Goal: Task Accomplishment & Management: Use online tool/utility

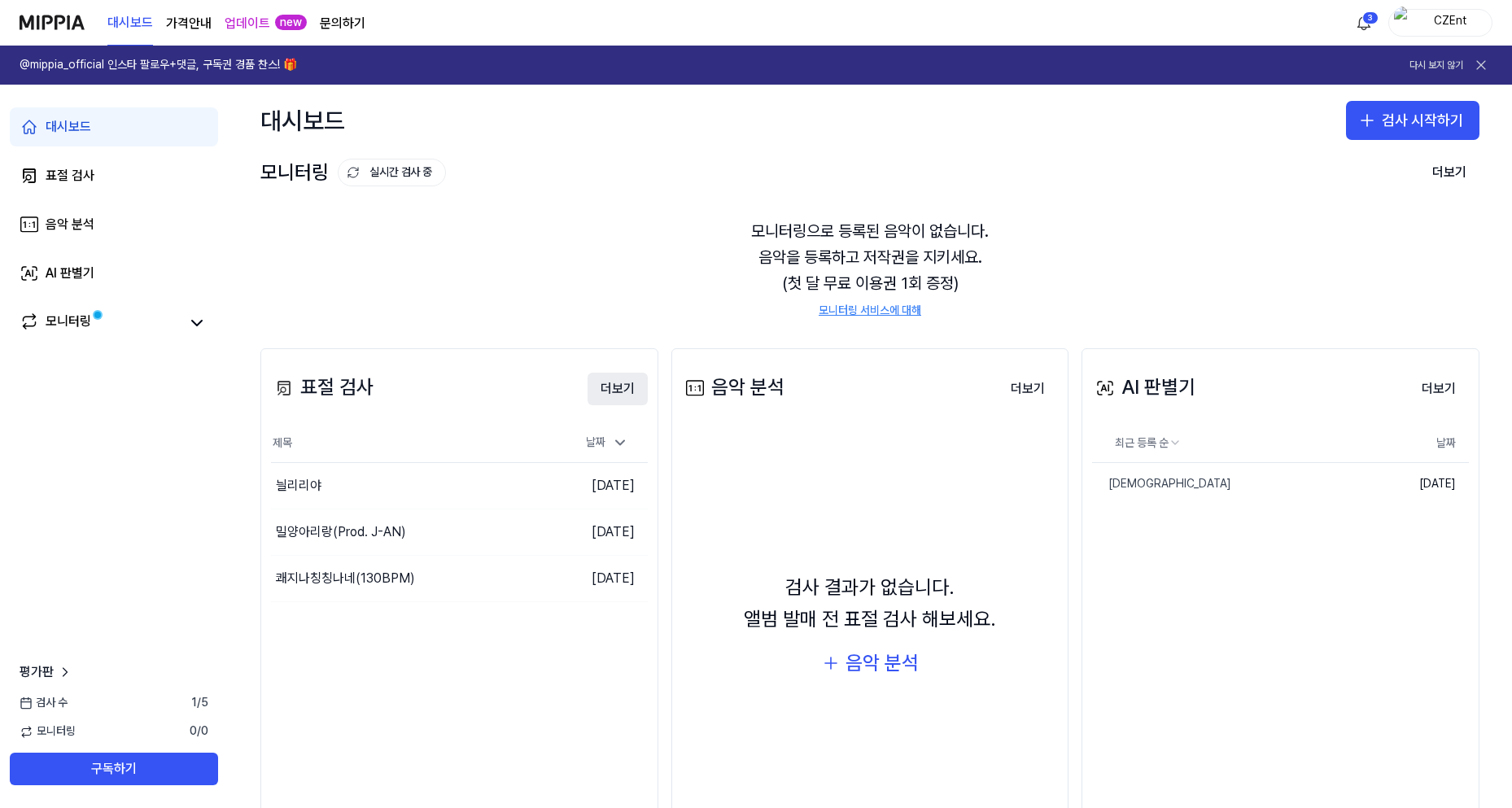
click at [617, 388] on button "더보기" at bounding box center [617, 389] width 60 height 32
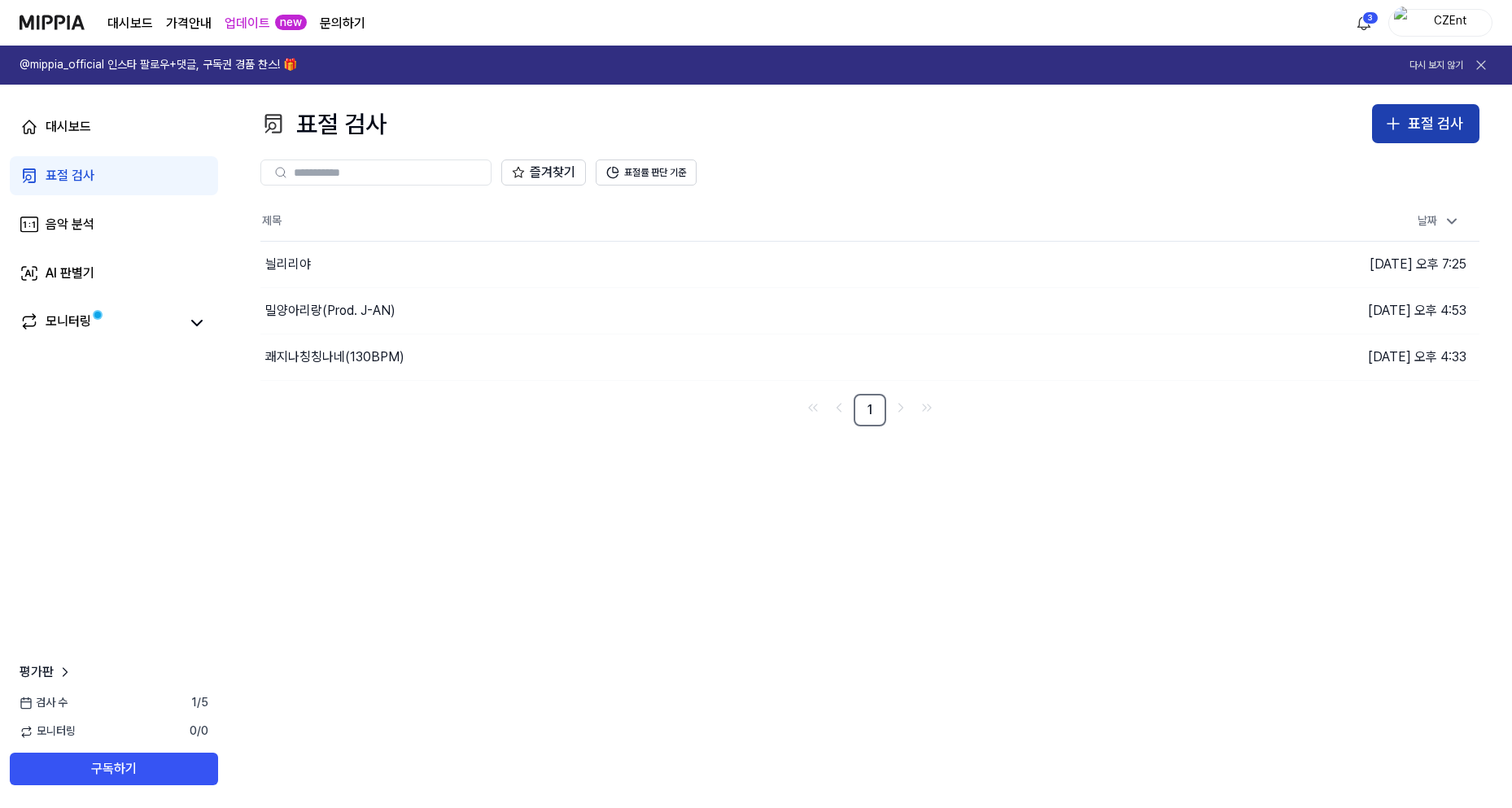
click at [1401, 135] on button "표절 검사" at bounding box center [1425, 123] width 108 height 39
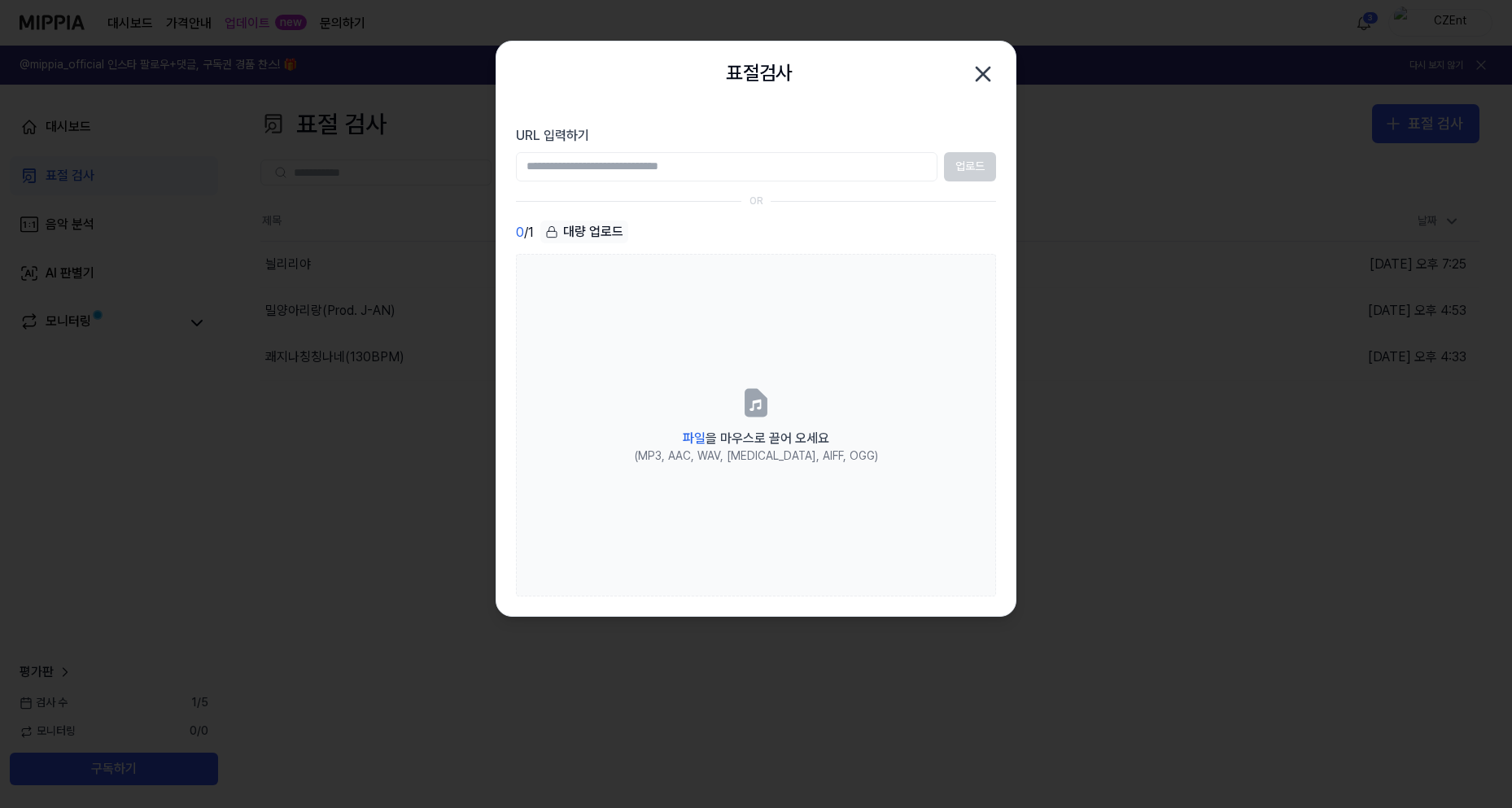
click at [704, 165] on input "URL 입력하기" at bounding box center [726, 167] width 421 height 30
paste input "**********"
type input "**********"
click at [965, 169] on button "업로드" at bounding box center [970, 167] width 52 height 30
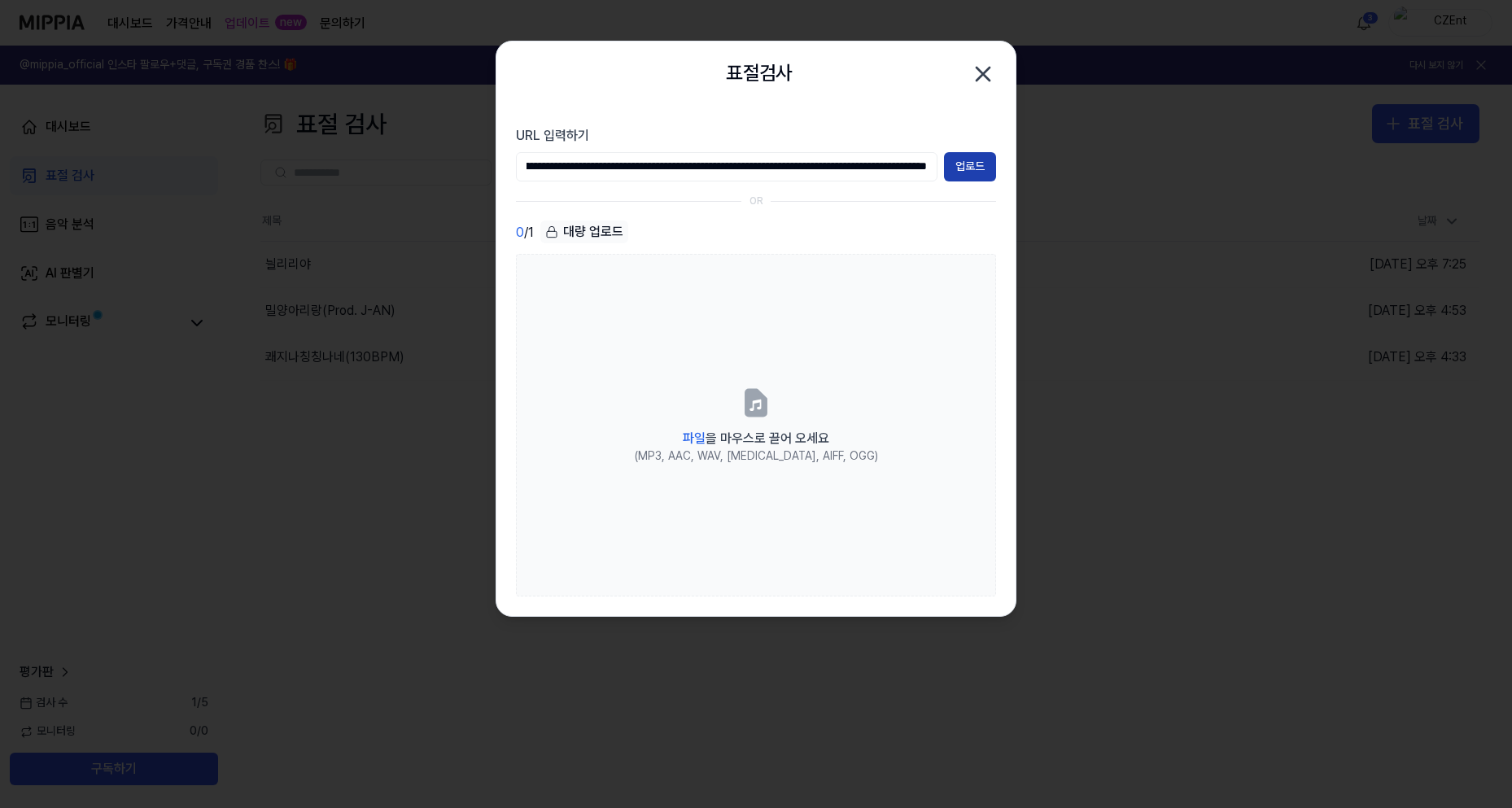
scroll to position [0, 0]
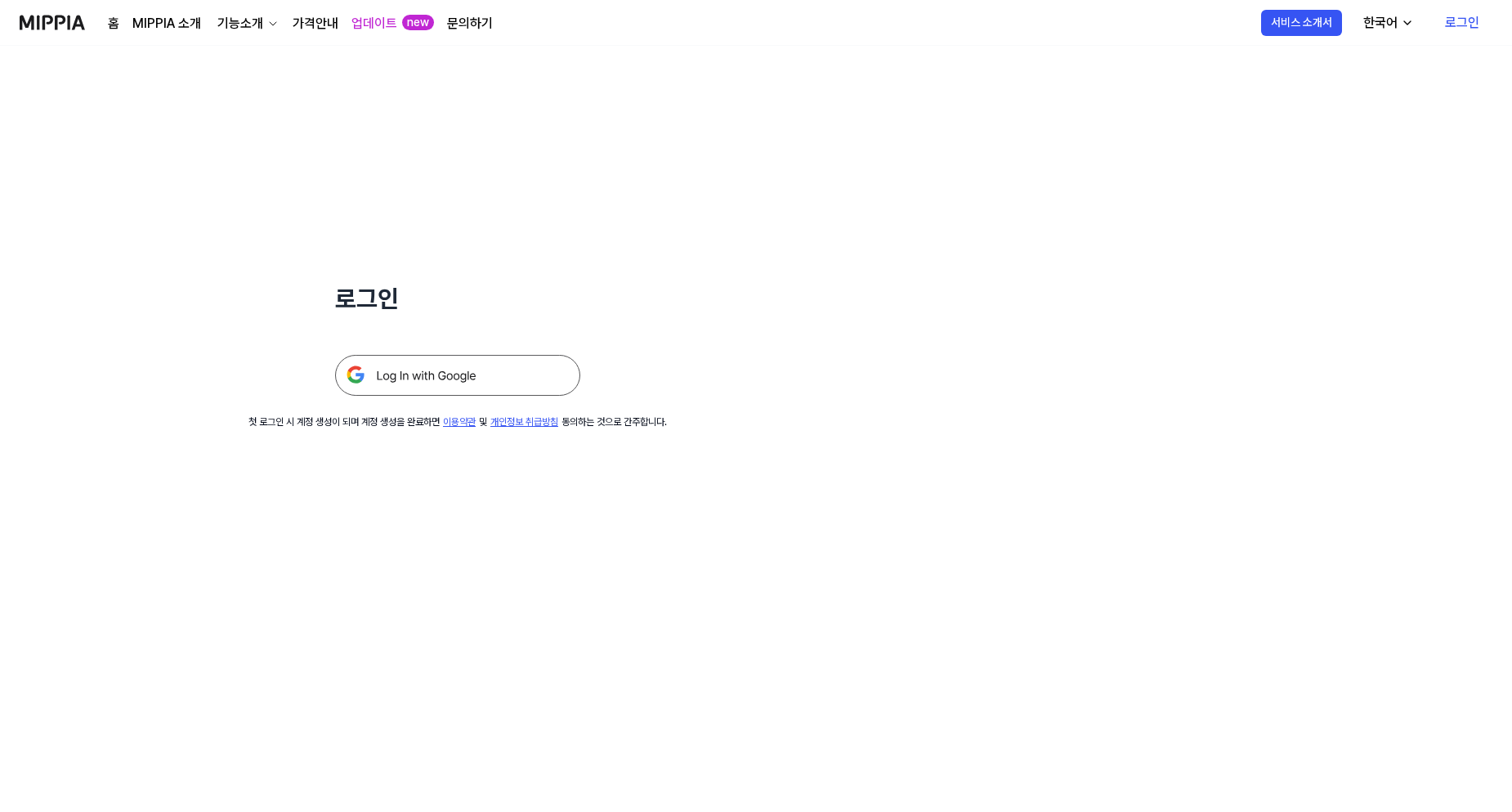
click at [1466, 19] on link "로그인" at bounding box center [1462, 23] width 60 height 46
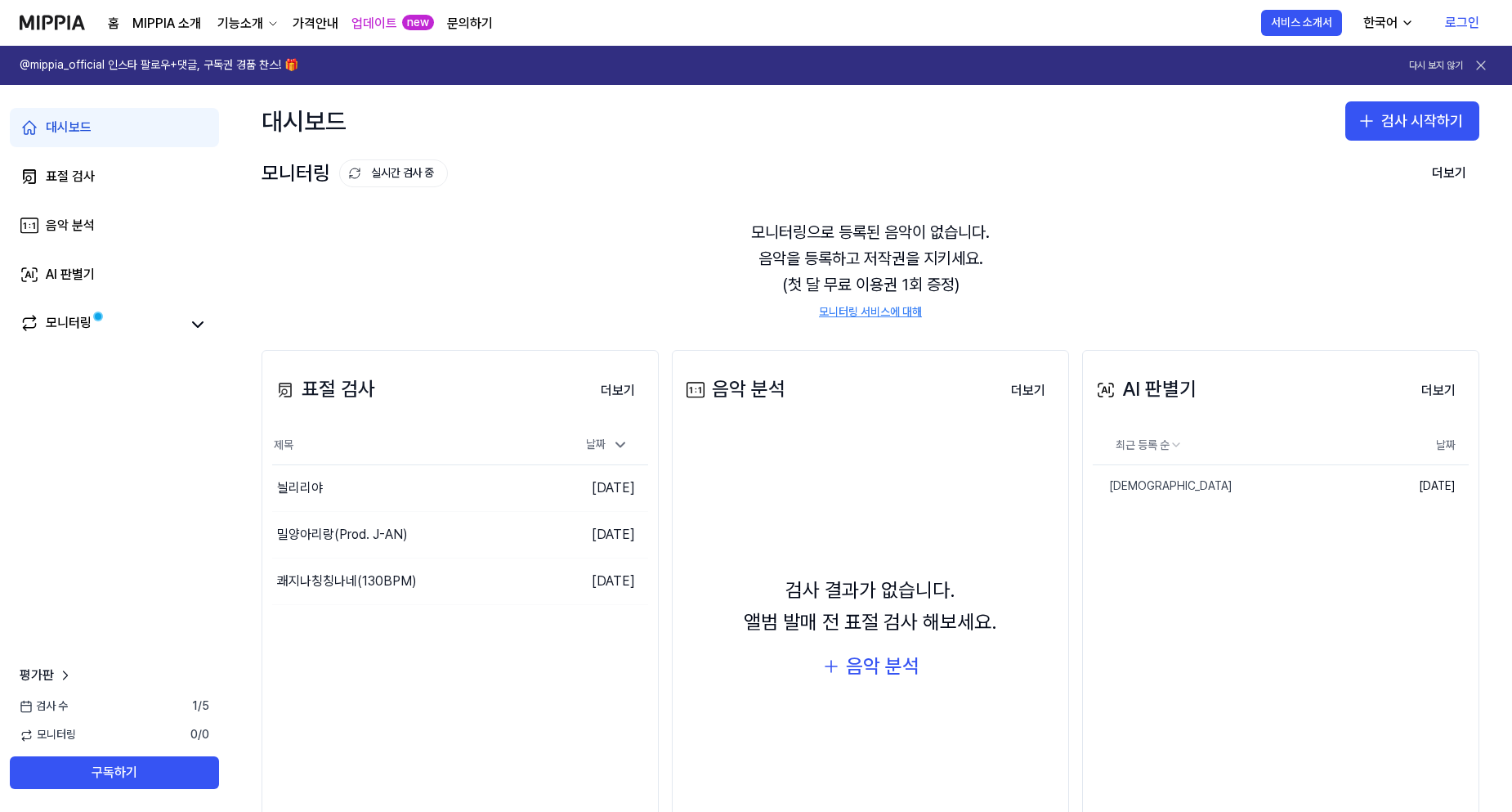
click at [1458, 16] on link "로그인" at bounding box center [1462, 23] width 60 height 46
click at [612, 388] on button "더보기" at bounding box center [618, 391] width 60 height 33
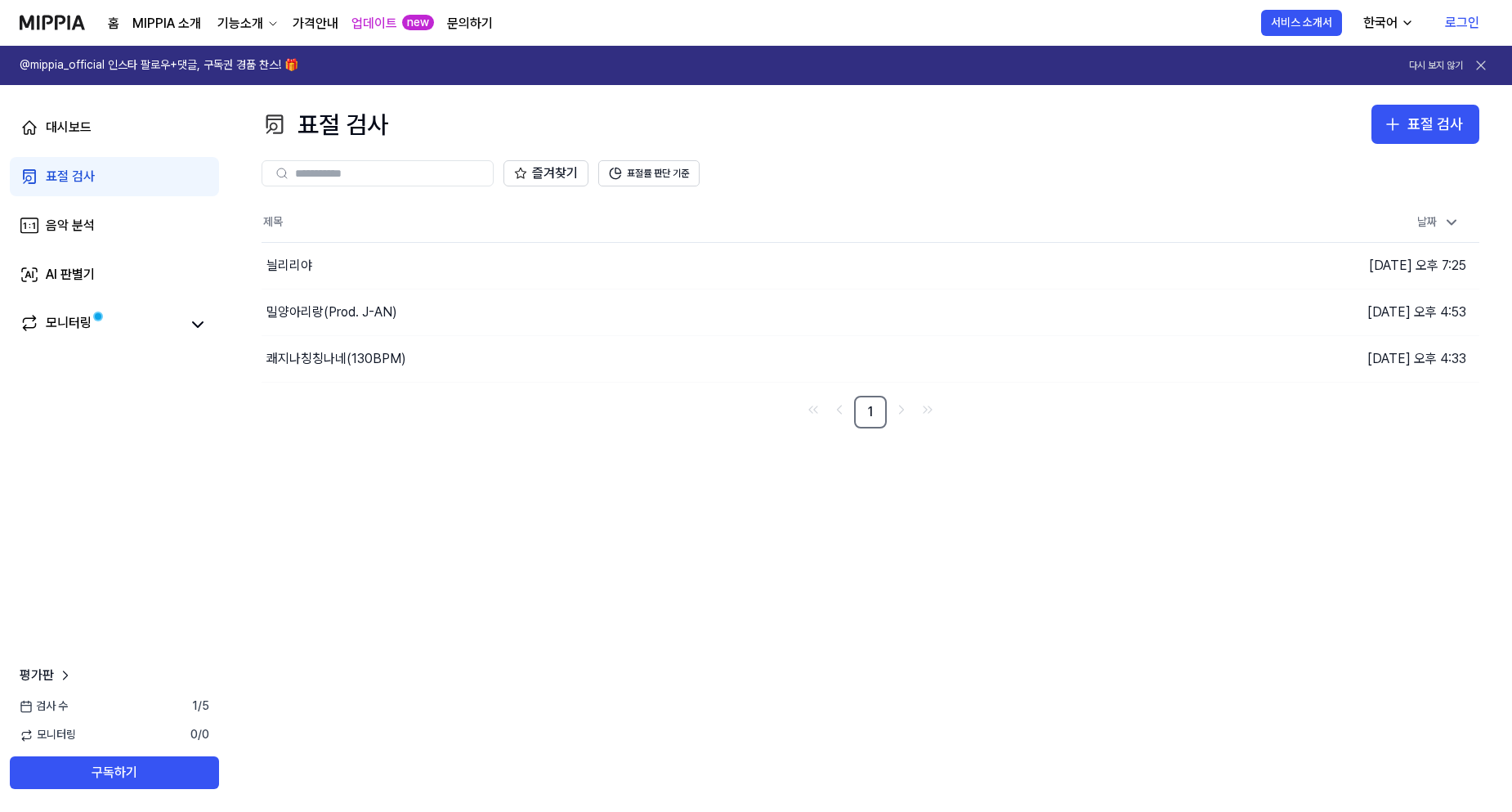
click at [1446, 25] on link "로그인" at bounding box center [1462, 23] width 60 height 46
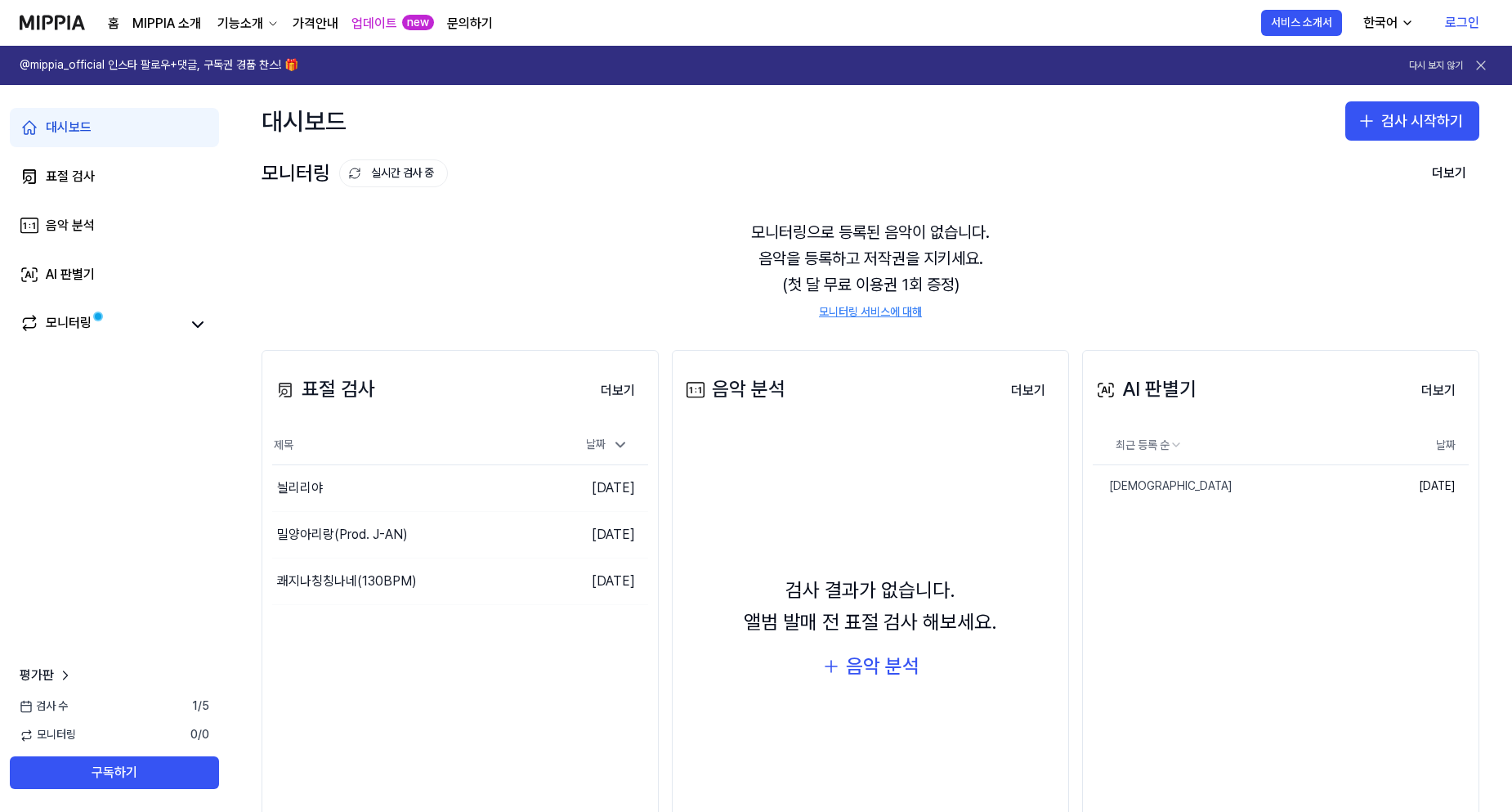
click at [1451, 24] on link "로그인" at bounding box center [1462, 23] width 60 height 46
click at [1480, 64] on icon at bounding box center [1480, 65] width 16 height 16
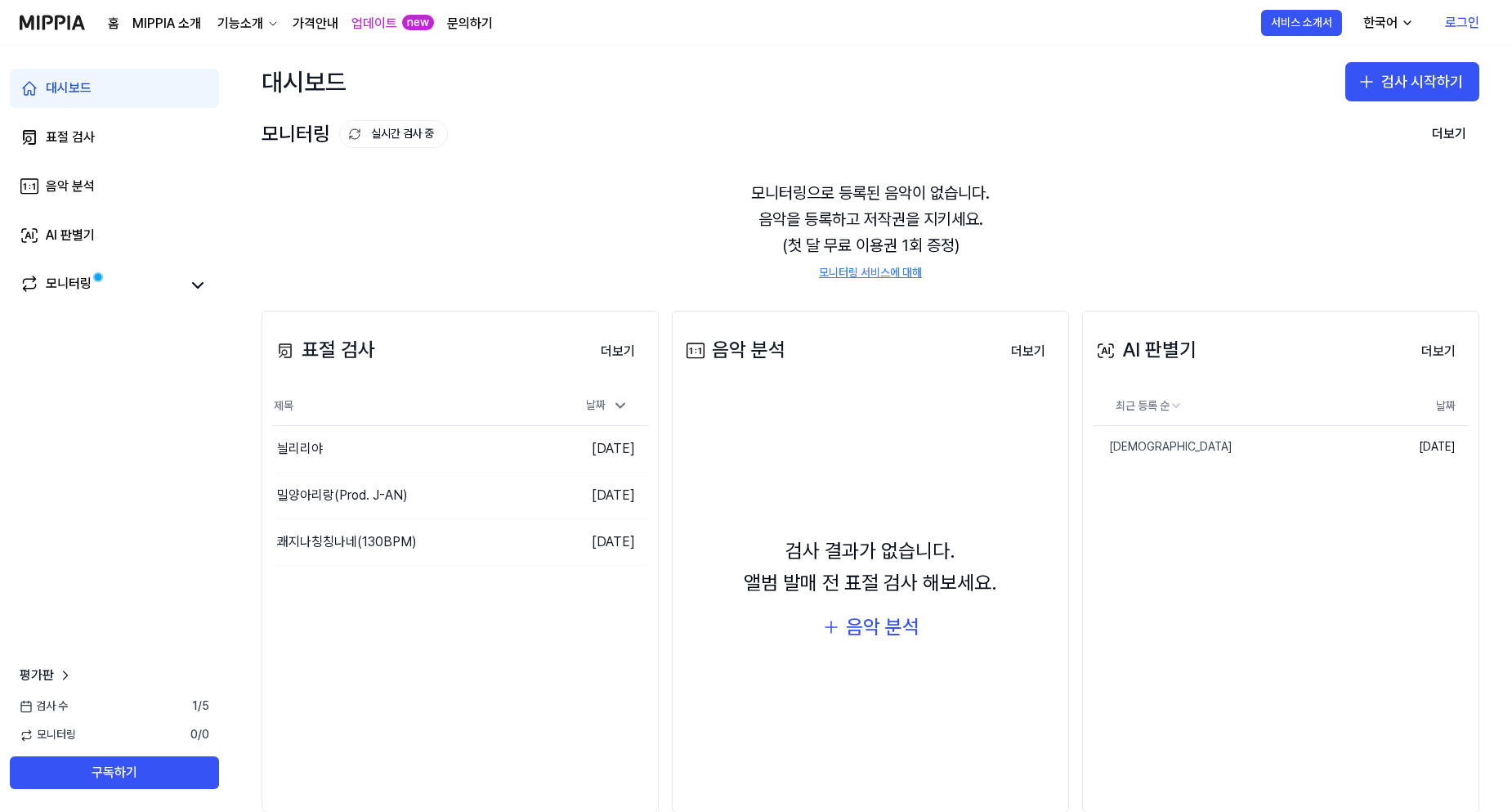
click at [1459, 21] on link "로그인" at bounding box center [1462, 23] width 60 height 46
click at [627, 360] on button "더보기" at bounding box center [618, 351] width 60 height 33
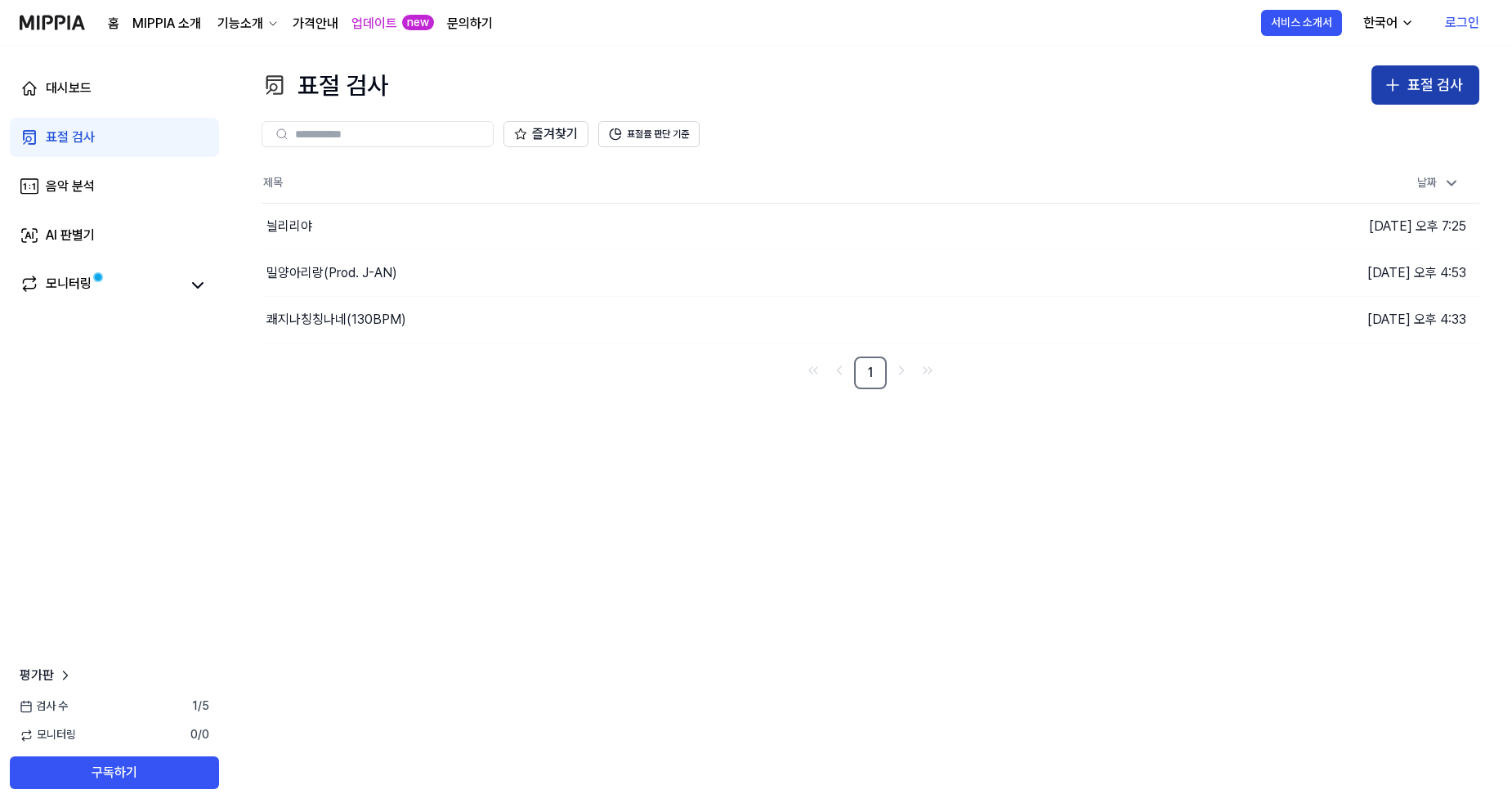
click at [1399, 88] on icon "button" at bounding box center [1392, 85] width 19 height 19
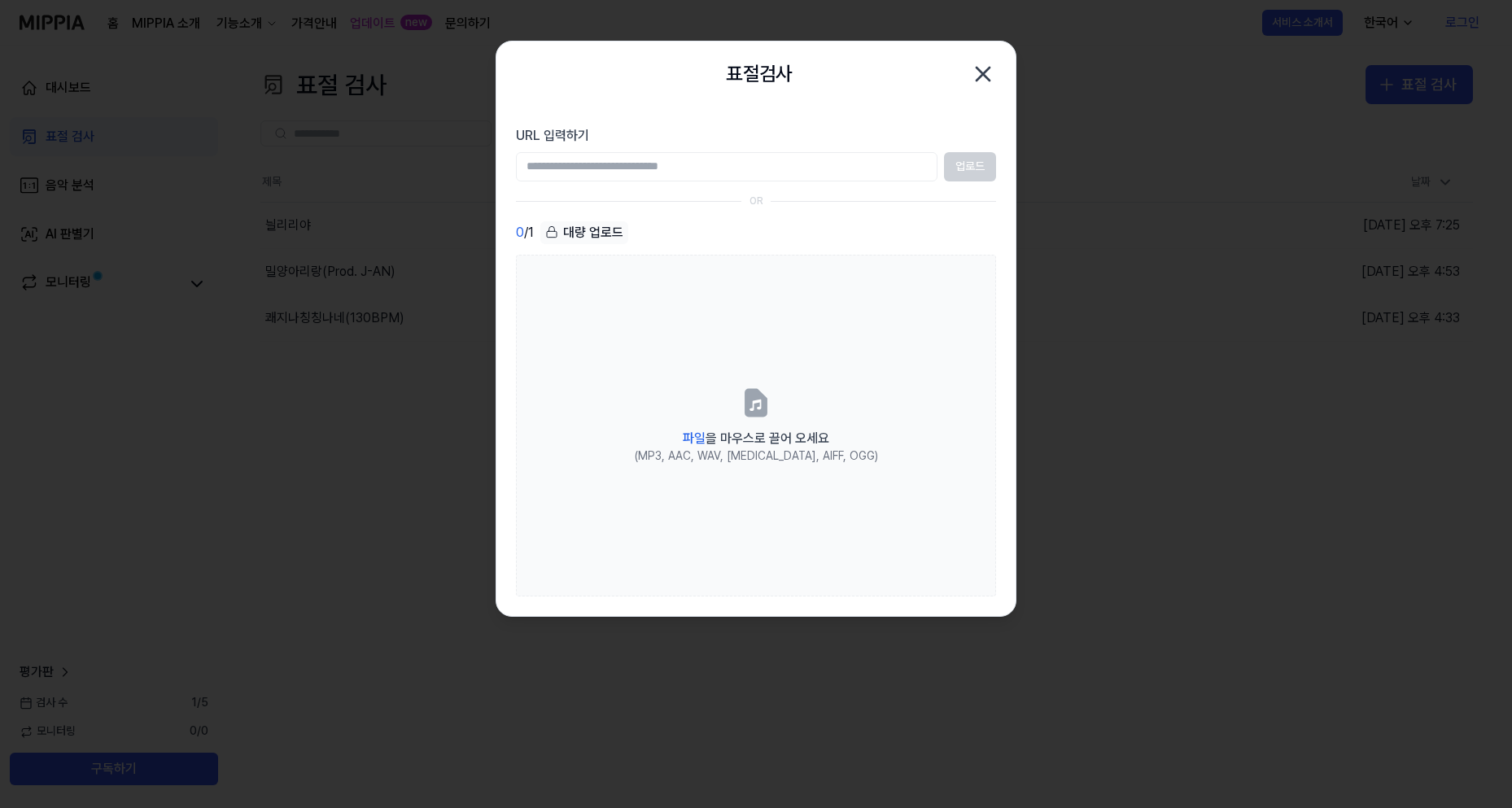
click at [737, 172] on input "URL 입력하기" at bounding box center [726, 167] width 421 height 30
click at [649, 170] on input "URL 입력하기" at bounding box center [726, 167] width 421 height 30
paste input "**********"
type input "**********"
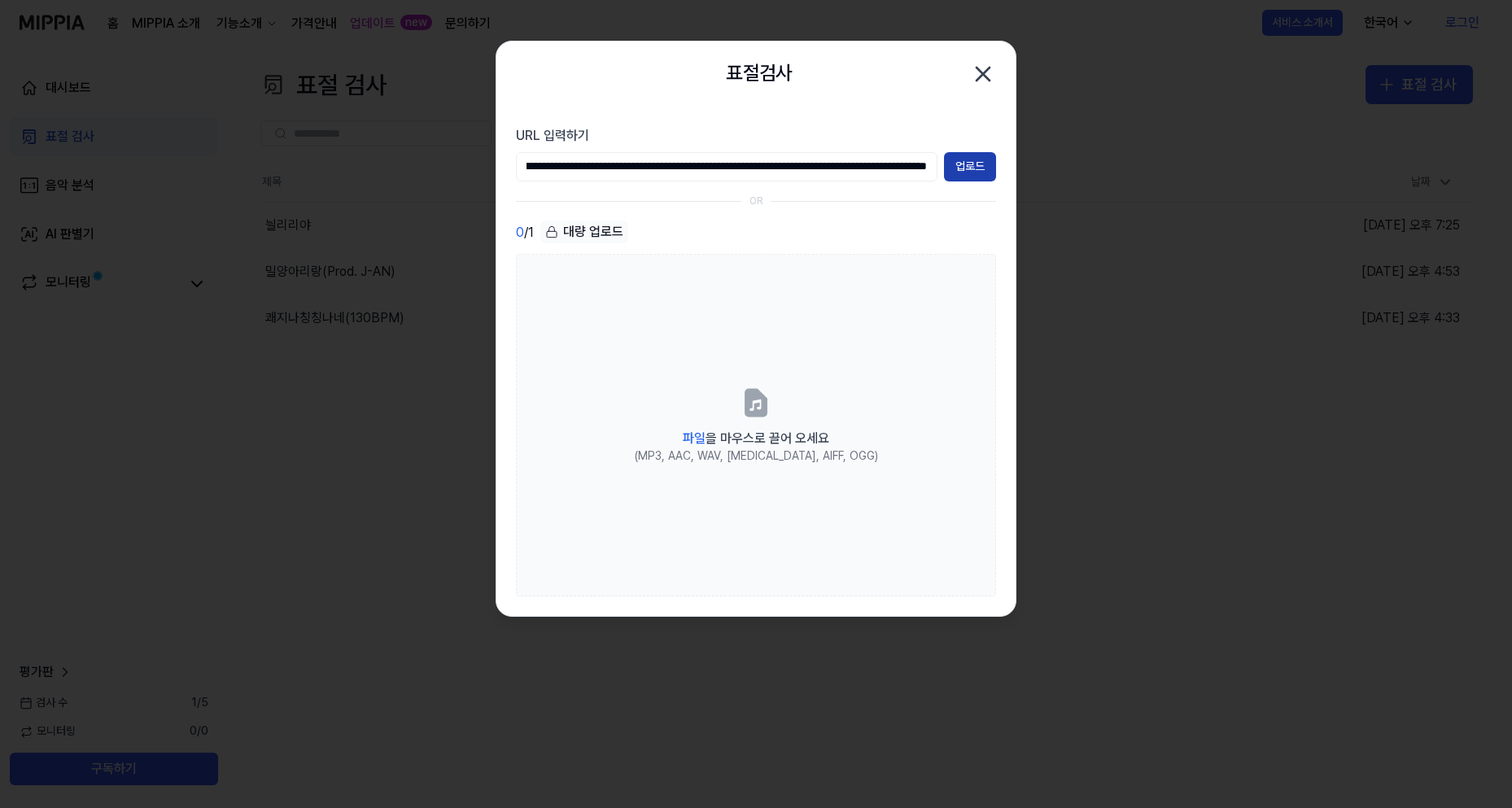
click at [978, 166] on button "업로드" at bounding box center [970, 167] width 52 height 30
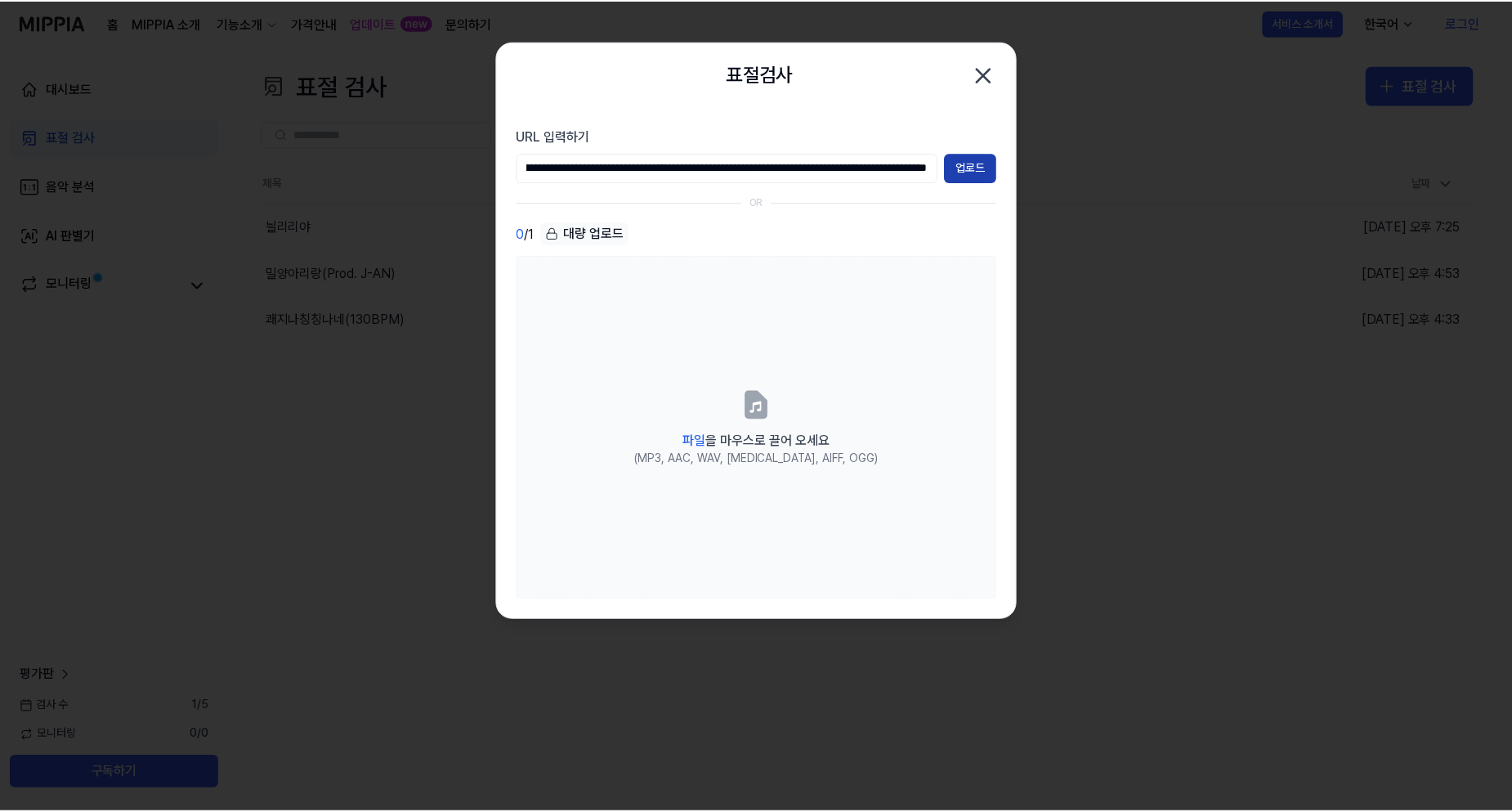
scroll to position [0, 0]
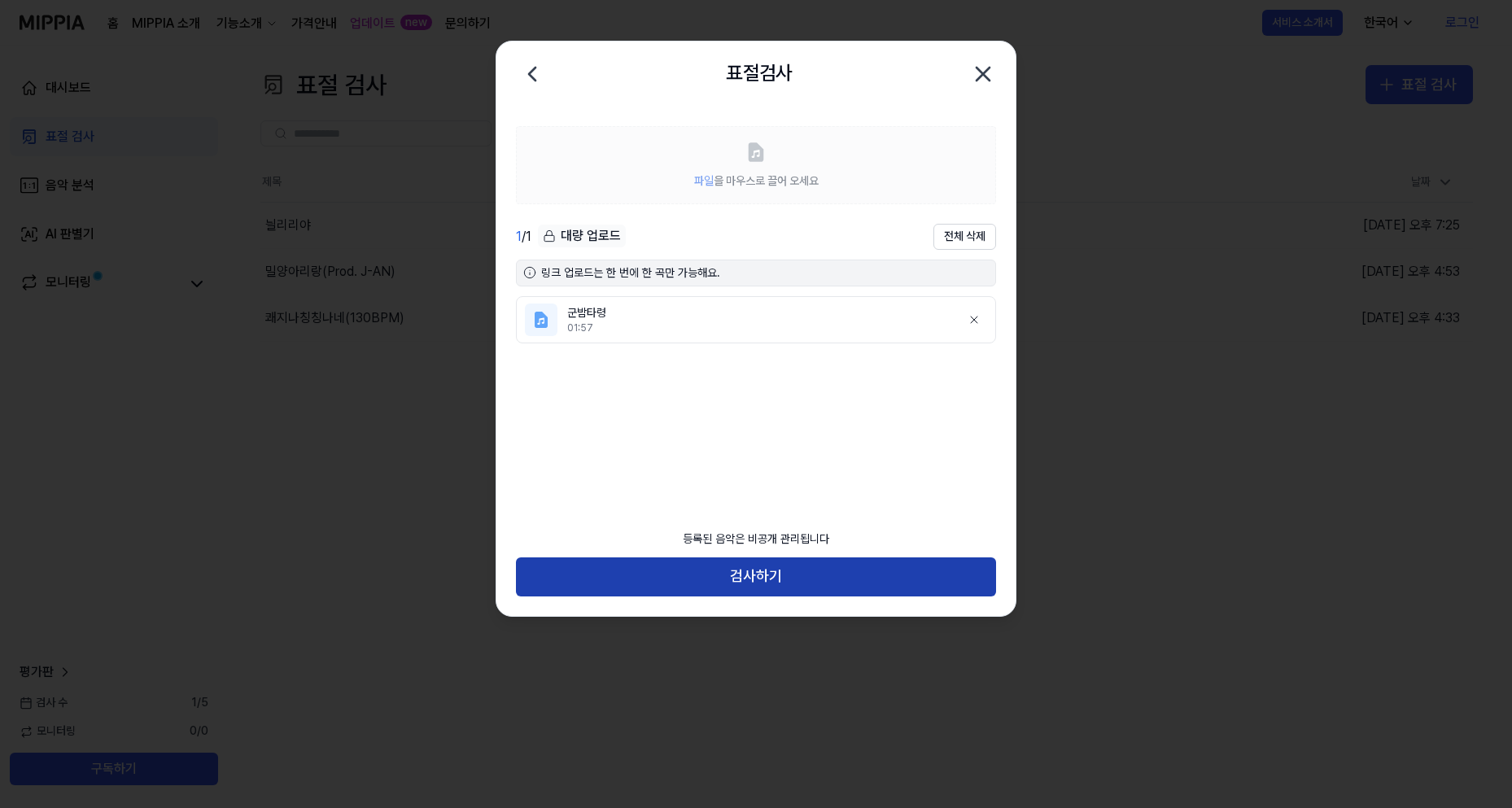
click at [807, 576] on button "검사하기" at bounding box center [756, 576] width 480 height 39
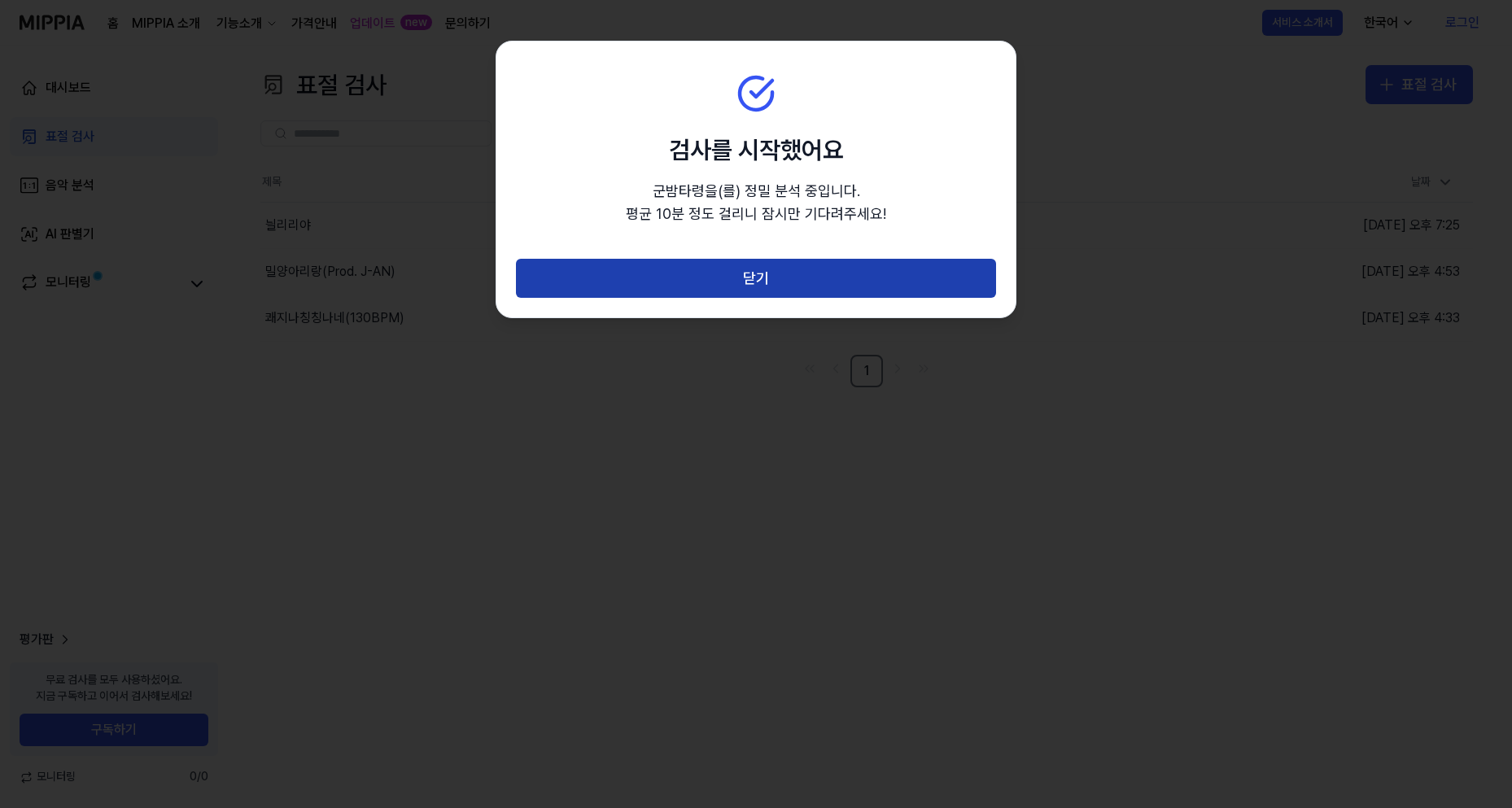
click at [787, 285] on button "닫기" at bounding box center [756, 277] width 480 height 39
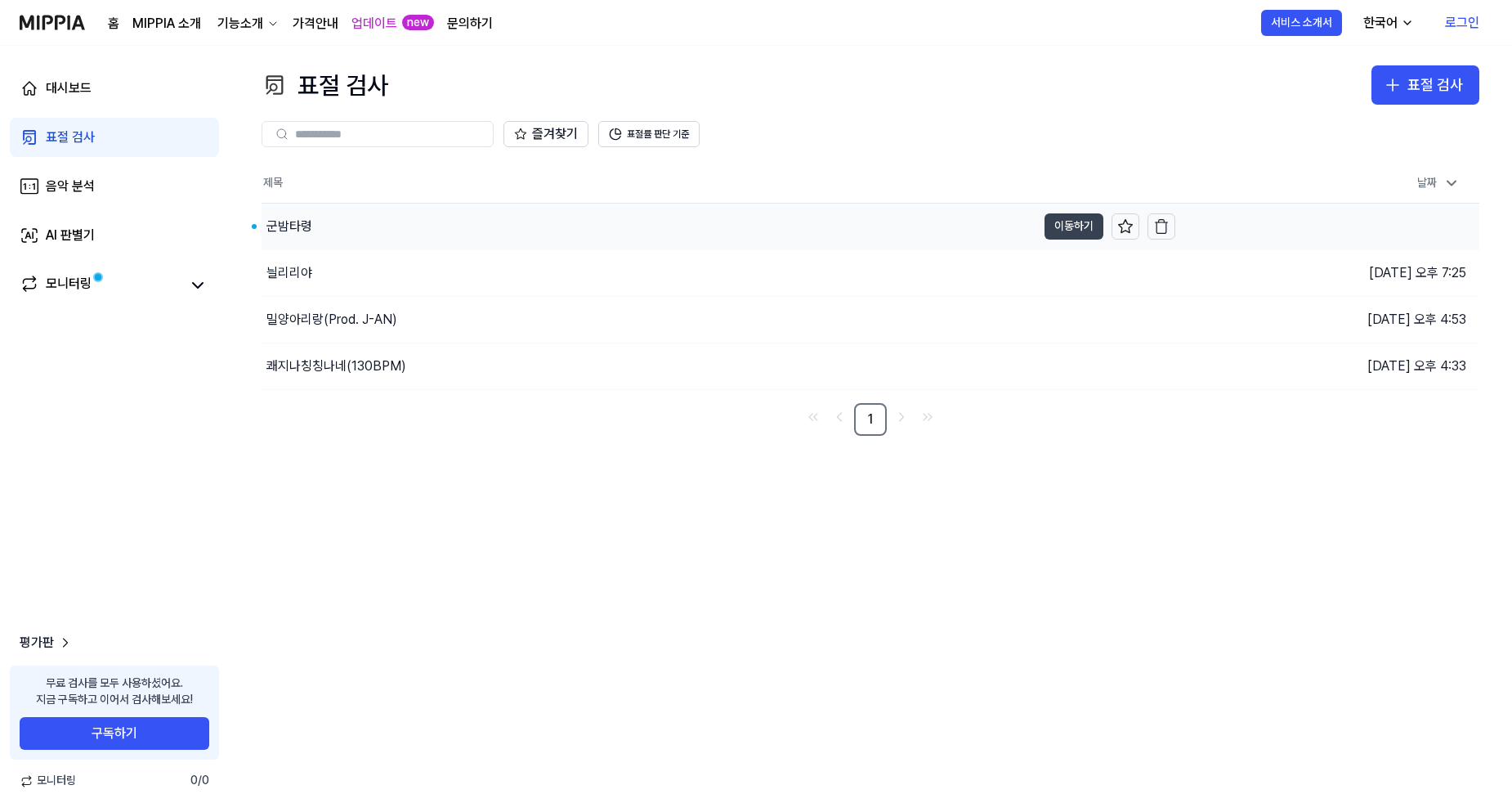
click at [1062, 224] on button "이동하기" at bounding box center [1073, 226] width 58 height 26
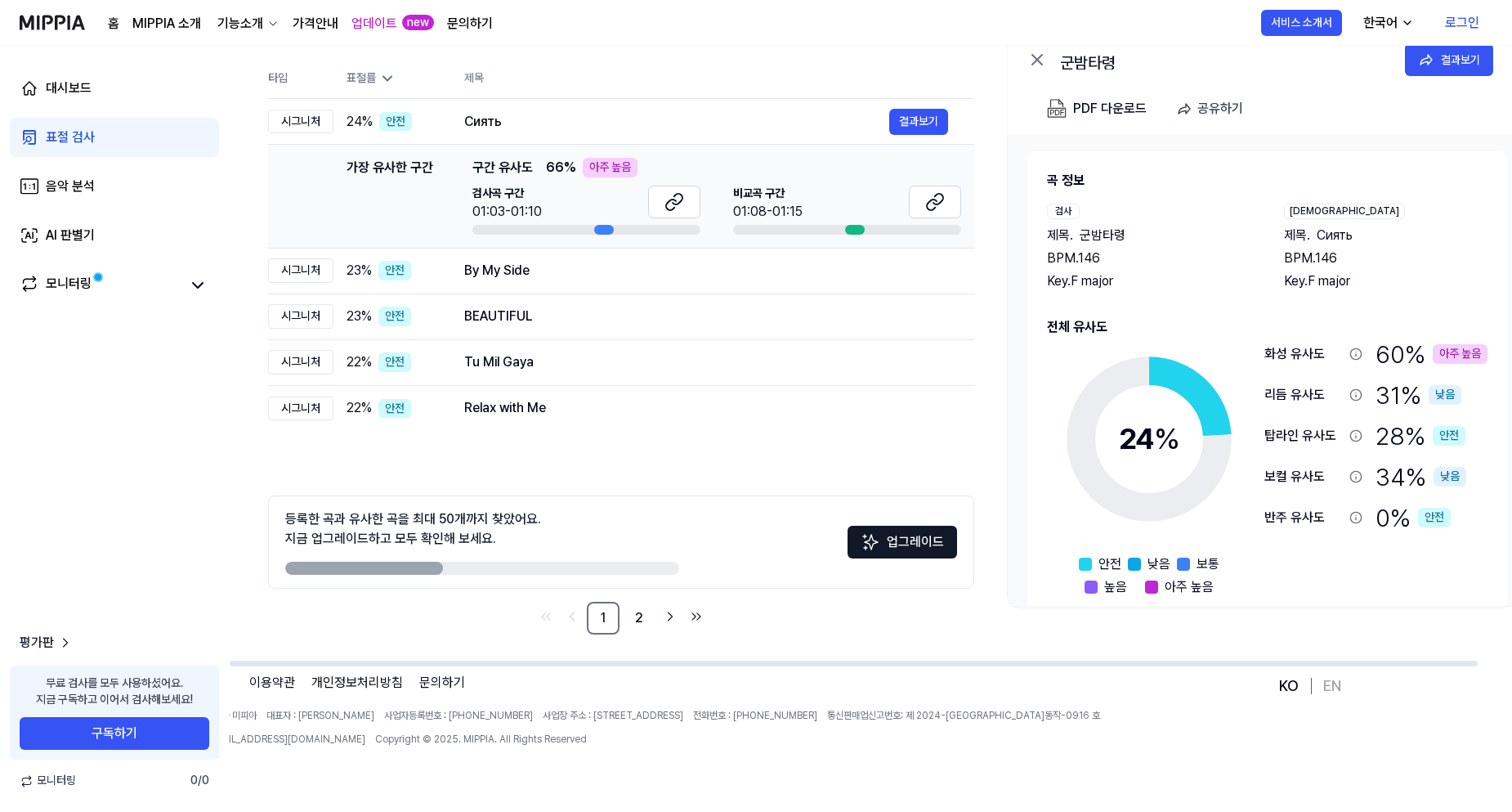
scroll to position [76, 0]
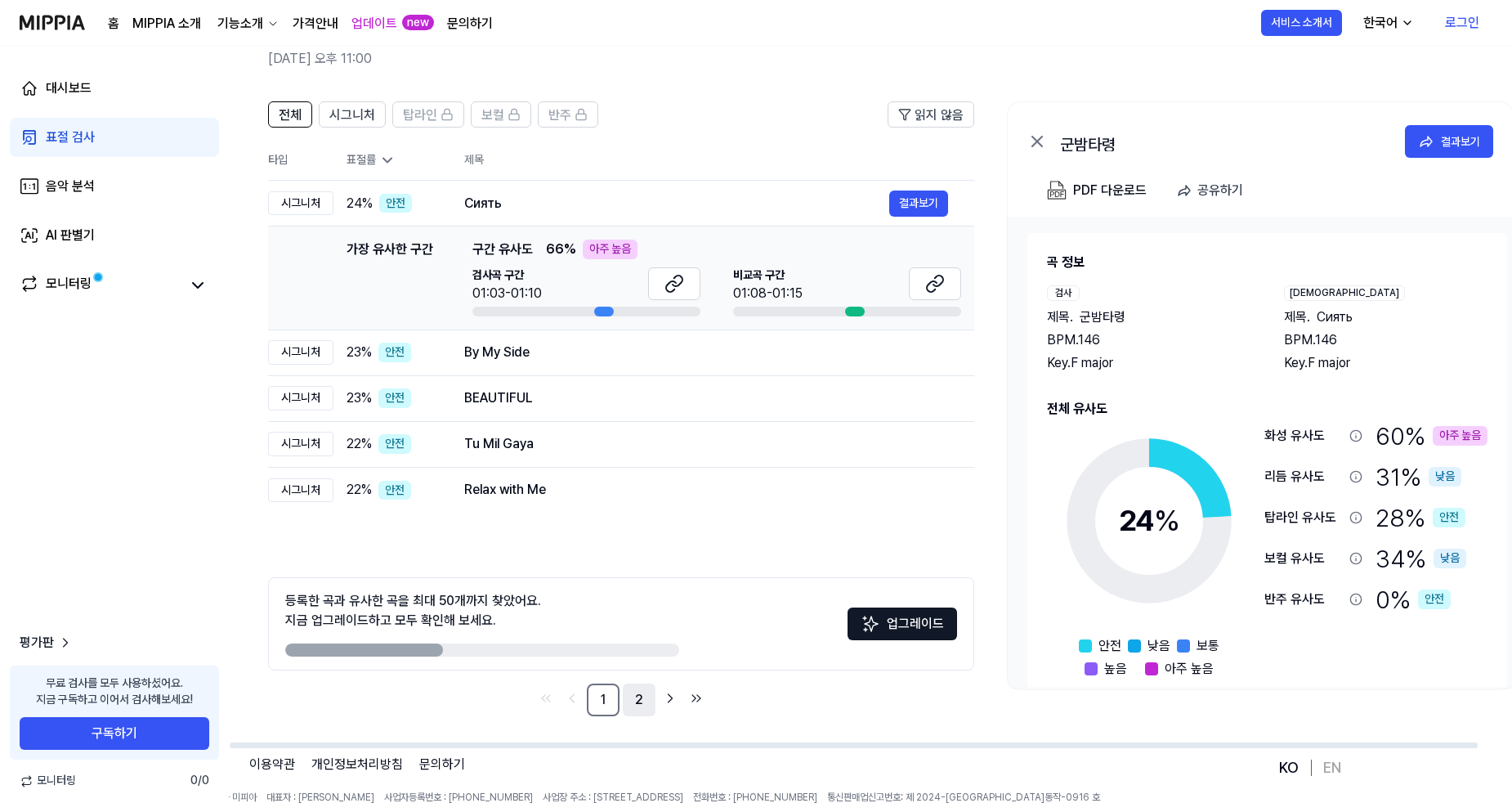
click at [647, 700] on link "2" at bounding box center [640, 700] width 33 height 33
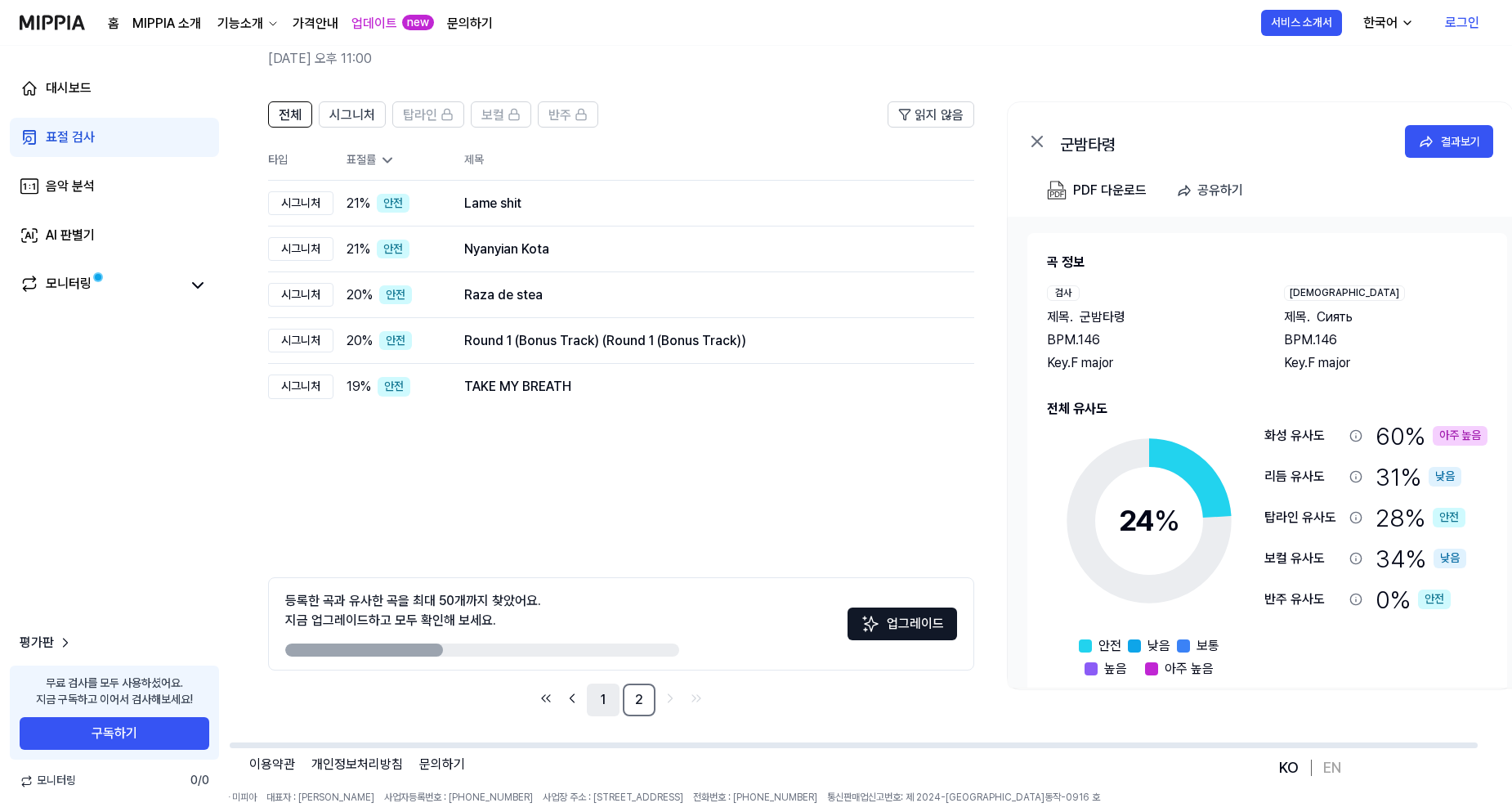
click at [608, 696] on link "1" at bounding box center [603, 700] width 33 height 33
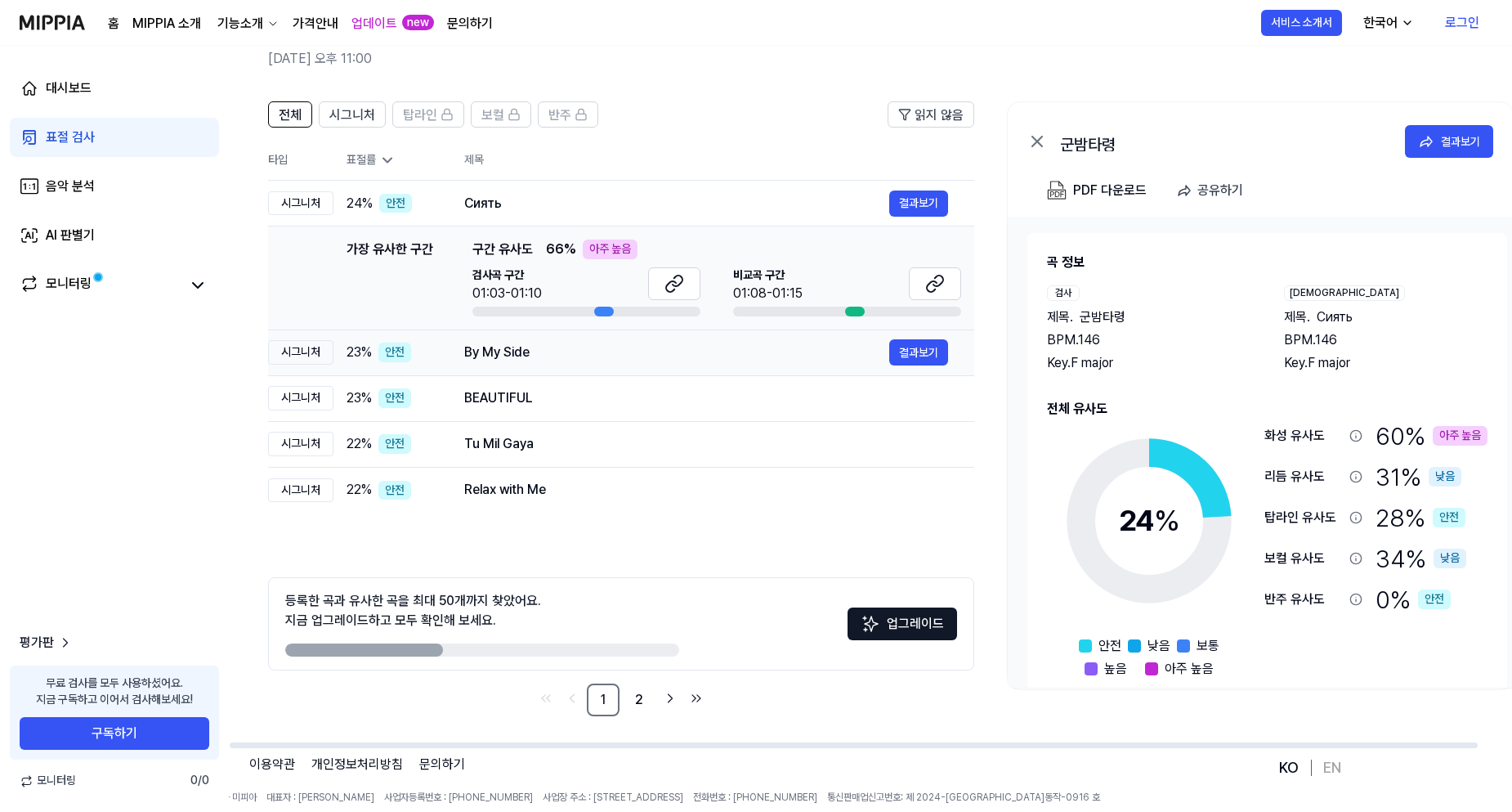
click at [621, 369] on td "By My Side 결과보기" at bounding box center [707, 352] width 536 height 46
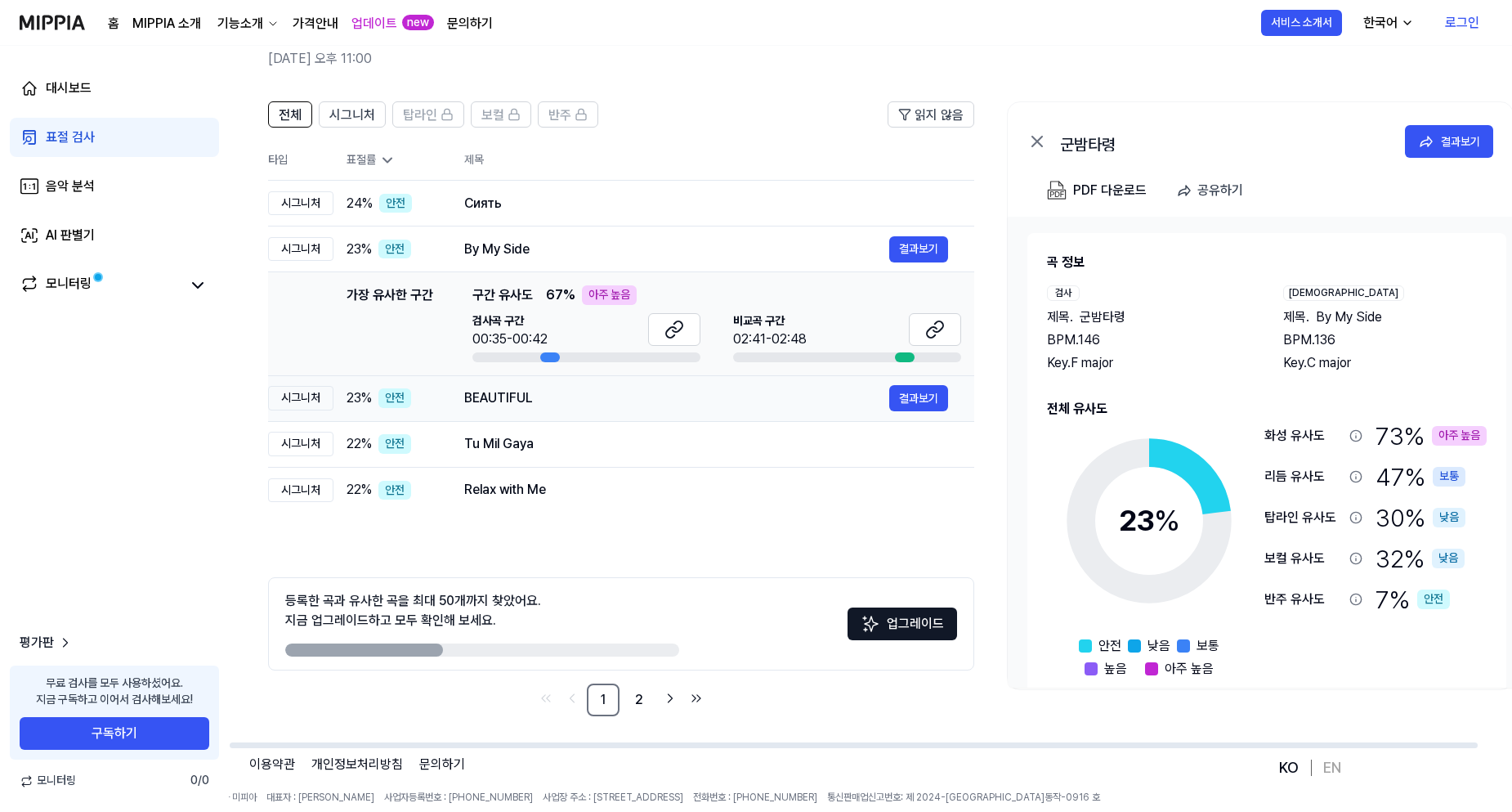
click at [625, 397] on div "BEAUTIFUL" at bounding box center [677, 397] width 425 height 19
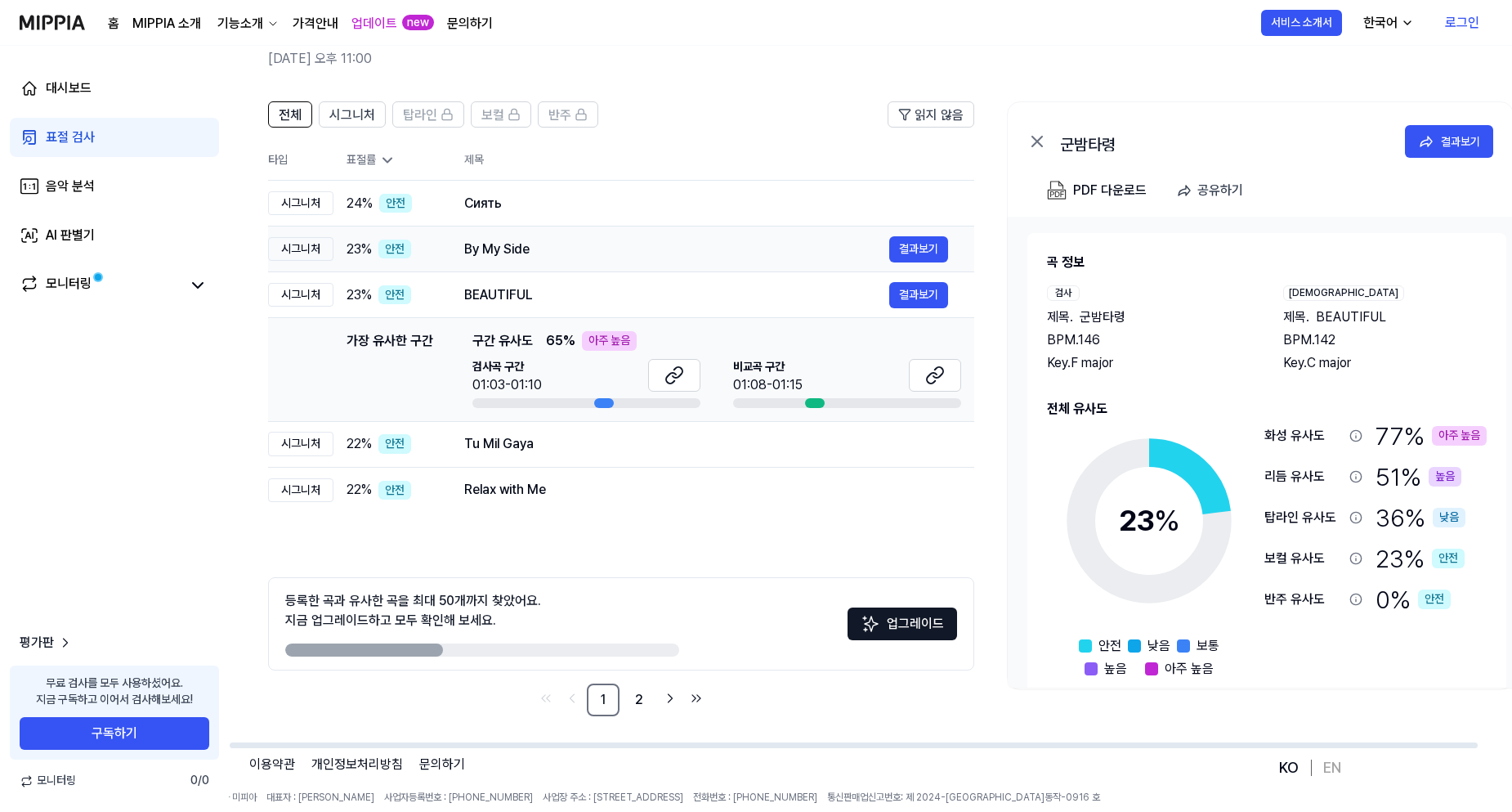
click at [643, 257] on div "By My Side" at bounding box center [677, 249] width 425 height 19
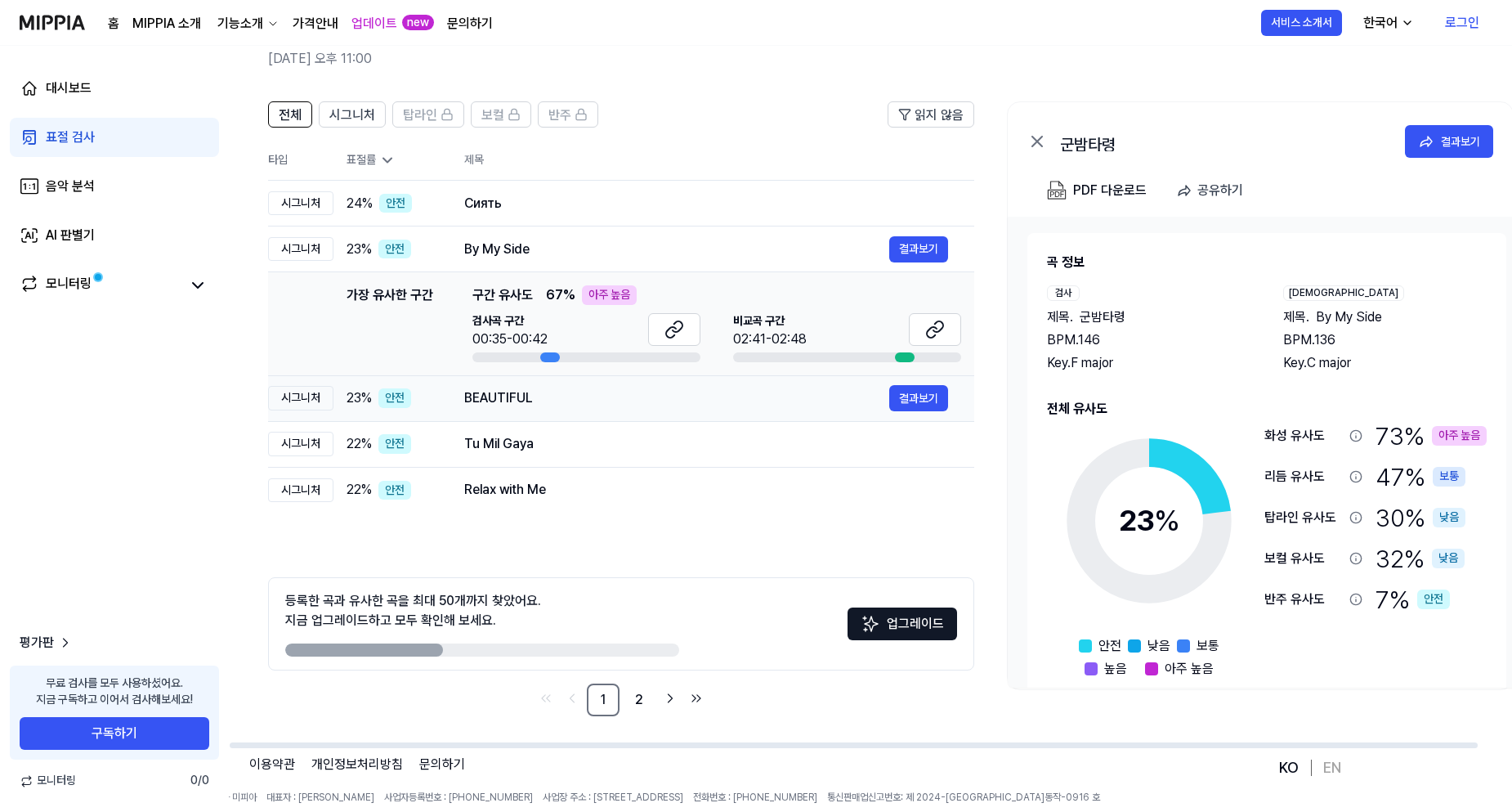
drag, startPoint x: 672, startPoint y: 327, endPoint x: 819, endPoint y: 378, distance: 155.6
click at [819, 378] on tbody "시그니처 24 % 안전 Сиять 결과보기 시그니처 23 % 안전 By My Side 결과보기 가장 유사한 구간 가장 유사한 구간 구간 유사도…" at bounding box center [621, 347] width 707 height 332
click at [915, 332] on button at bounding box center [935, 329] width 53 height 33
click at [779, 403] on div "BEAUTIFUL" at bounding box center [677, 397] width 425 height 19
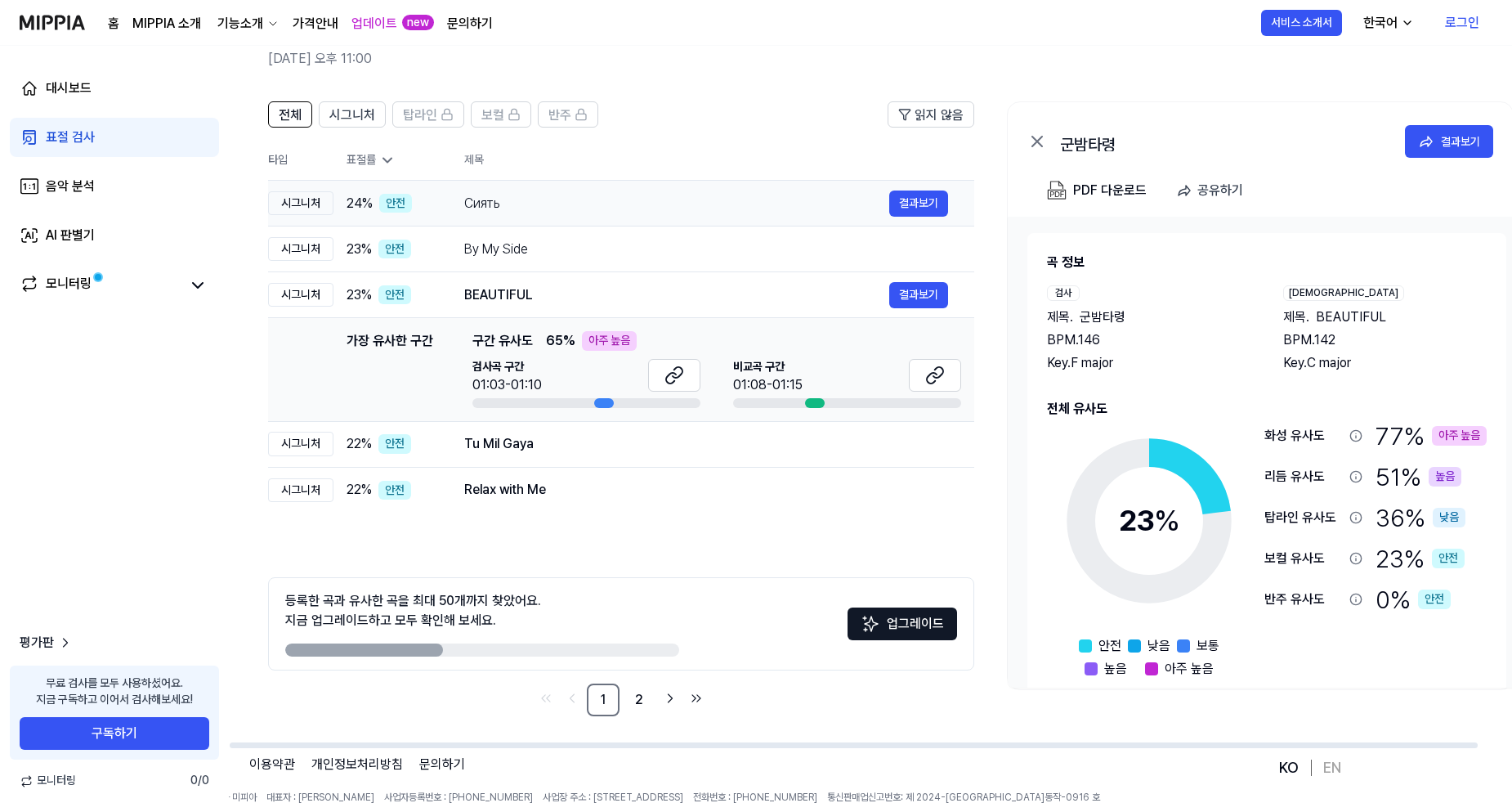
click at [761, 199] on div "Сиять" at bounding box center [677, 203] width 425 height 19
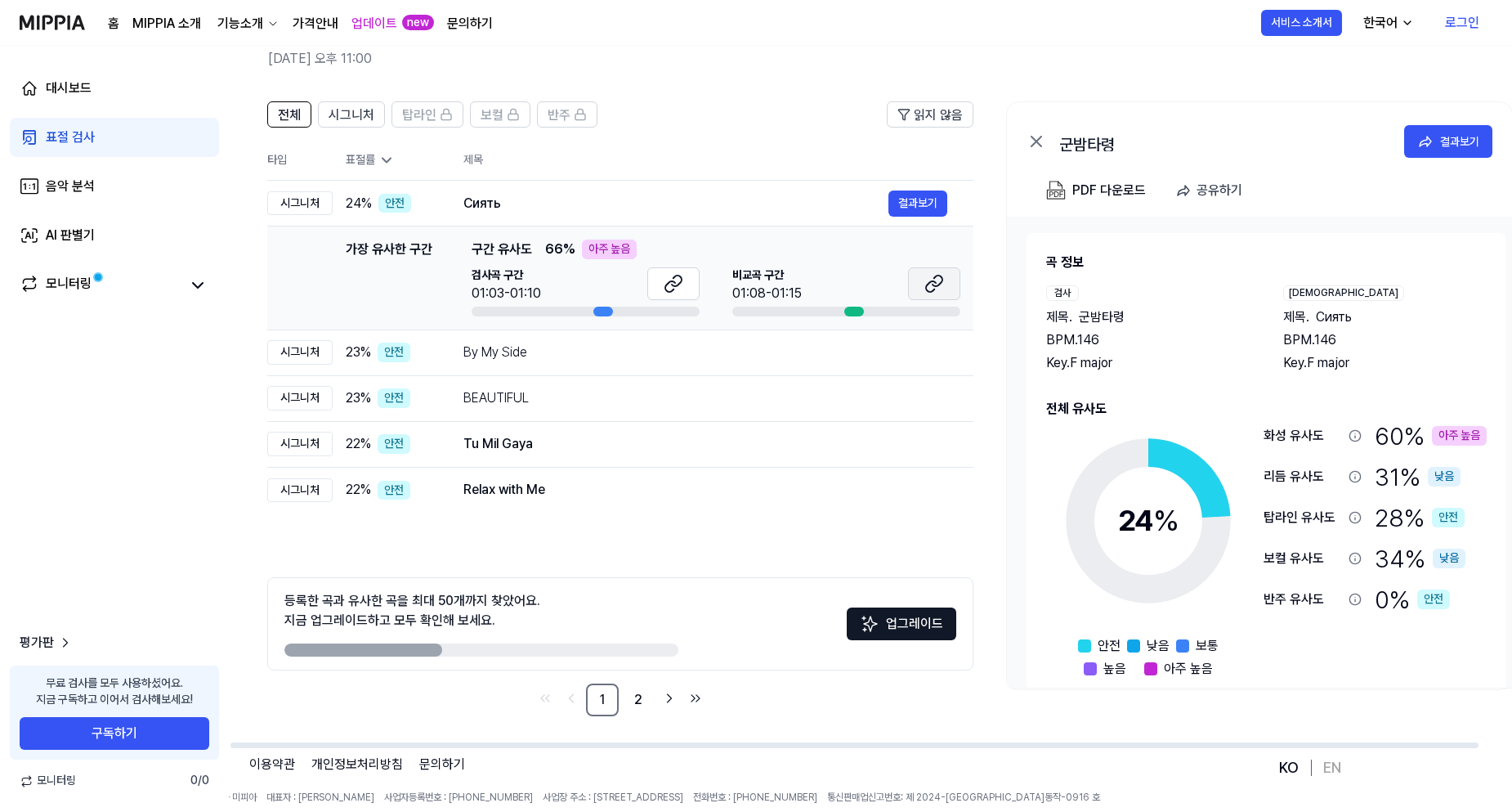
click at [932, 288] on icon at bounding box center [935, 283] width 19 height 19
click at [689, 186] on td "Сиять 결과보기" at bounding box center [706, 204] width 536 height 46
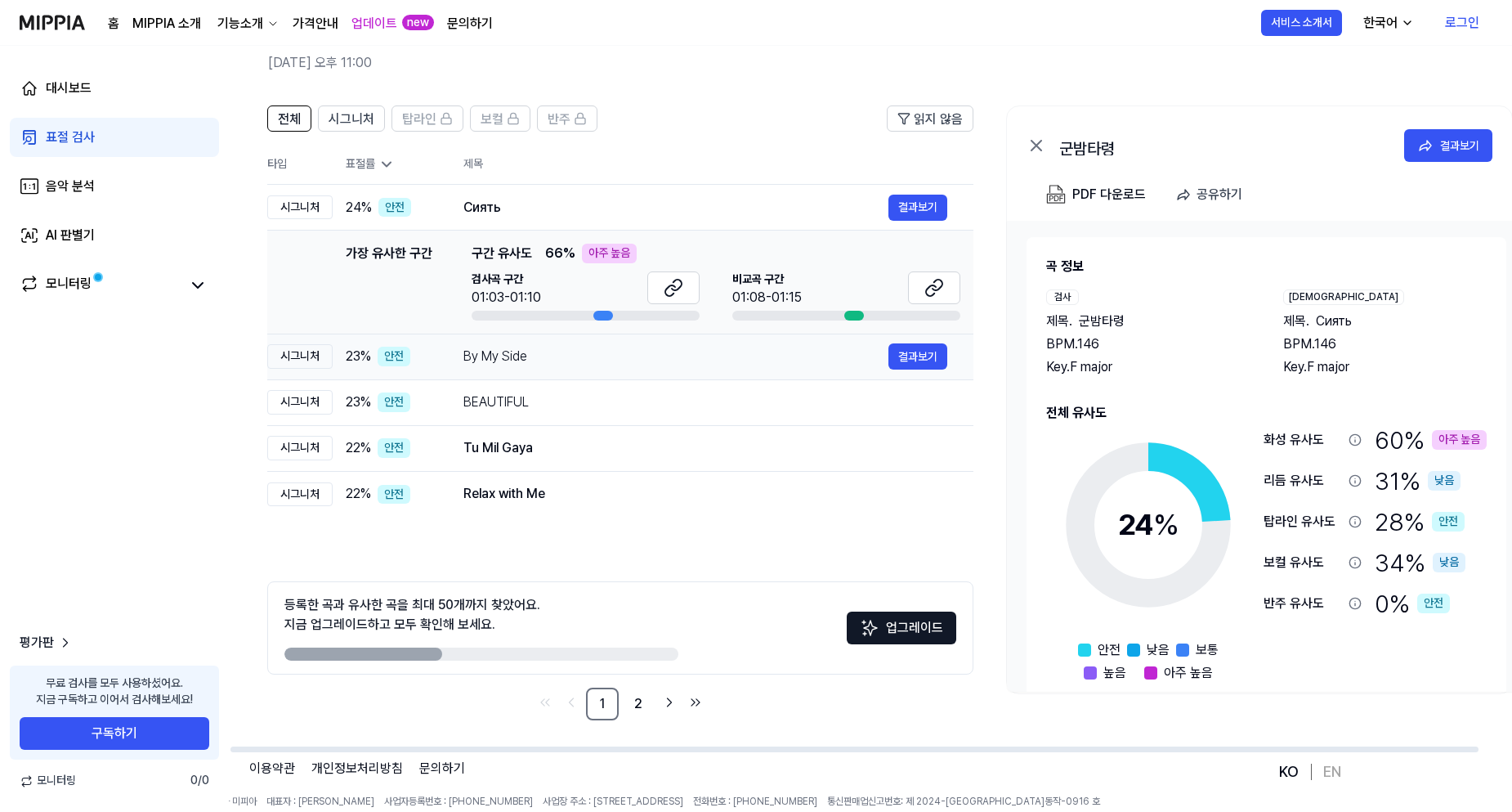
scroll to position [0, 0]
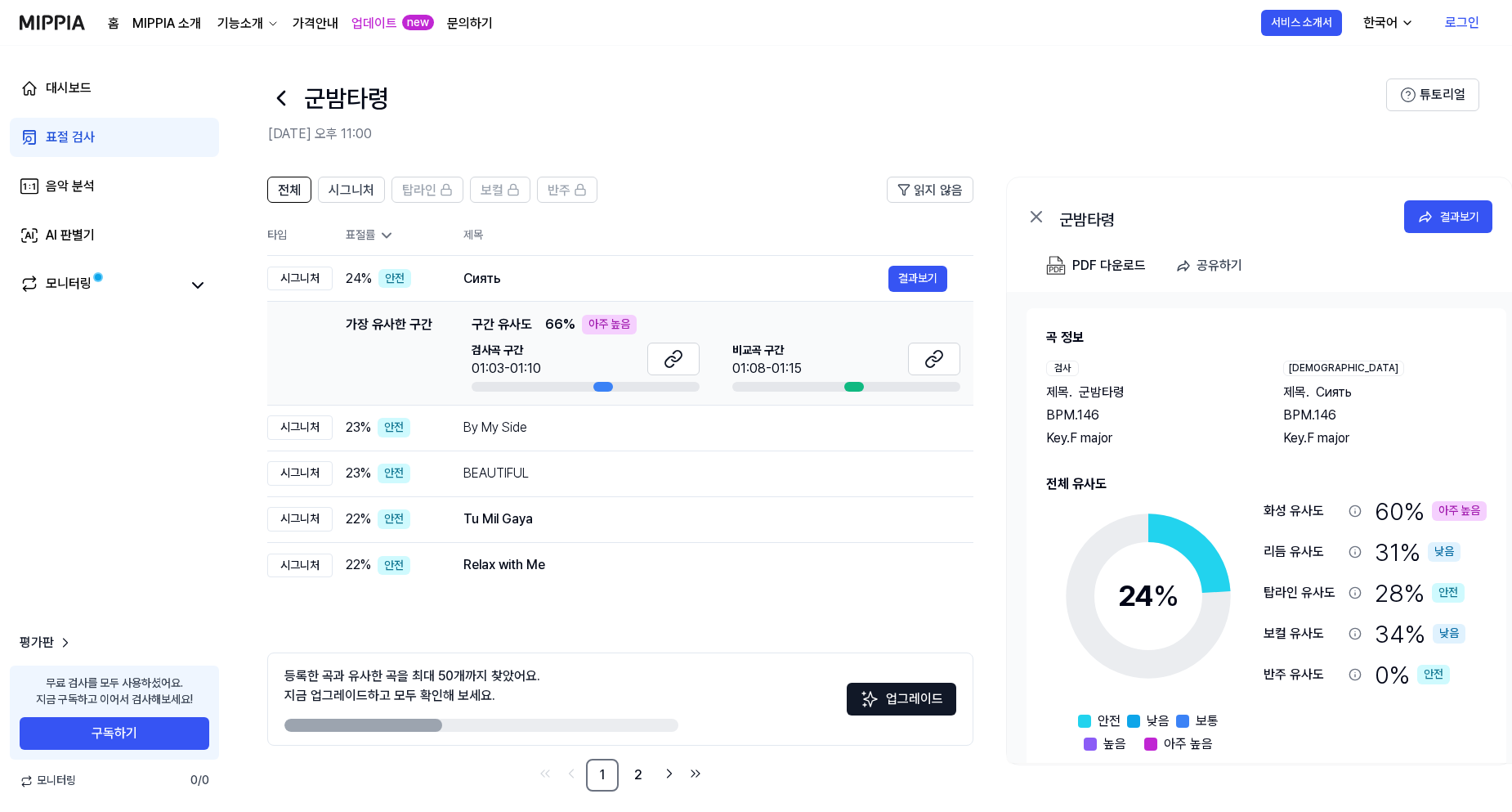
click at [284, 89] on icon at bounding box center [281, 98] width 26 height 26
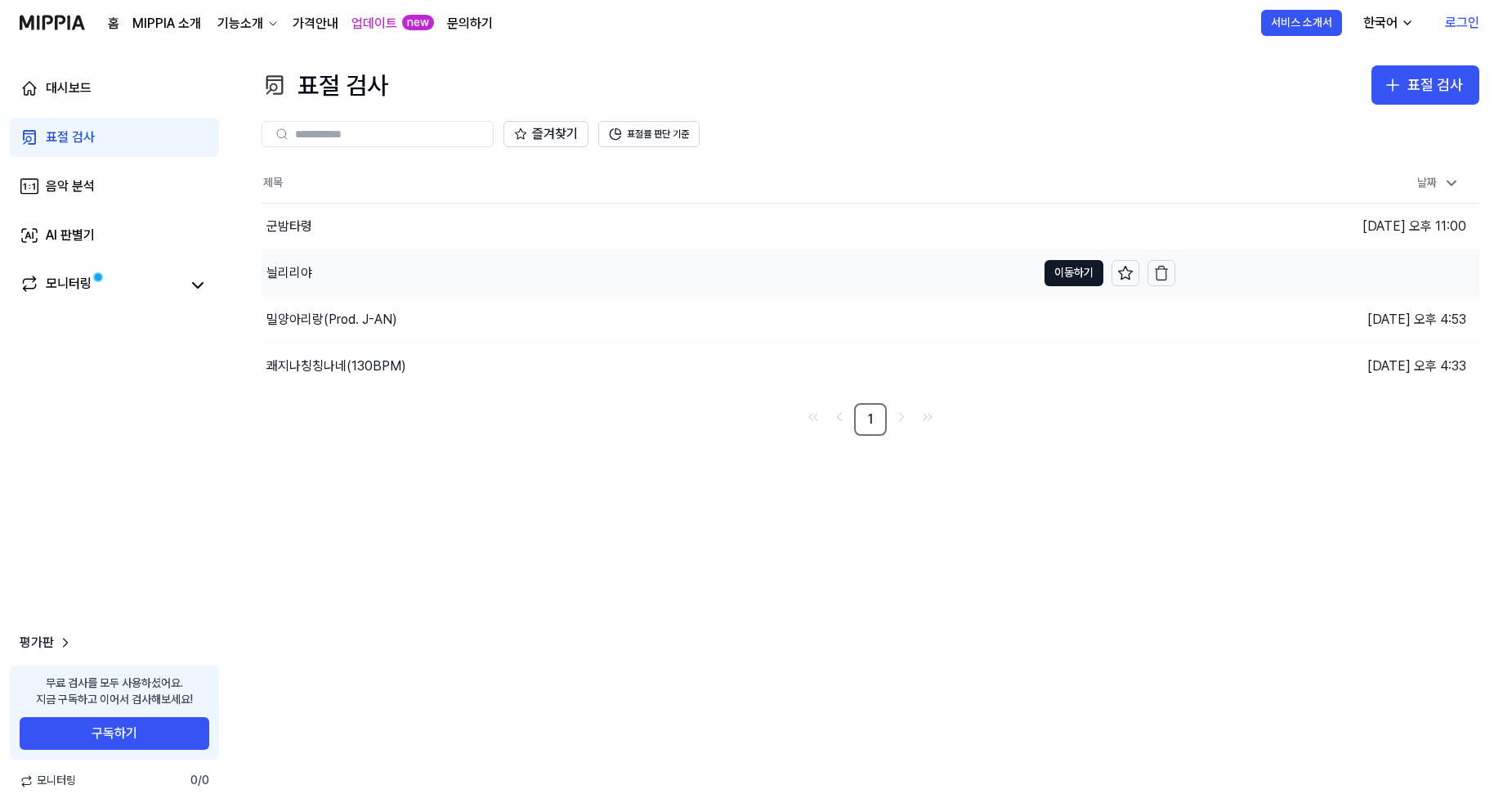
click at [849, 273] on div "늴리리야" at bounding box center [648, 273] width 775 height 46
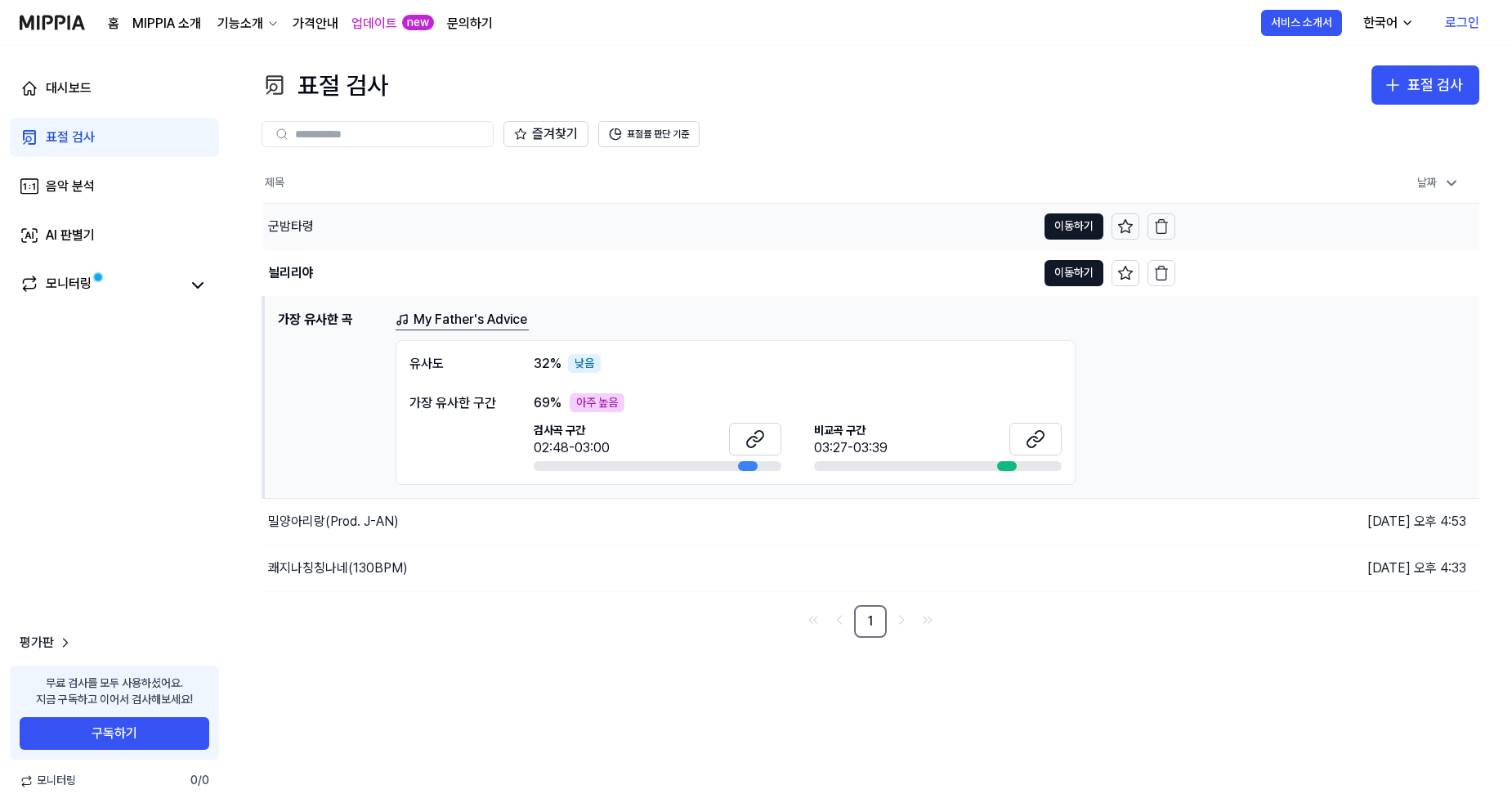
click at [669, 235] on div "군밤타령" at bounding box center [650, 227] width 774 height 46
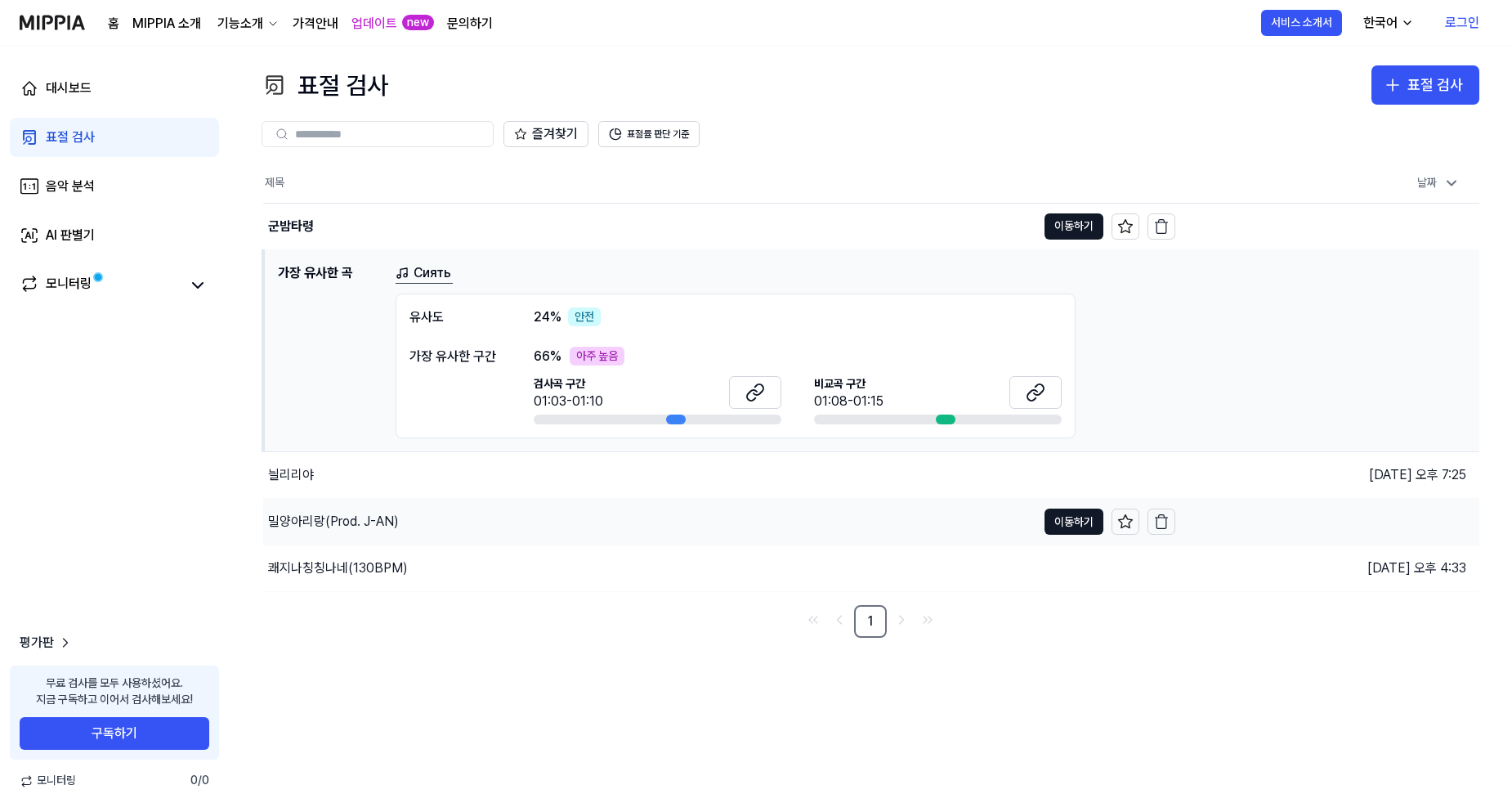
click at [578, 523] on div "밀양아리랑(Prod. J-AN)" at bounding box center [650, 522] width 774 height 46
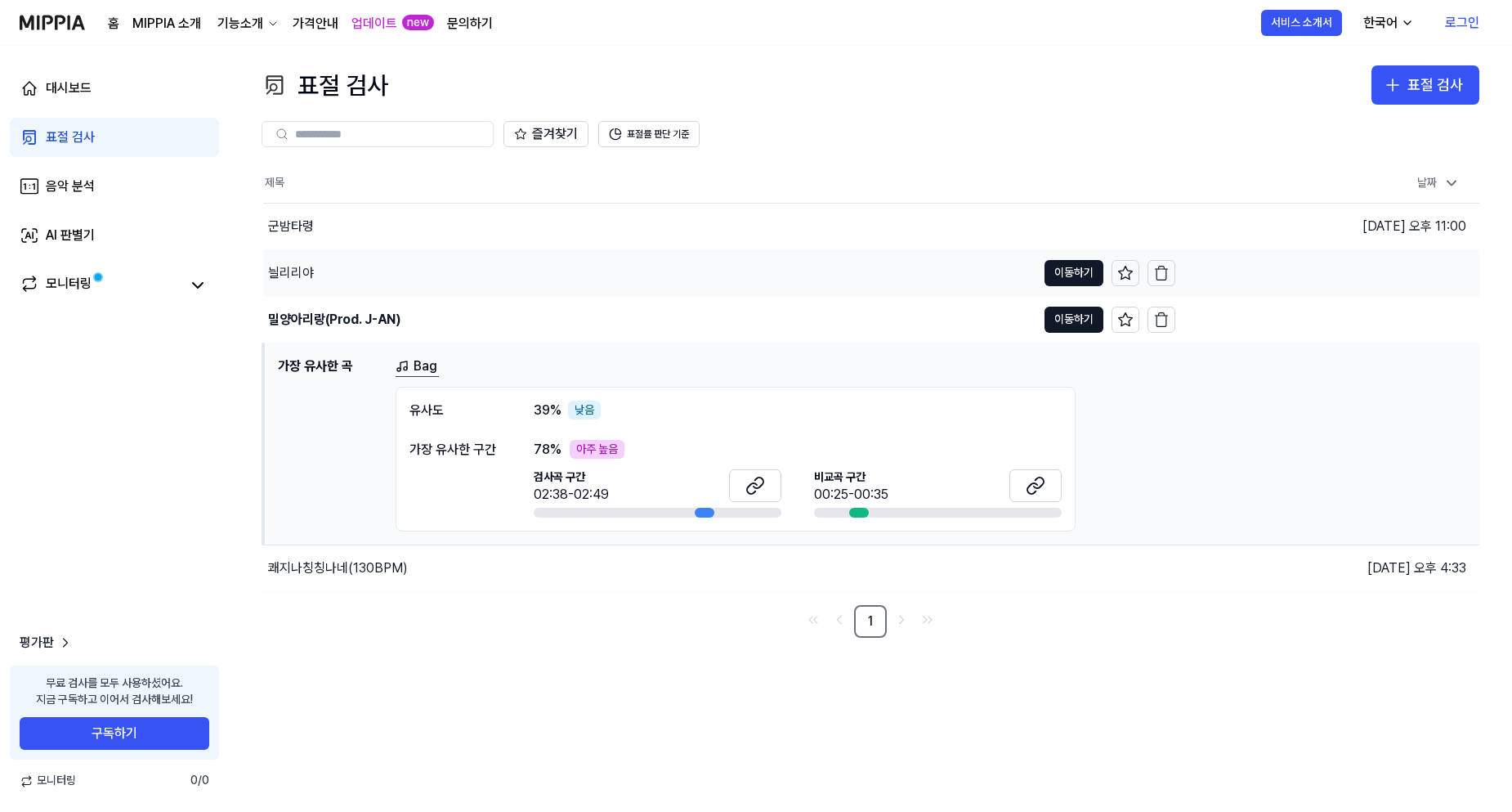
click at [564, 274] on div "늴리리야" at bounding box center [650, 273] width 774 height 46
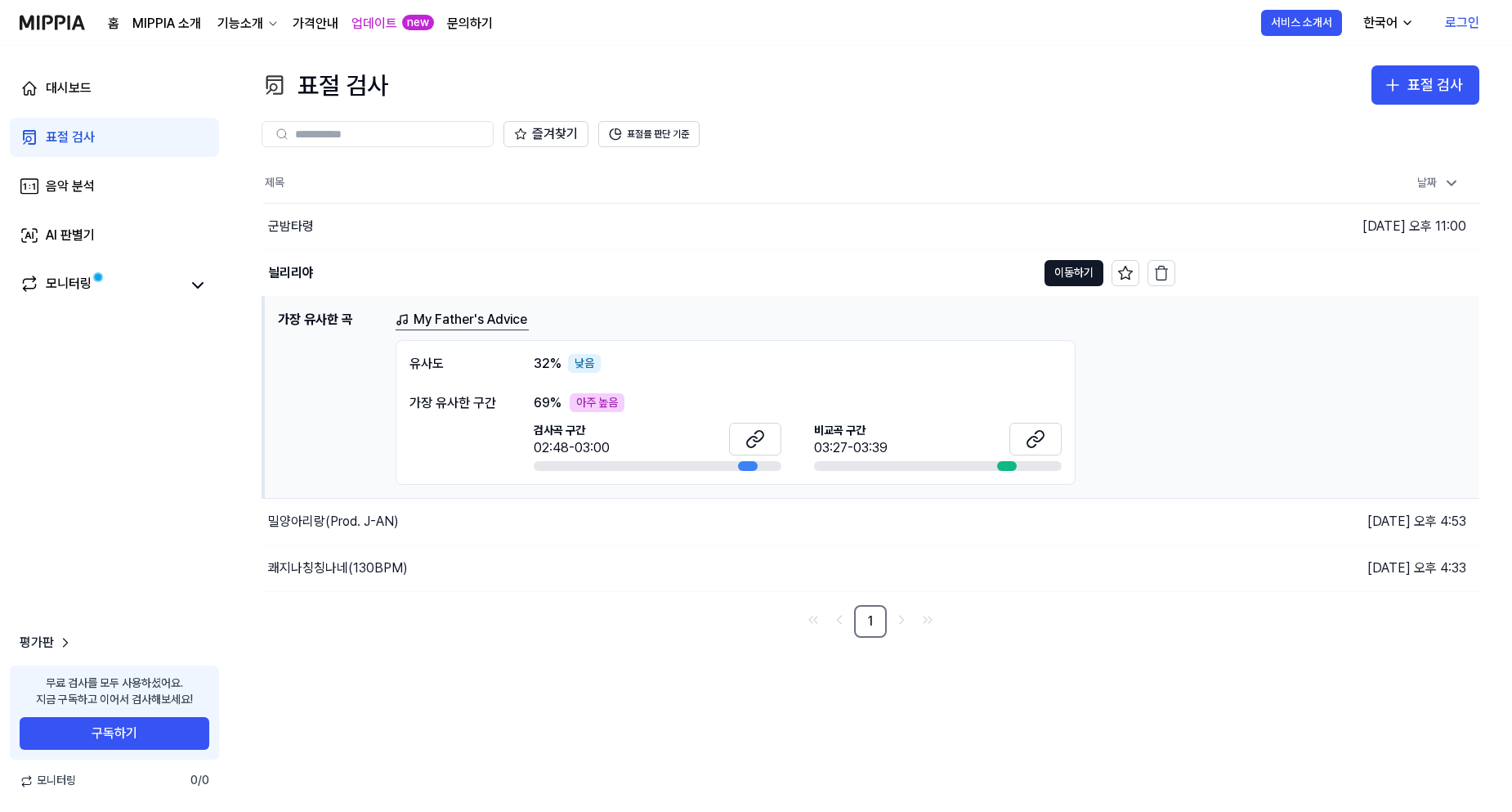
click at [524, 557] on div "쾌지나칭칭나네(130BPM)" at bounding box center [719, 568] width 913 height 46
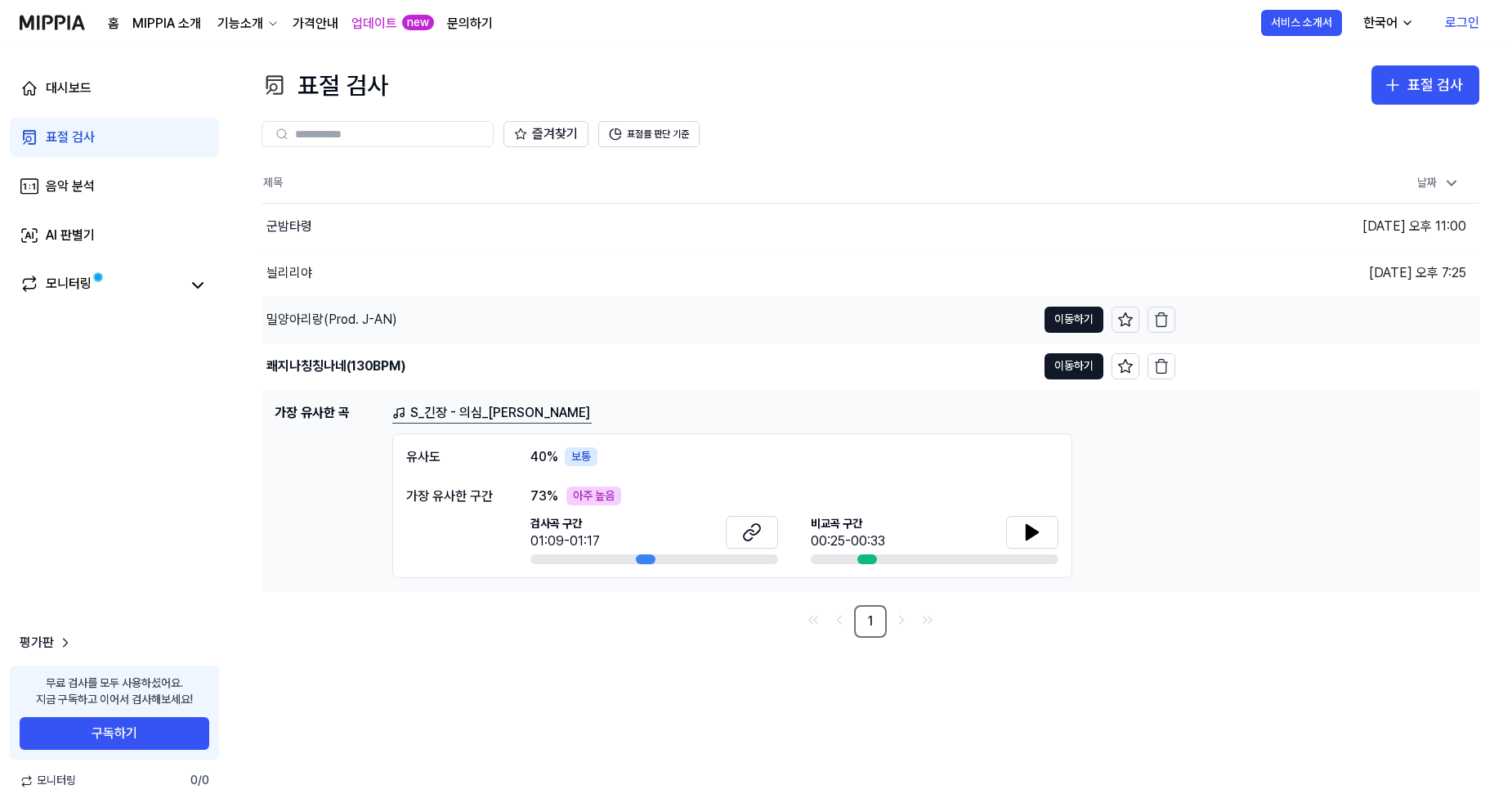
click at [557, 324] on div "밀양아리랑(Prod. J-AN)" at bounding box center [648, 320] width 775 height 46
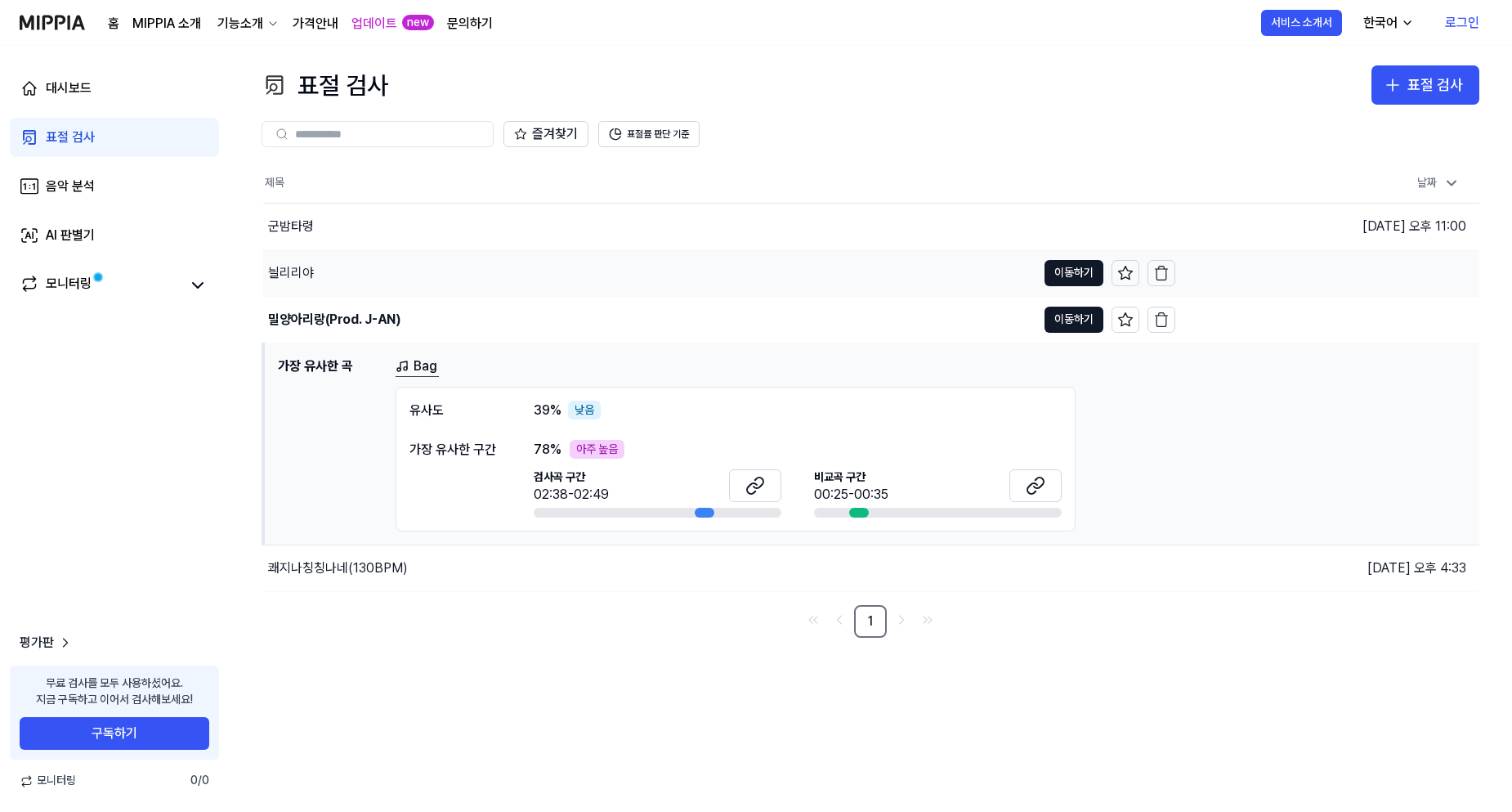
click at [573, 280] on div "늴리리야" at bounding box center [650, 273] width 774 height 46
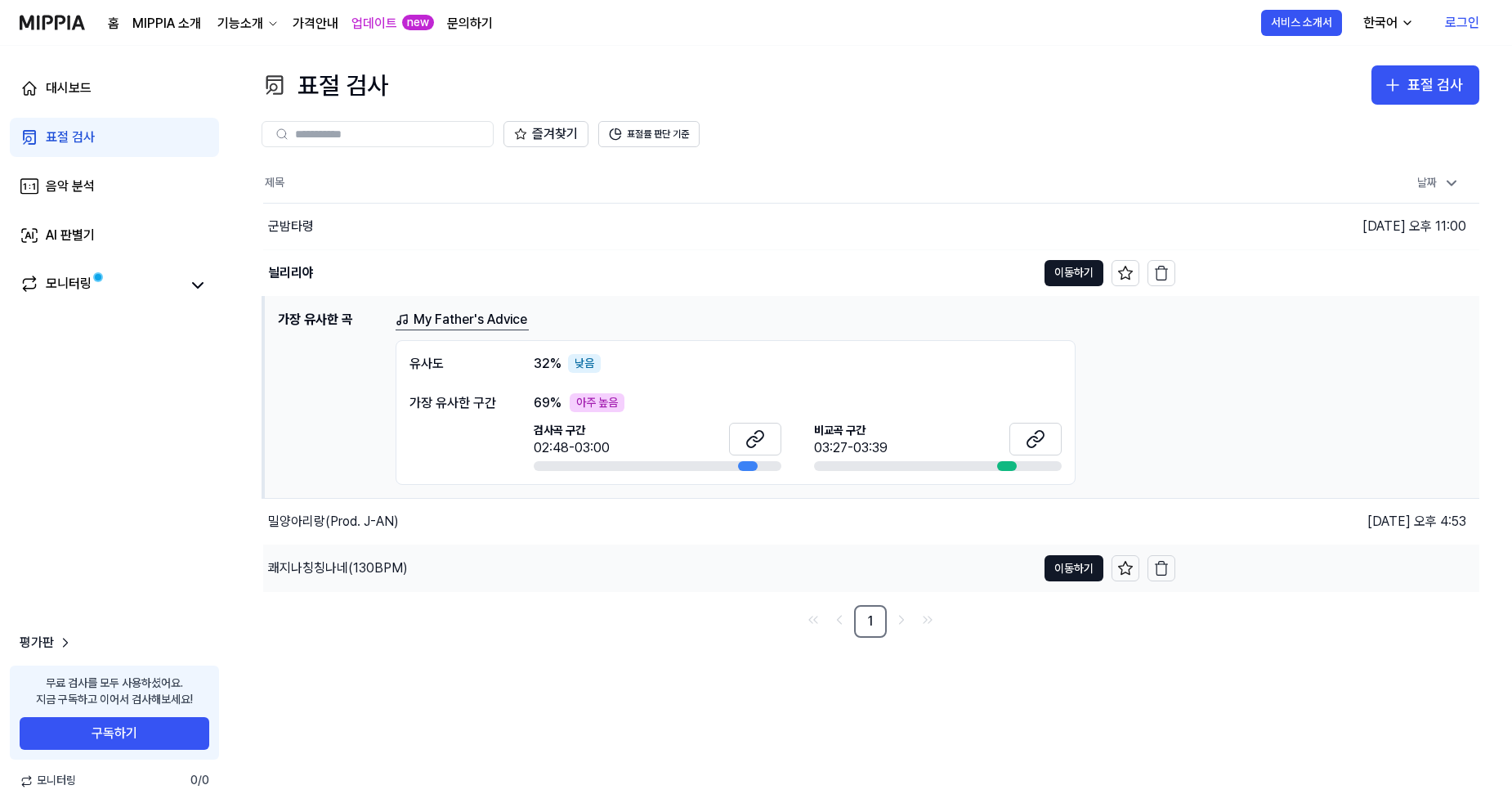
click at [516, 559] on div "쾌지나칭칭나네(130BPM)" at bounding box center [650, 568] width 774 height 46
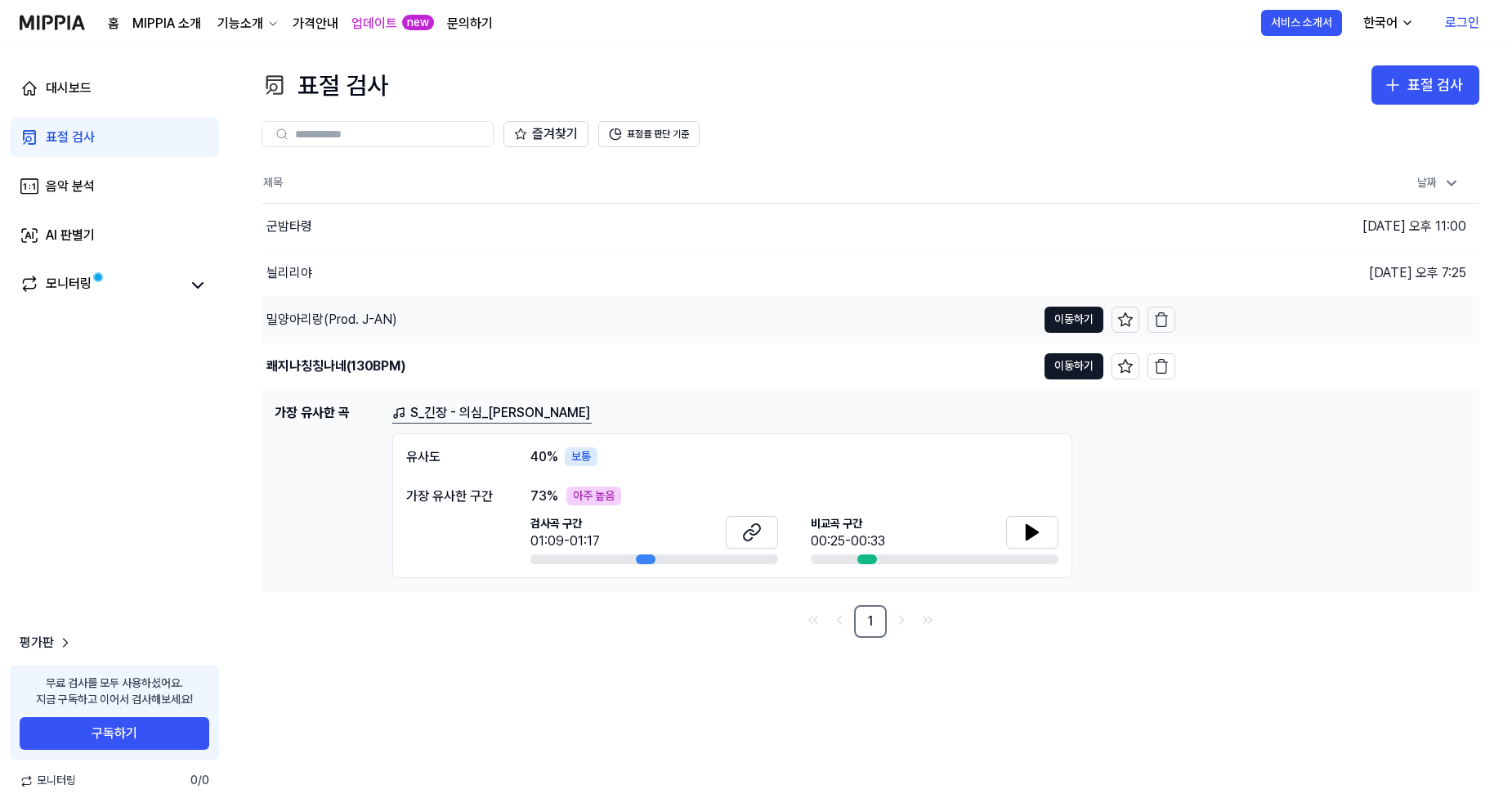
click at [556, 319] on div "밀양아리랑(Prod. J-AN)" at bounding box center [648, 320] width 775 height 46
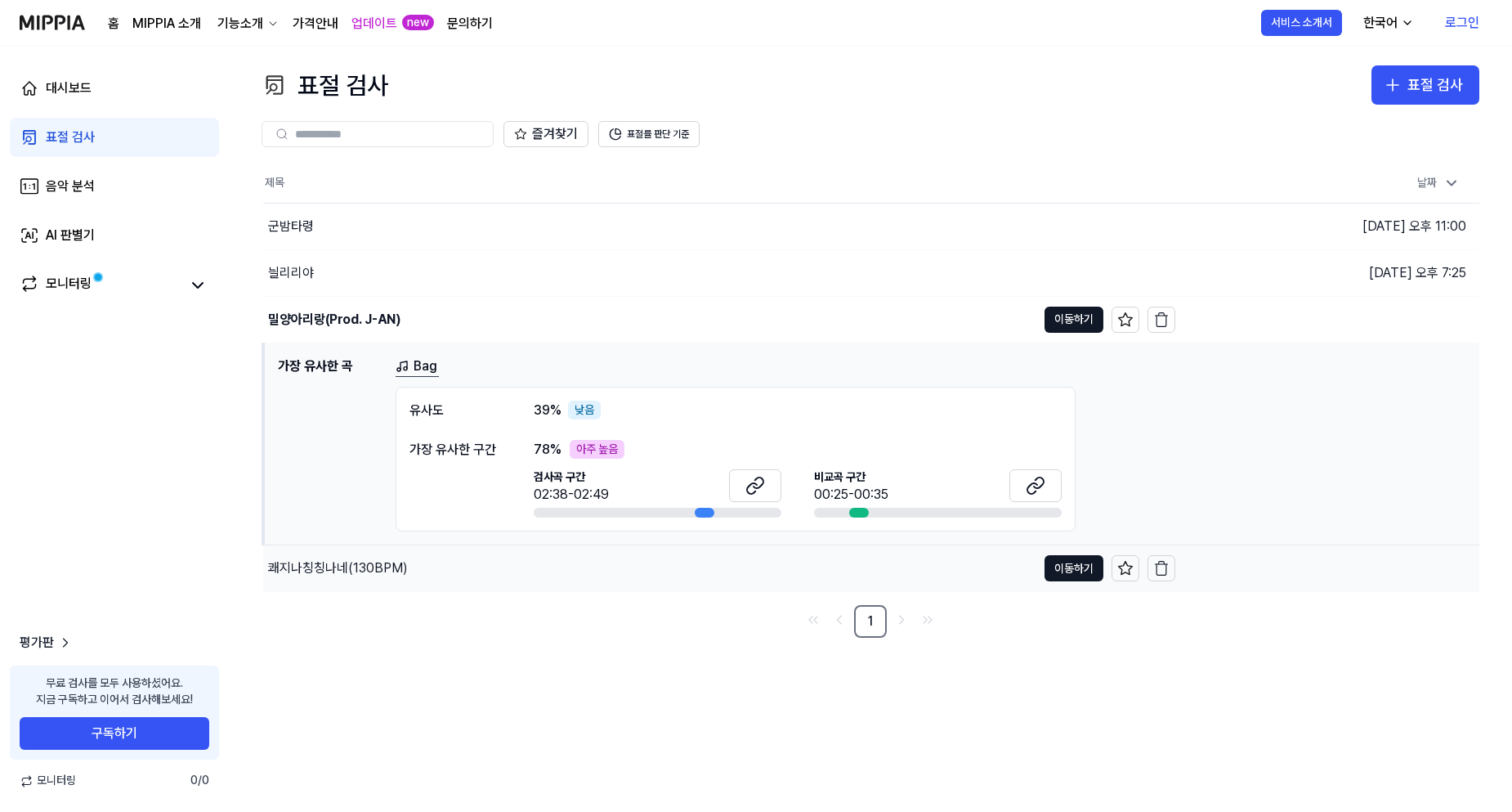
click at [489, 578] on div "쾌지나칭칭나네(130BPM)" at bounding box center [650, 568] width 774 height 46
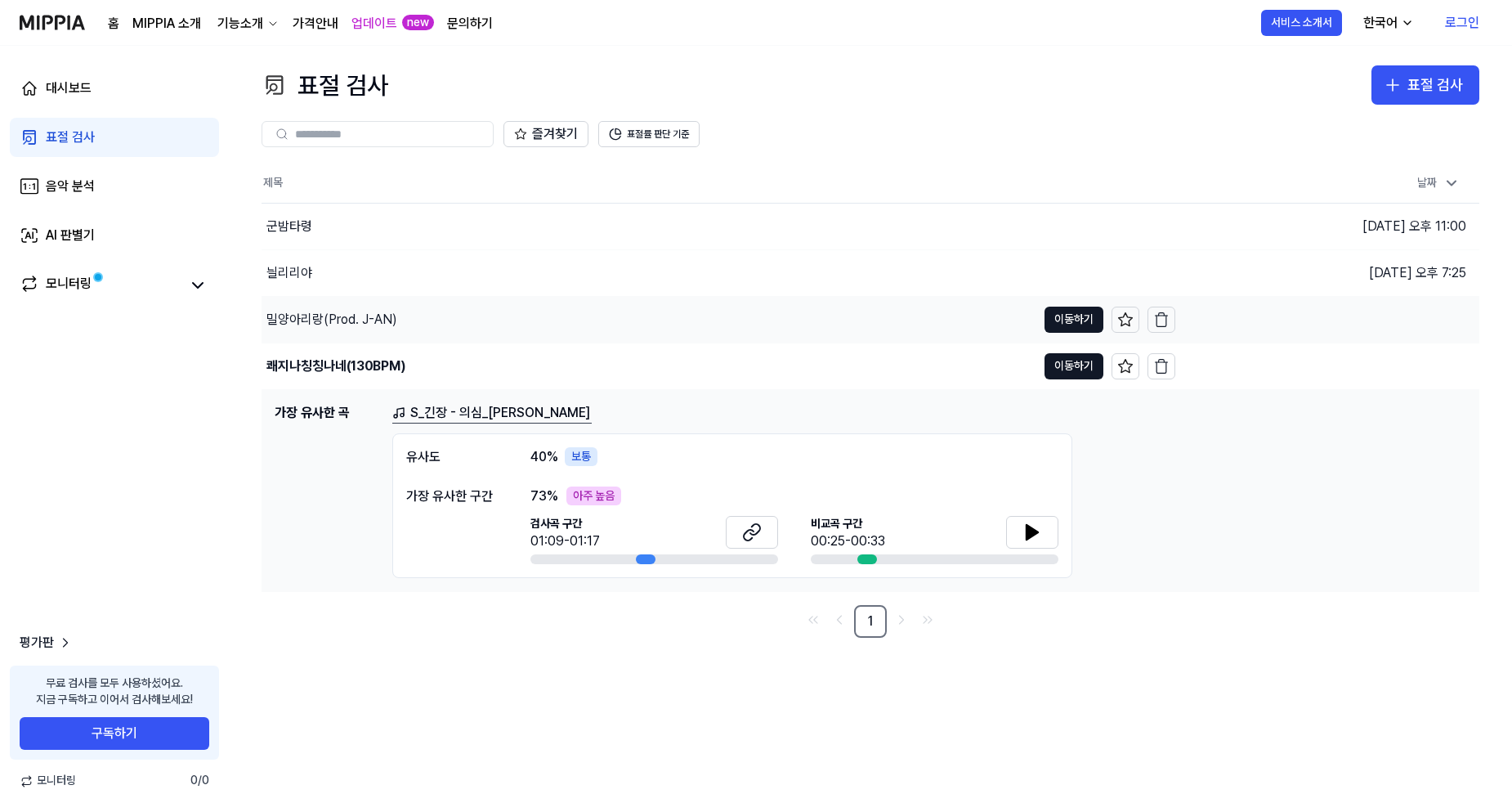
click at [521, 329] on div "밀양아리랑(Prod. J-AN)" at bounding box center [648, 320] width 775 height 46
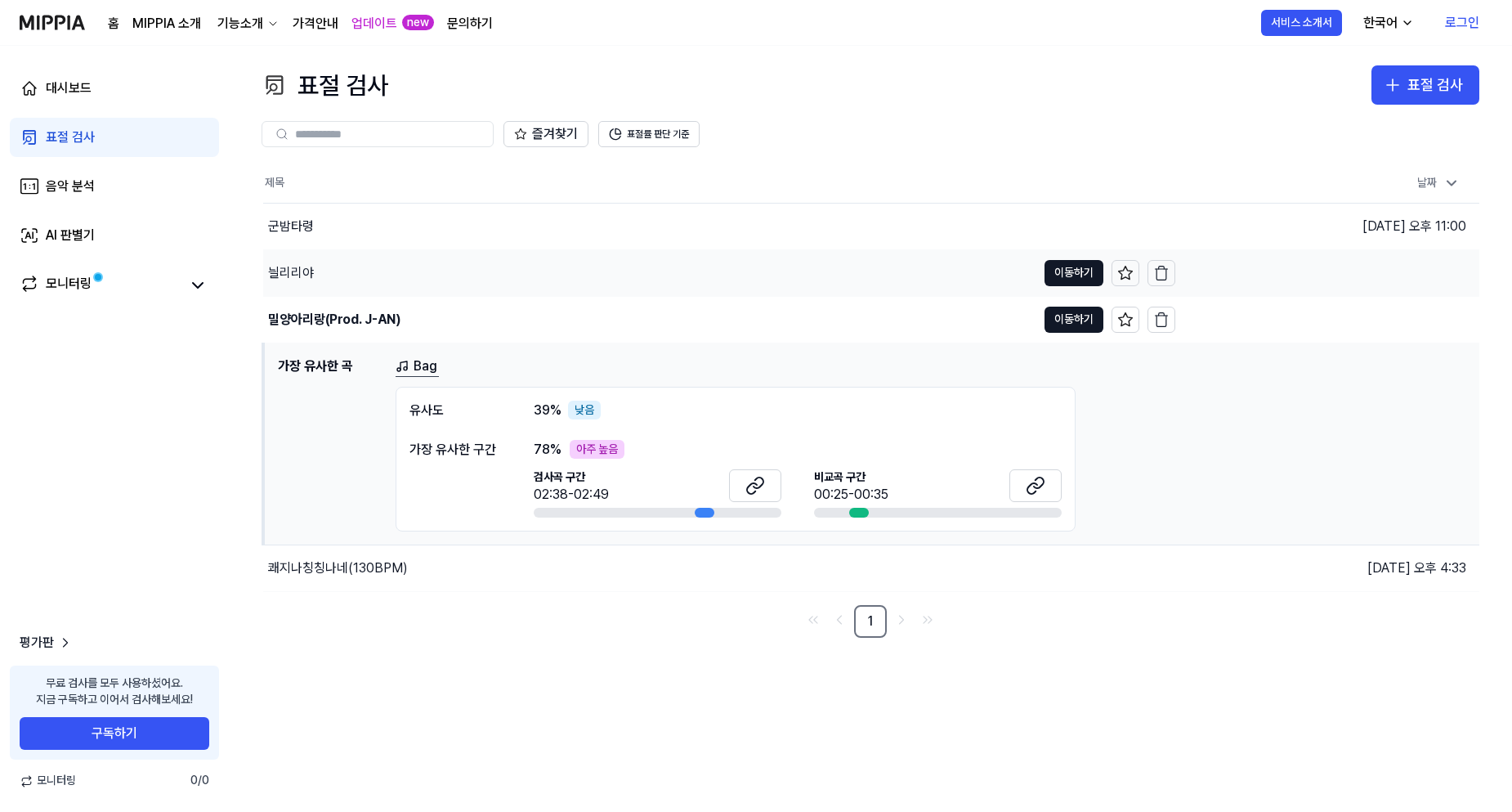
click at [535, 280] on div "늴리리야" at bounding box center [650, 273] width 774 height 46
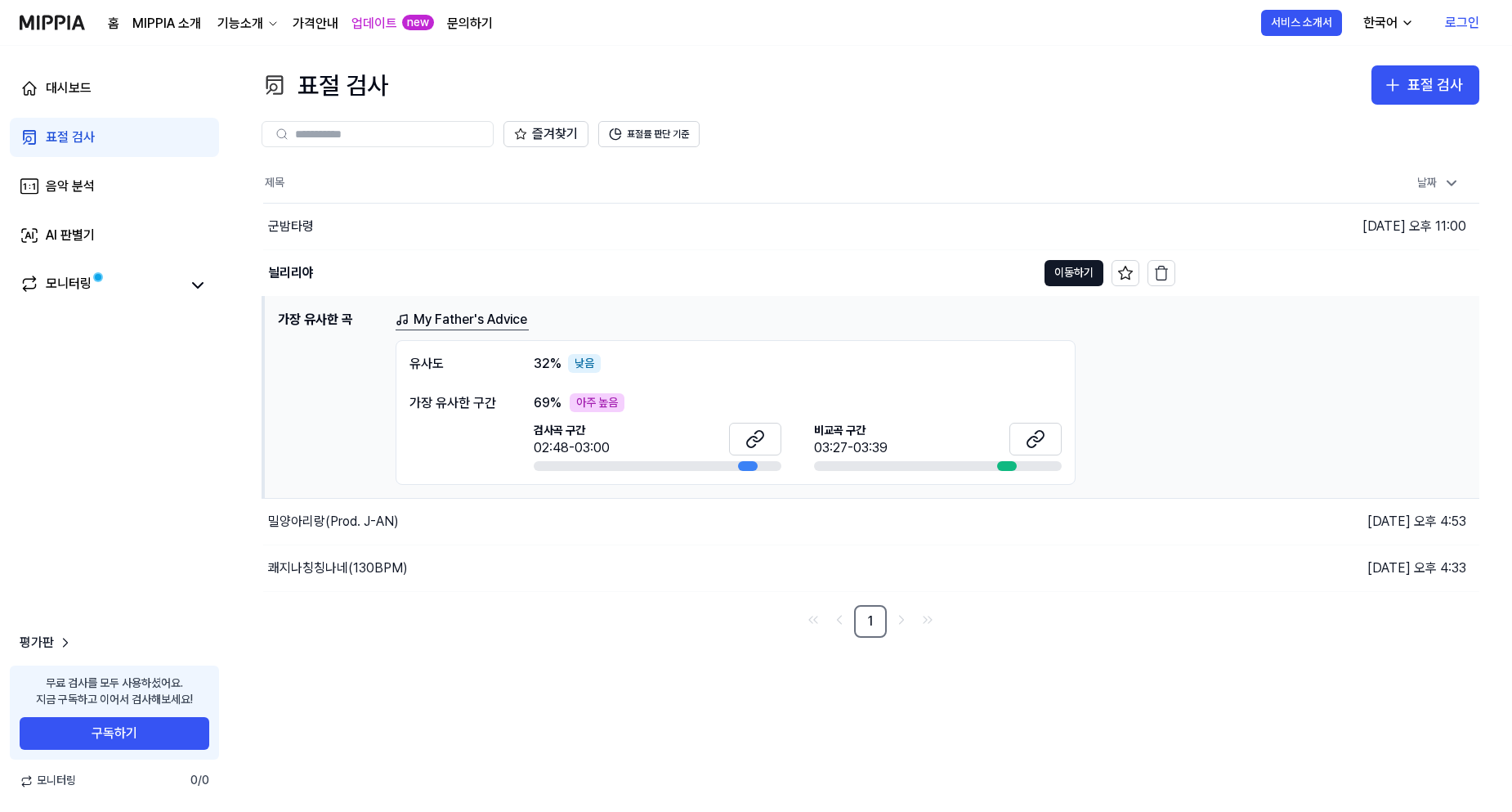
click at [401, 634] on nav "1" at bounding box center [870, 621] width 1218 height 33
click at [544, 179] on th "제목" at bounding box center [719, 183] width 913 height 39
click at [825, 272] on div "늴리리야" at bounding box center [650, 273] width 774 height 46
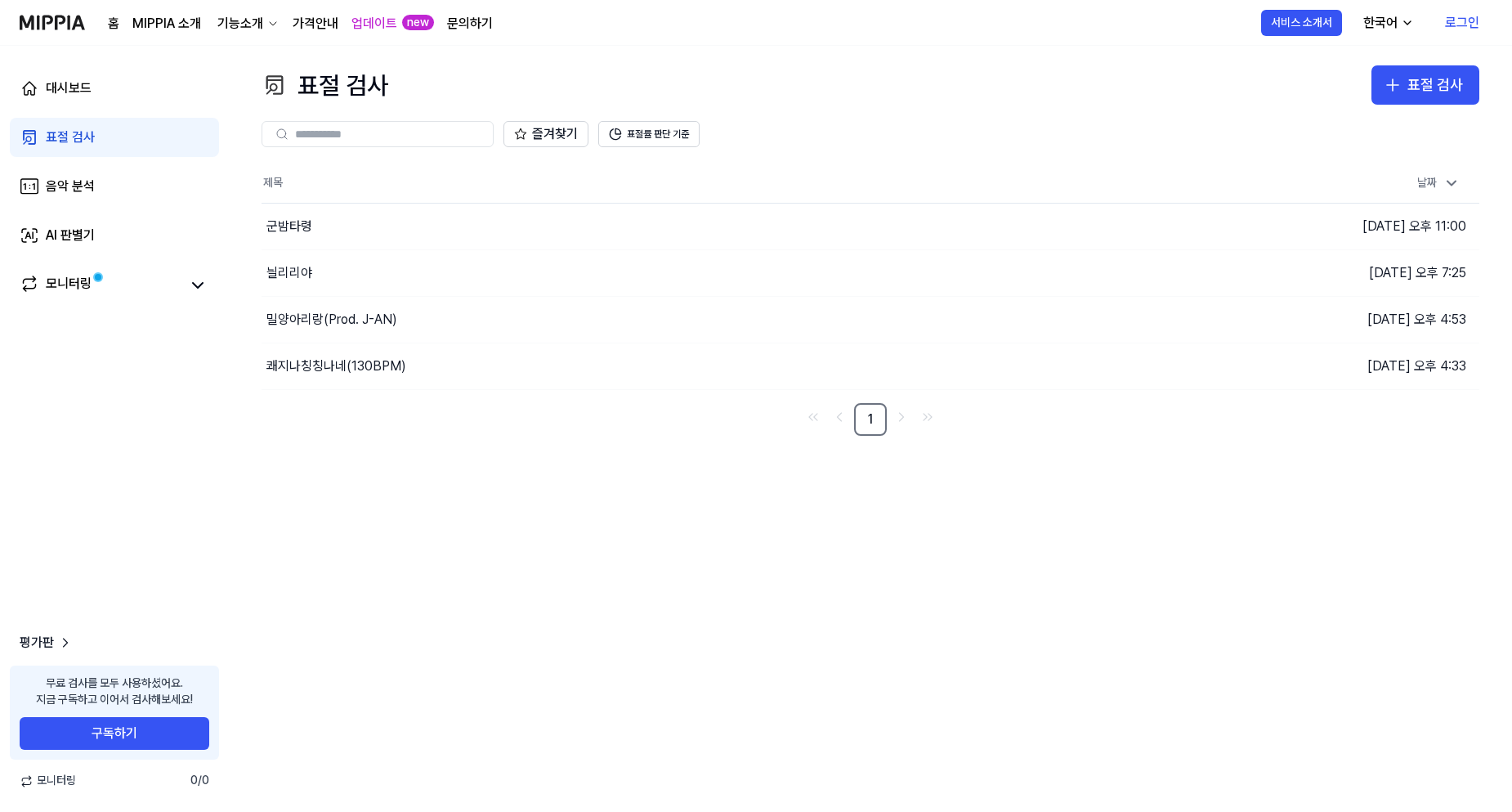
click at [1463, 17] on link "로그인" at bounding box center [1462, 23] width 60 height 46
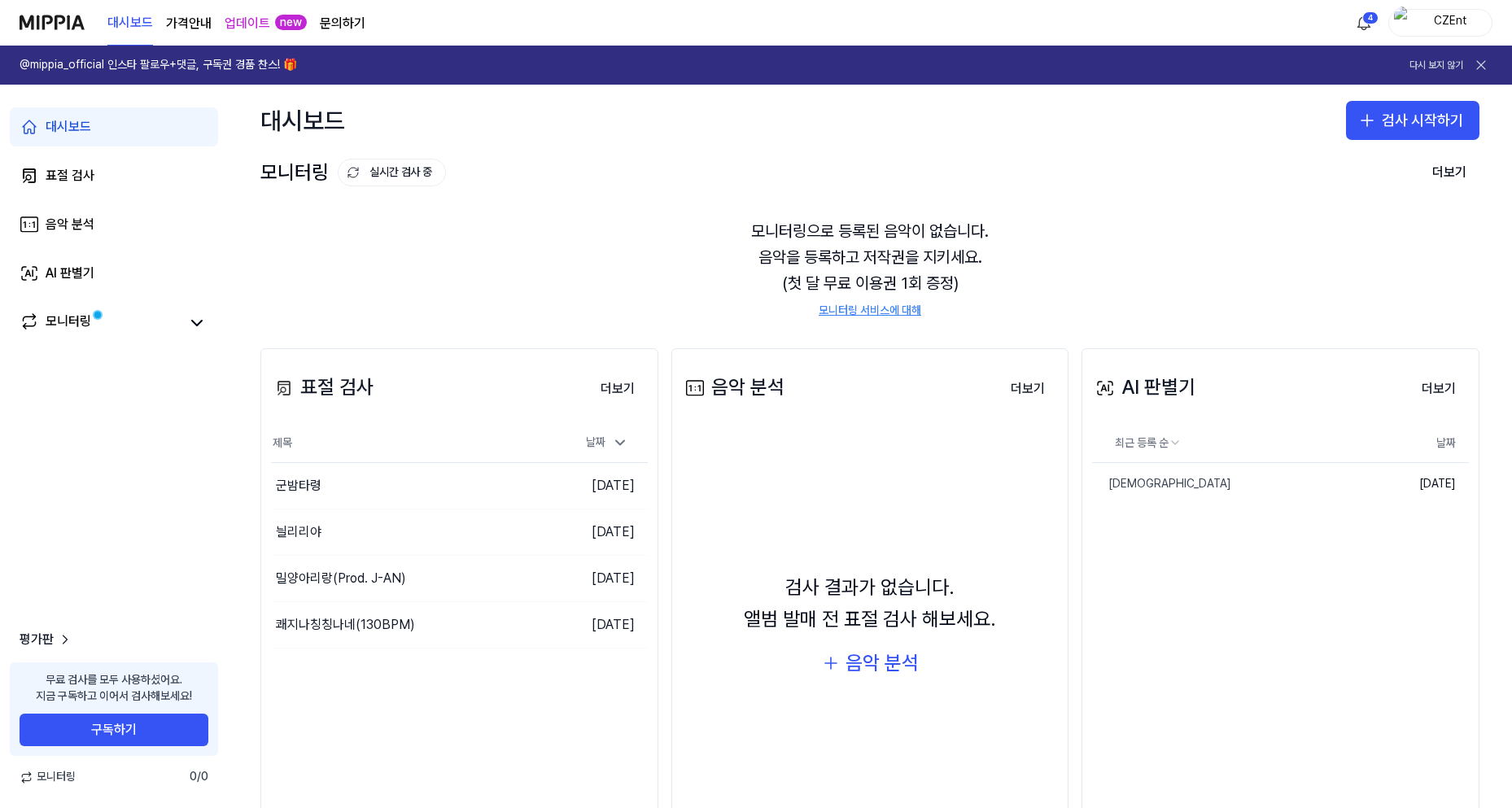
click at [1473, 63] on icon at bounding box center [1481, 65] width 16 height 16
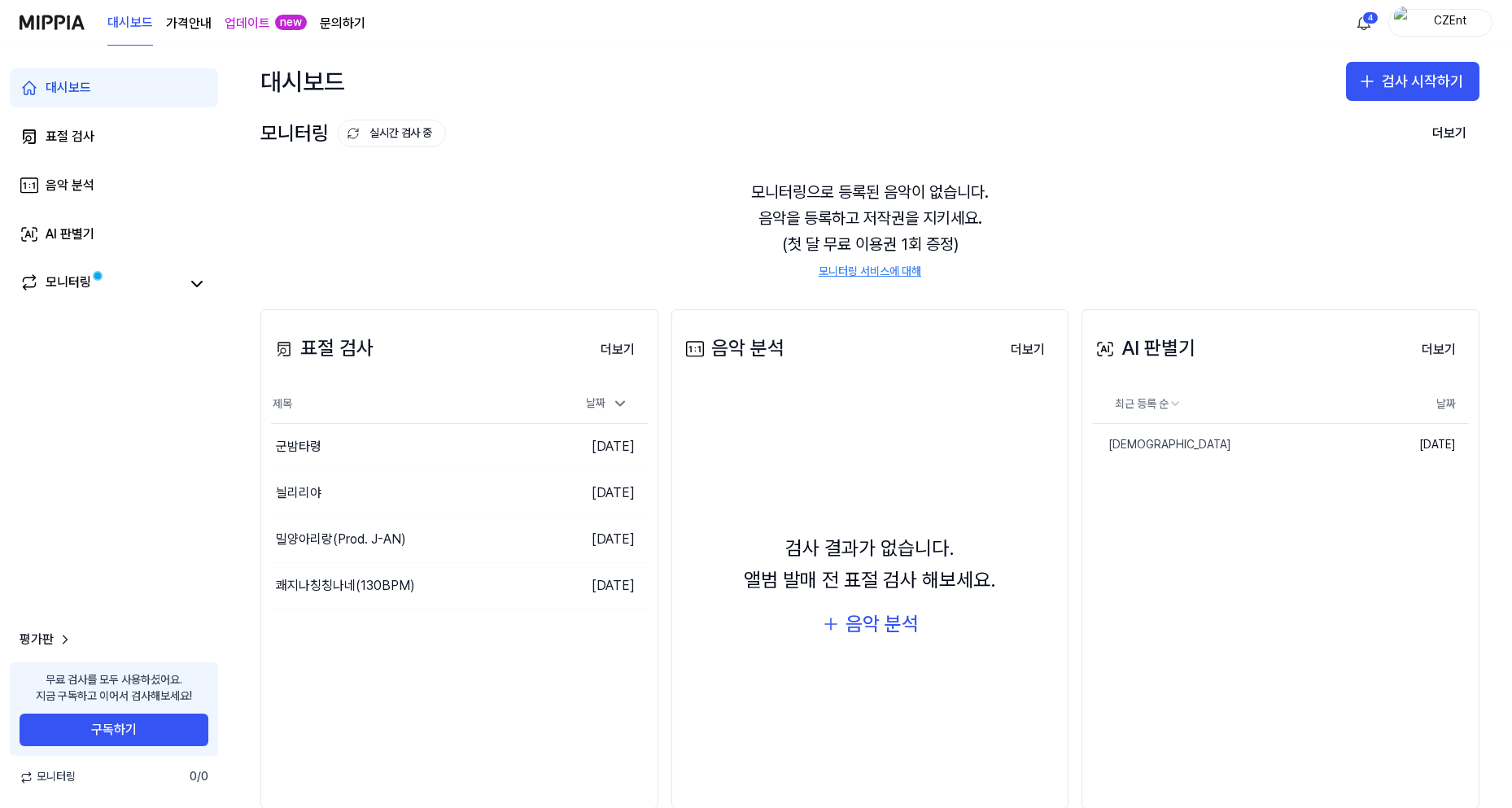
click at [1443, 25] on div "CZEnt" at bounding box center [1450, 22] width 64 height 18
click at [1345, 145] on button "로그아웃" at bounding box center [1388, 143] width 187 height 16
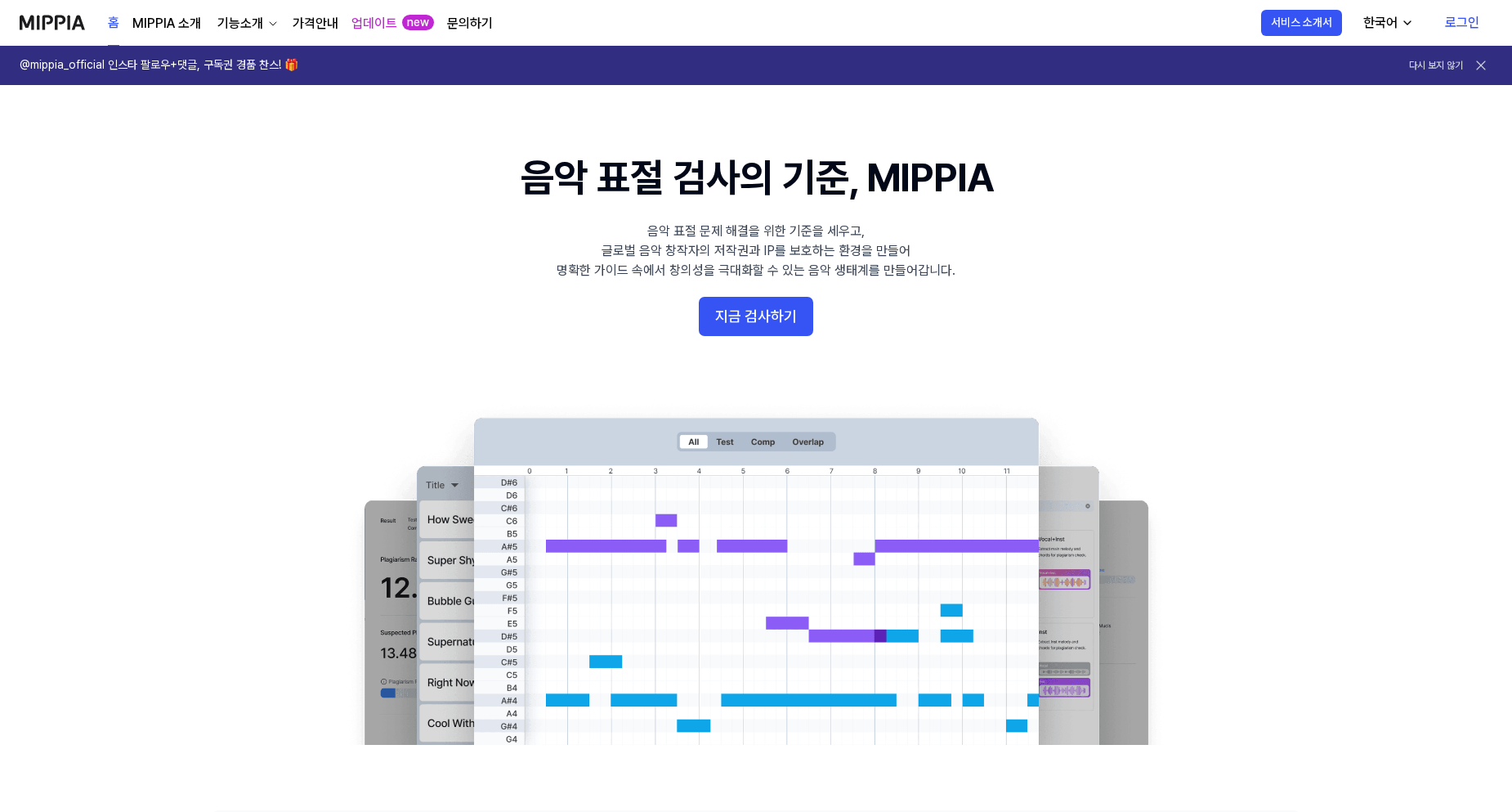
click at [1461, 22] on link "로그인" at bounding box center [1462, 23] width 60 height 46
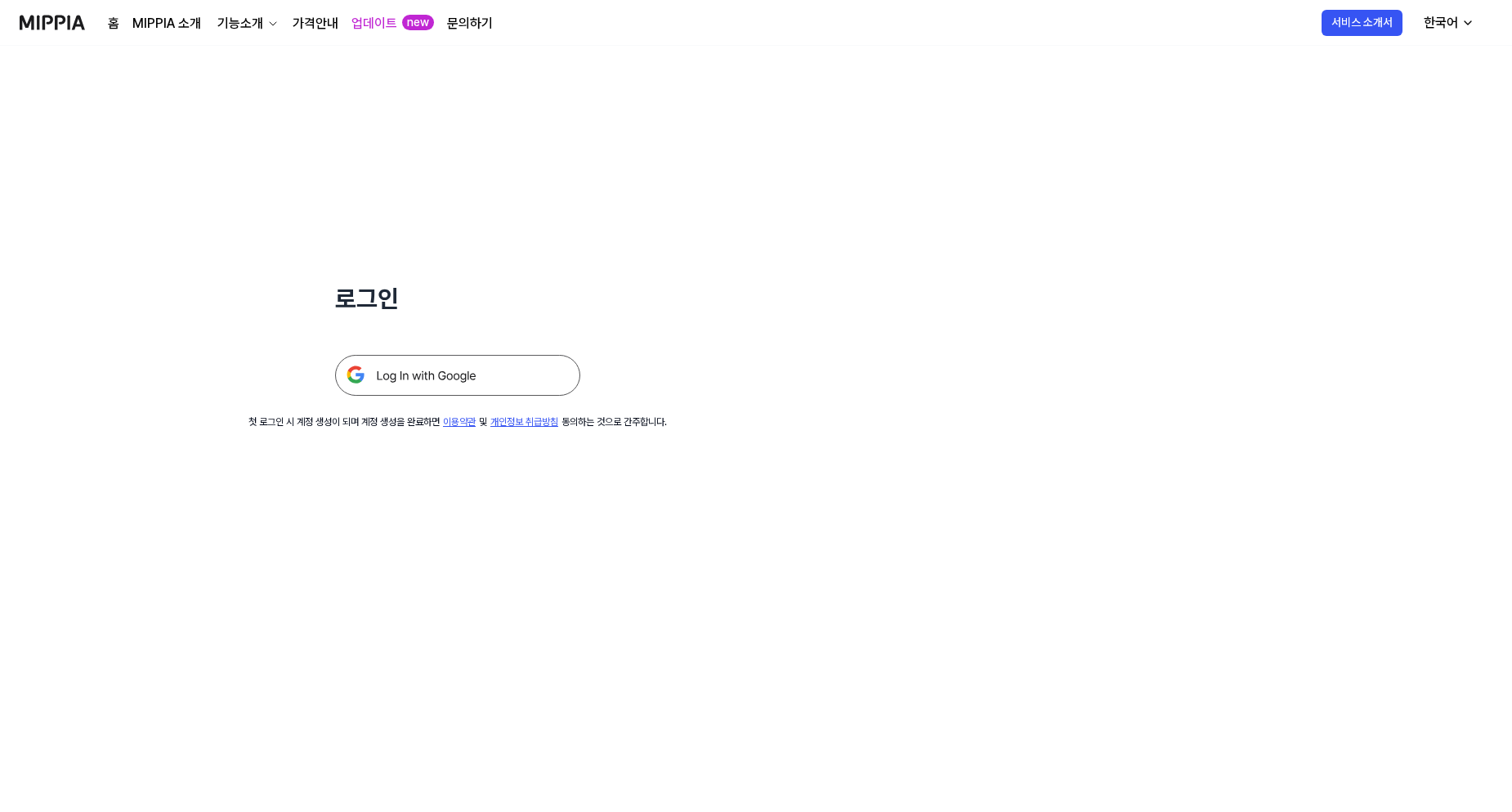
click at [485, 377] on img at bounding box center [458, 374] width 245 height 41
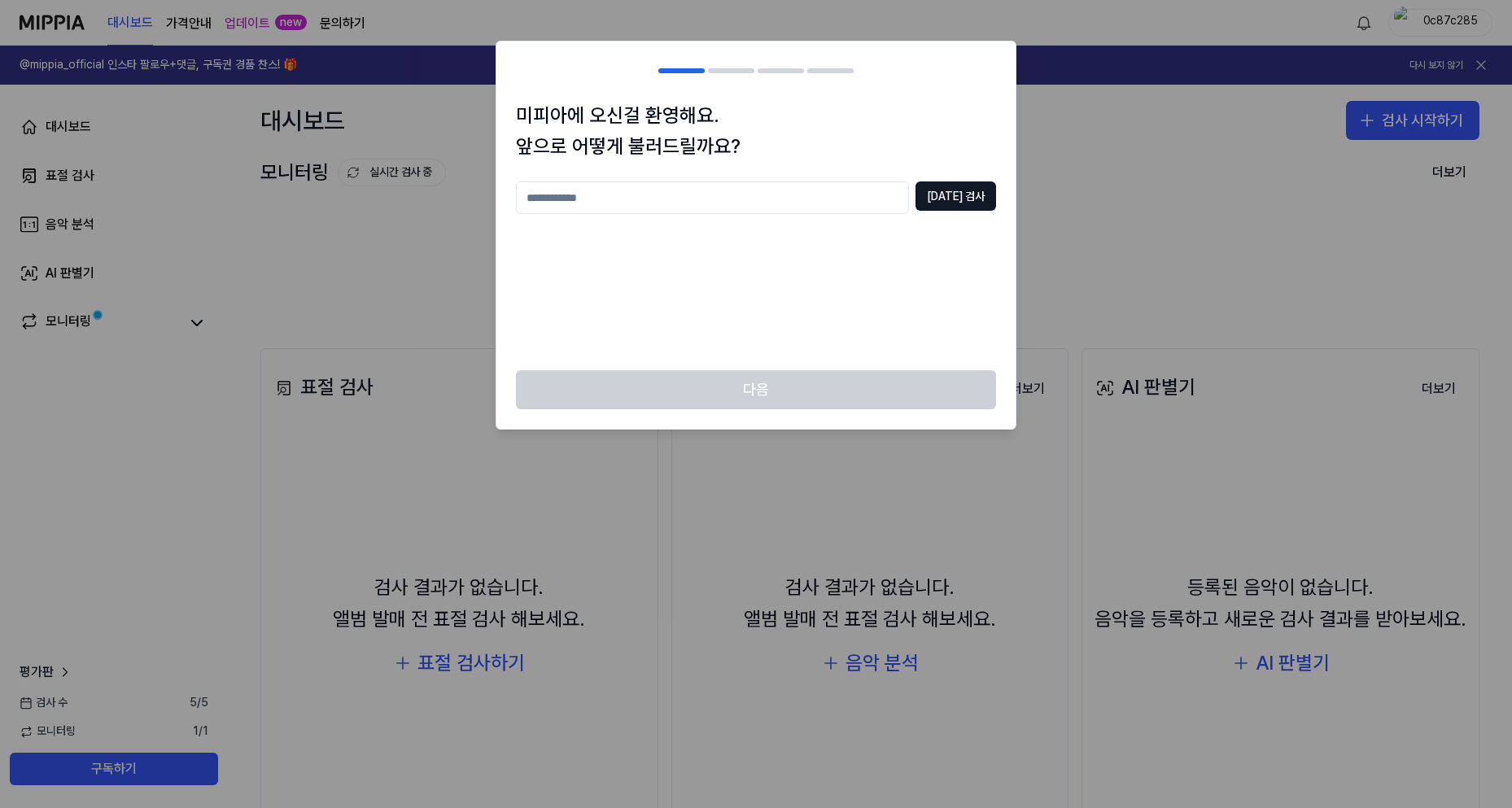
click at [732, 197] on input "text" at bounding box center [712, 197] width 393 height 32
type input "****"
click at [959, 181] on div "미피아에 오신걸 환영해요. 앞으로 어떻게 불러드릴까요? **** [DATE] 검사" at bounding box center [756, 235] width 520 height 271
click at [963, 188] on button "[DATE] 검사" at bounding box center [955, 195] width 81 height 30
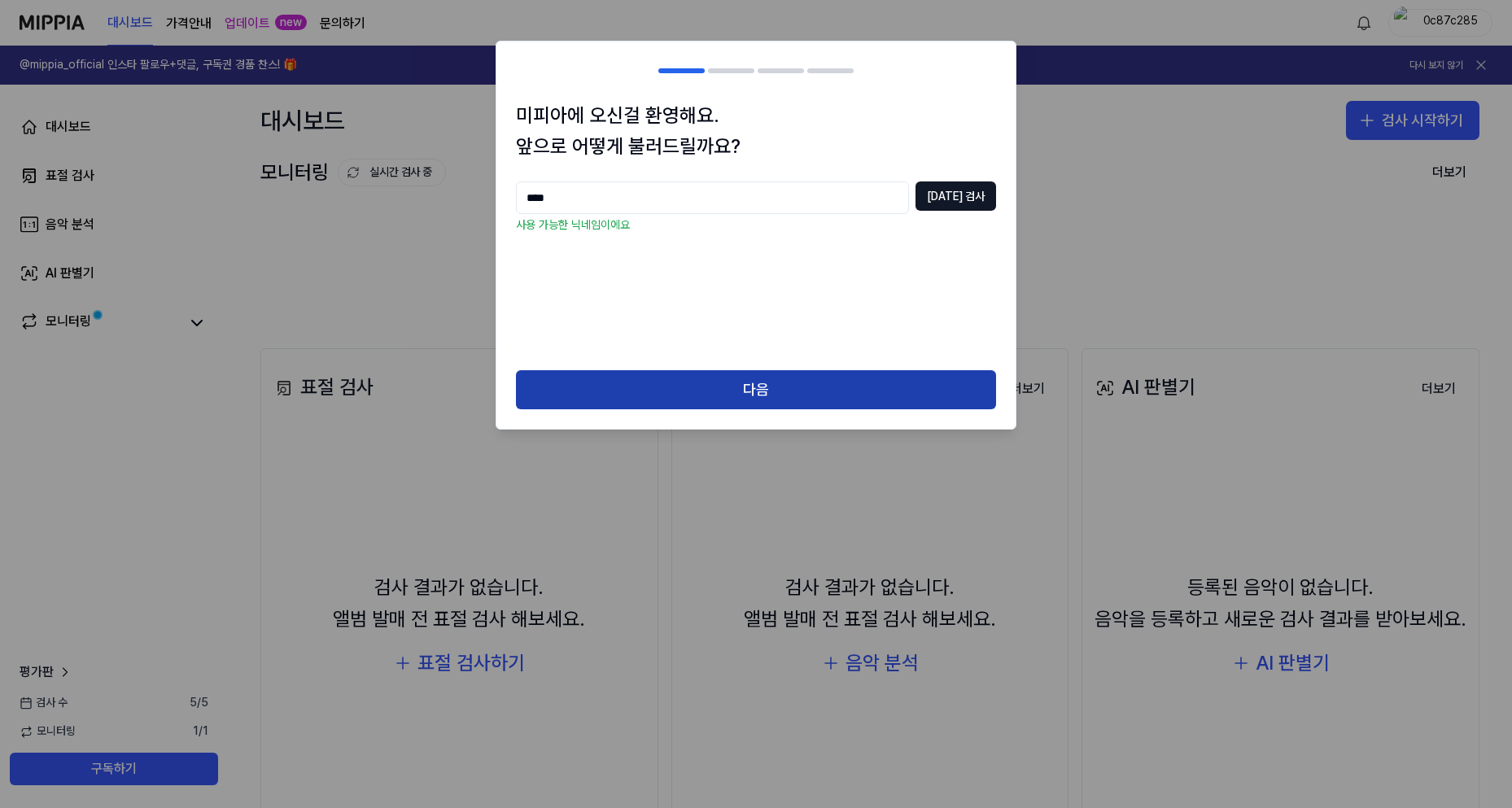
click at [805, 378] on button "다음" at bounding box center [756, 389] width 480 height 39
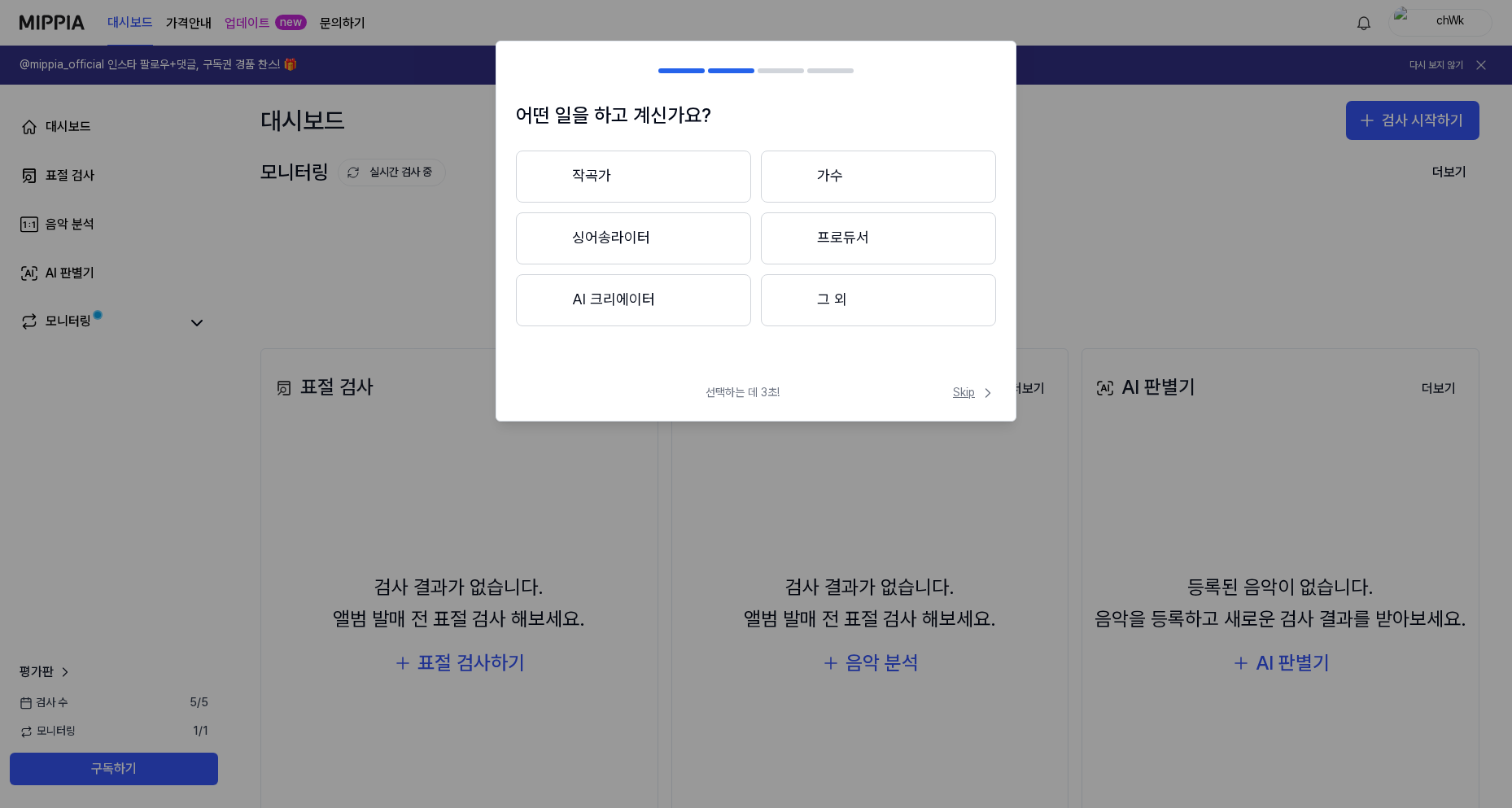
drag, startPoint x: 950, startPoint y: 378, endPoint x: 957, endPoint y: 386, distance: 10.6
click at [953, 380] on div "어떤 일을 하고 계신가요? 작곡가 가수 싱어송라이터 프로듀서 AI 크리에이터 그 외 선택하는 데 3초! Skip Skip" at bounding box center [756, 232] width 521 height 381
click at [965, 396] on span "Skip" at bounding box center [974, 393] width 43 height 16
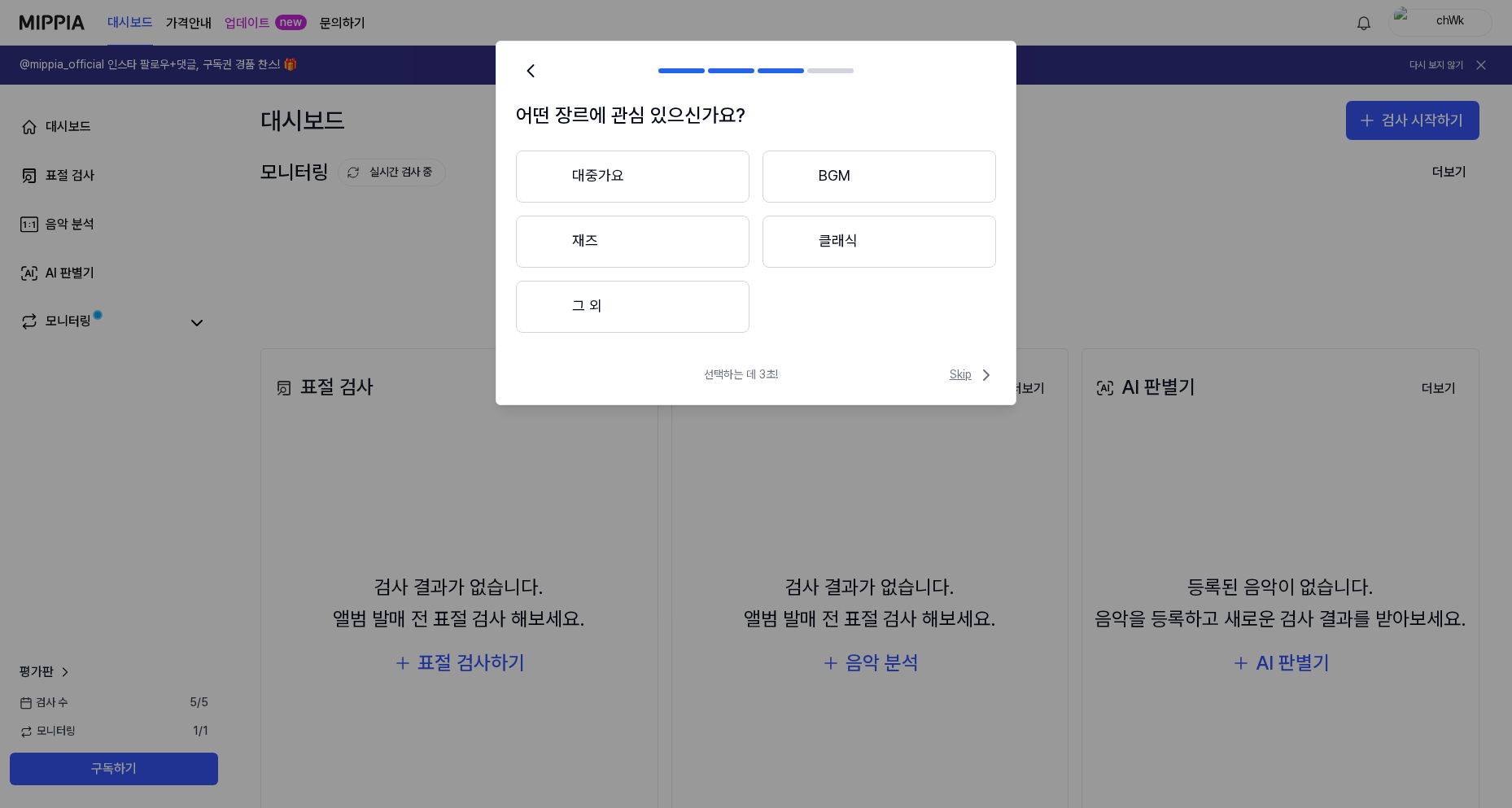
click at [963, 379] on span "Skip" at bounding box center [972, 374] width 47 height 19
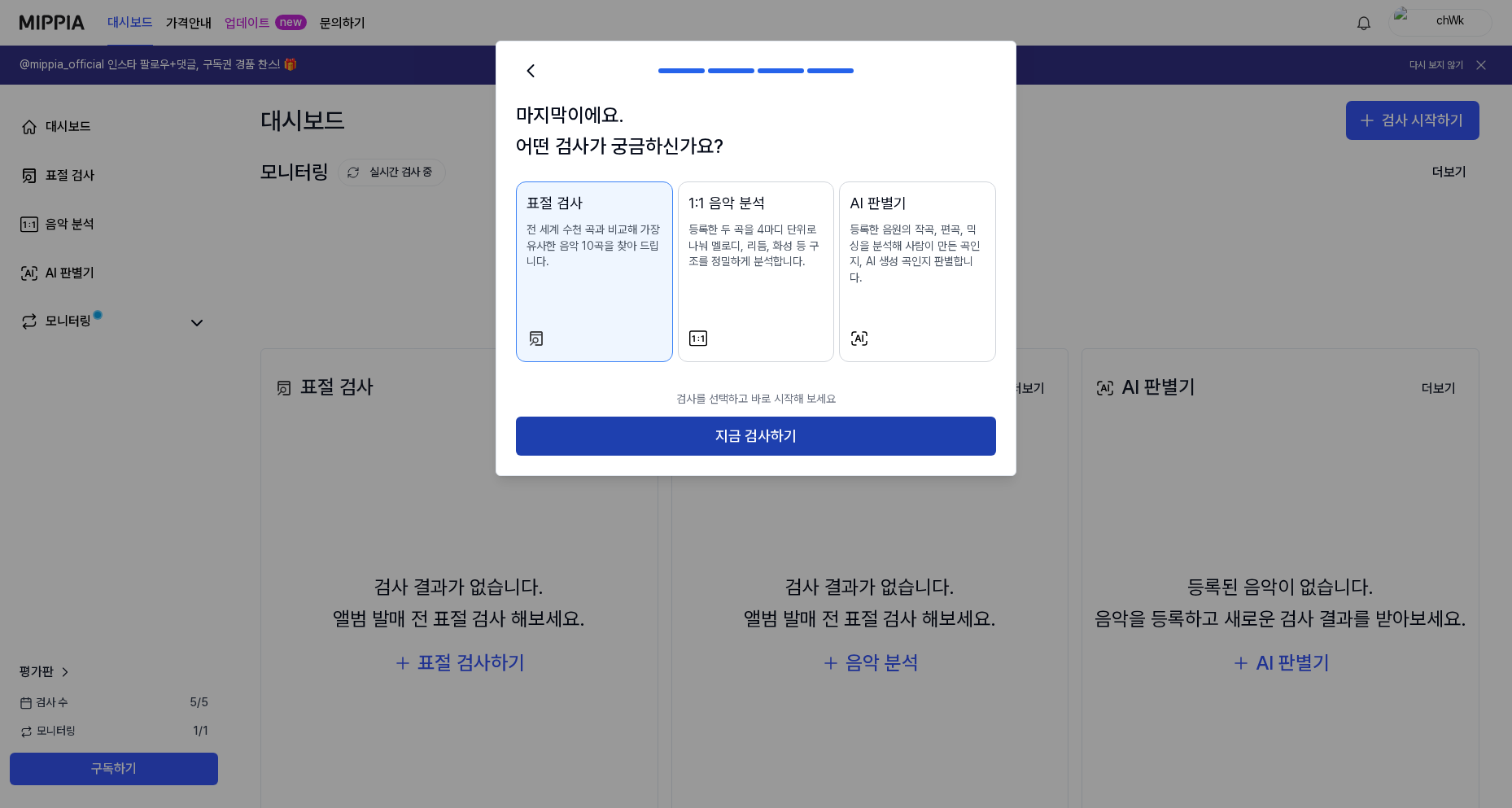
click at [772, 434] on button "지금 검사하기" at bounding box center [756, 435] width 480 height 39
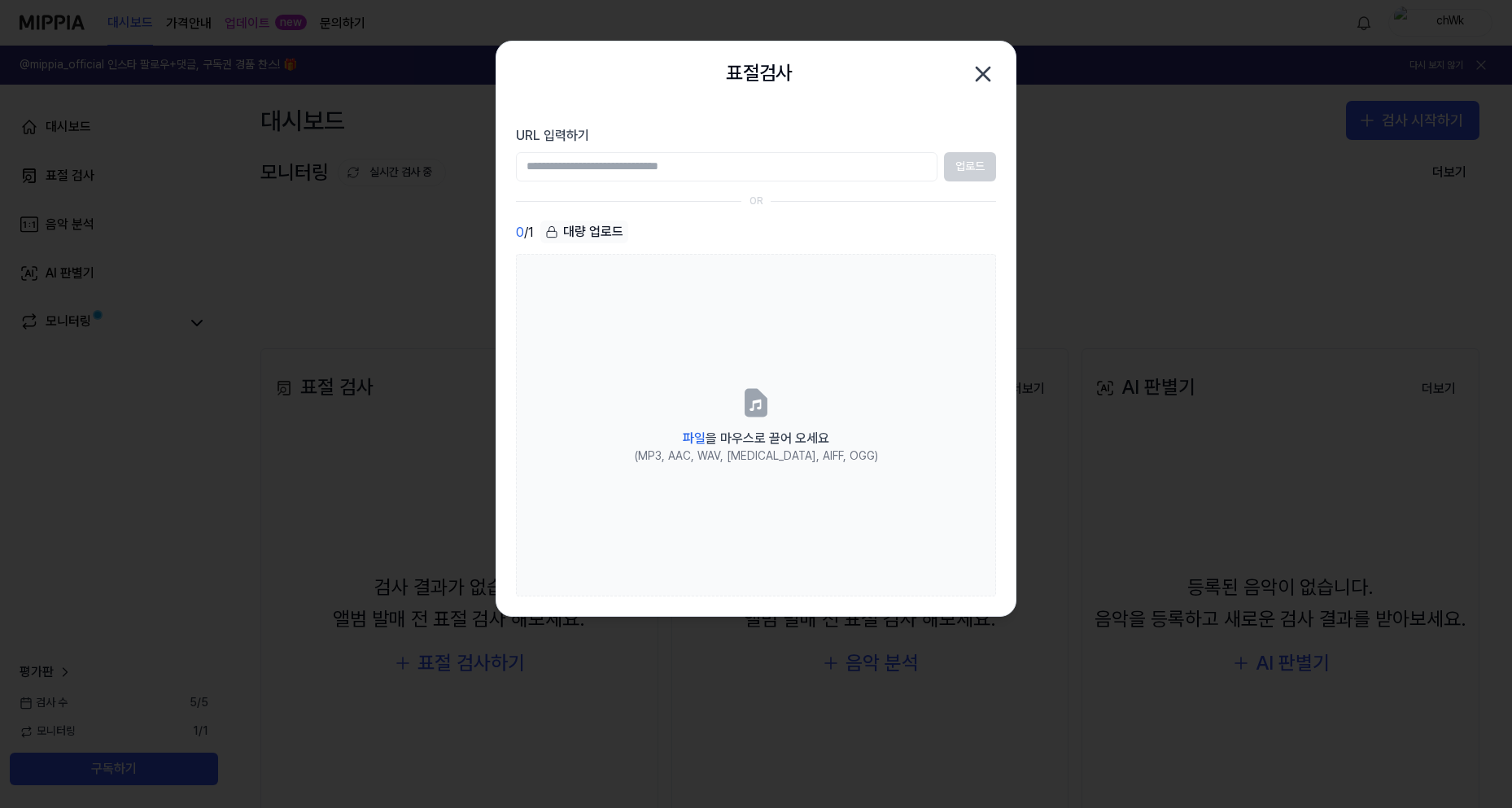
click at [587, 162] on input "URL 입력하기" at bounding box center [726, 167] width 421 height 30
paste input "**********"
type input "**********"
click at [960, 166] on button "업로드" at bounding box center [970, 167] width 52 height 30
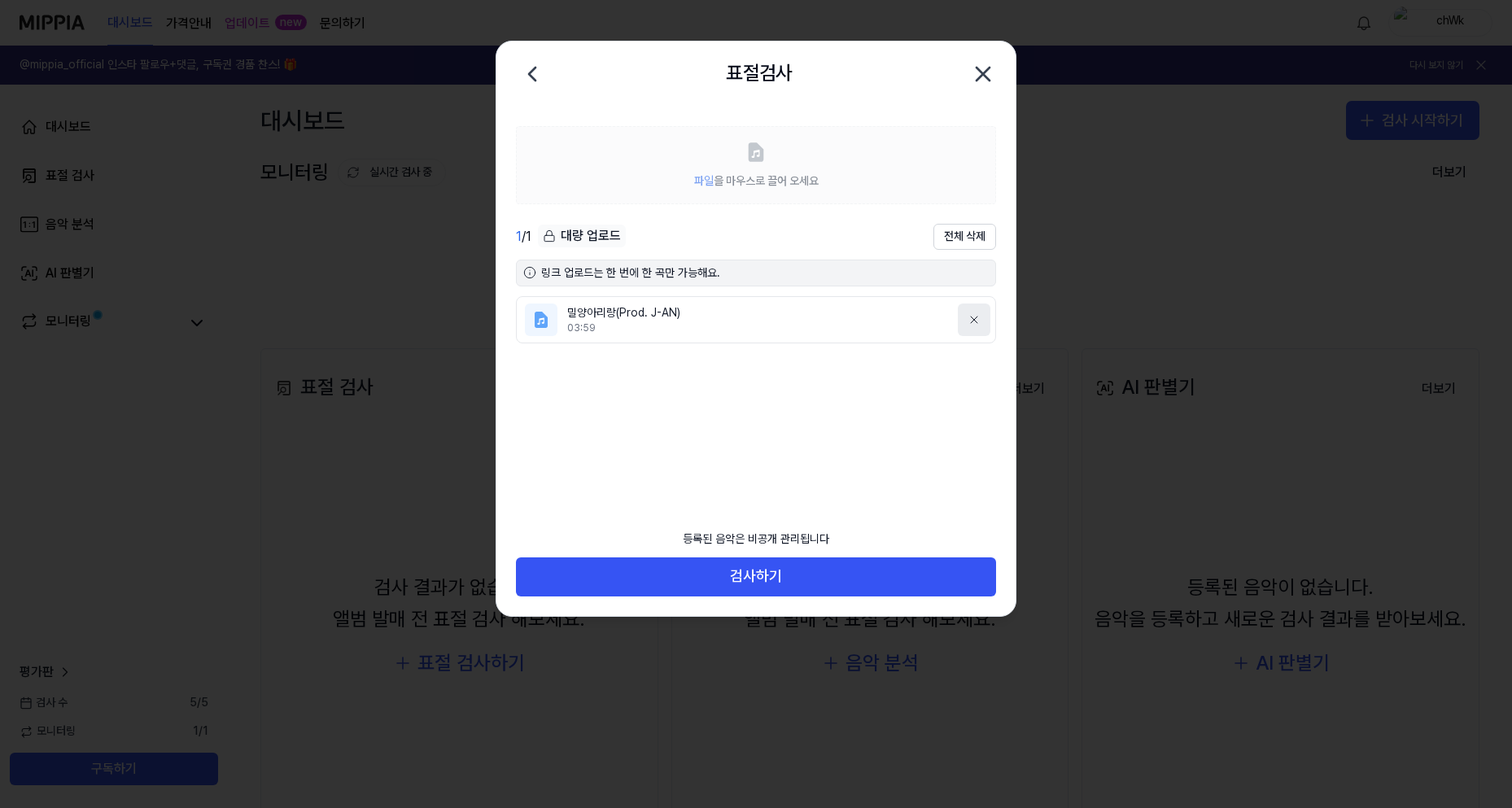
click at [967, 320] on button at bounding box center [974, 319] width 32 height 32
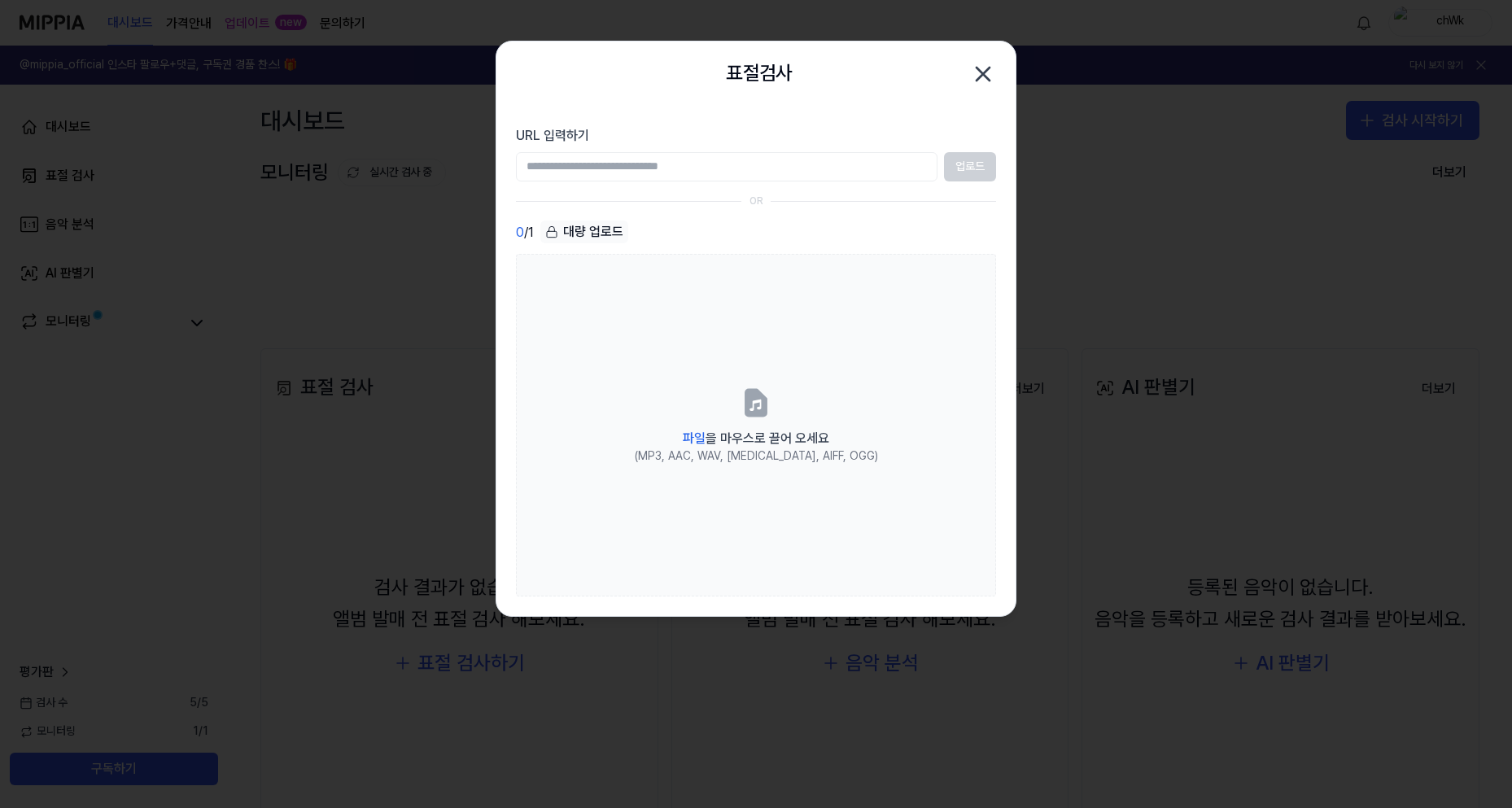
click at [648, 154] on input "URL 입력하기" at bounding box center [726, 167] width 421 height 30
paste input "**********"
type input "**********"
click at [986, 173] on button "업로드" at bounding box center [970, 167] width 52 height 30
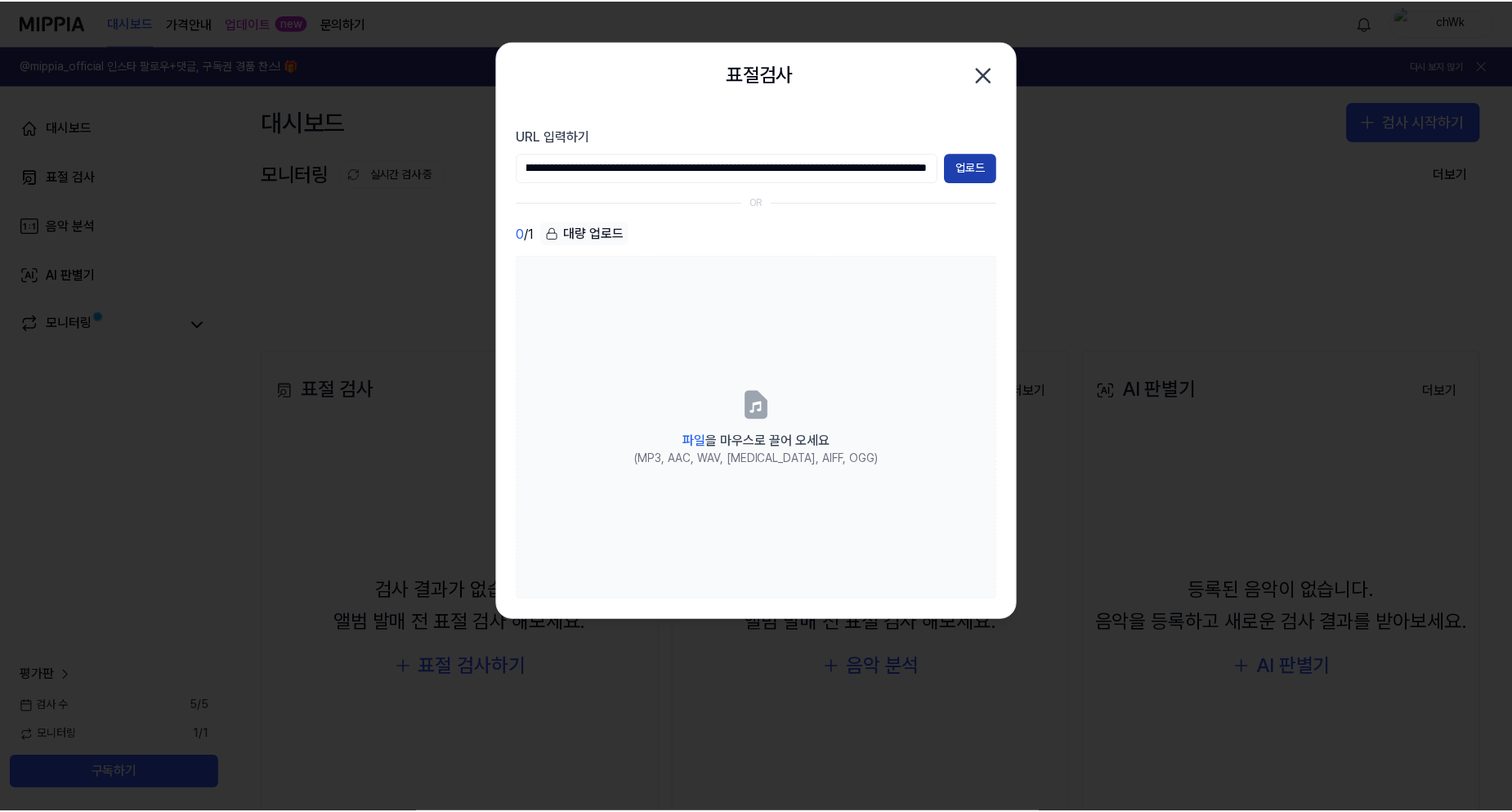
scroll to position [0, 0]
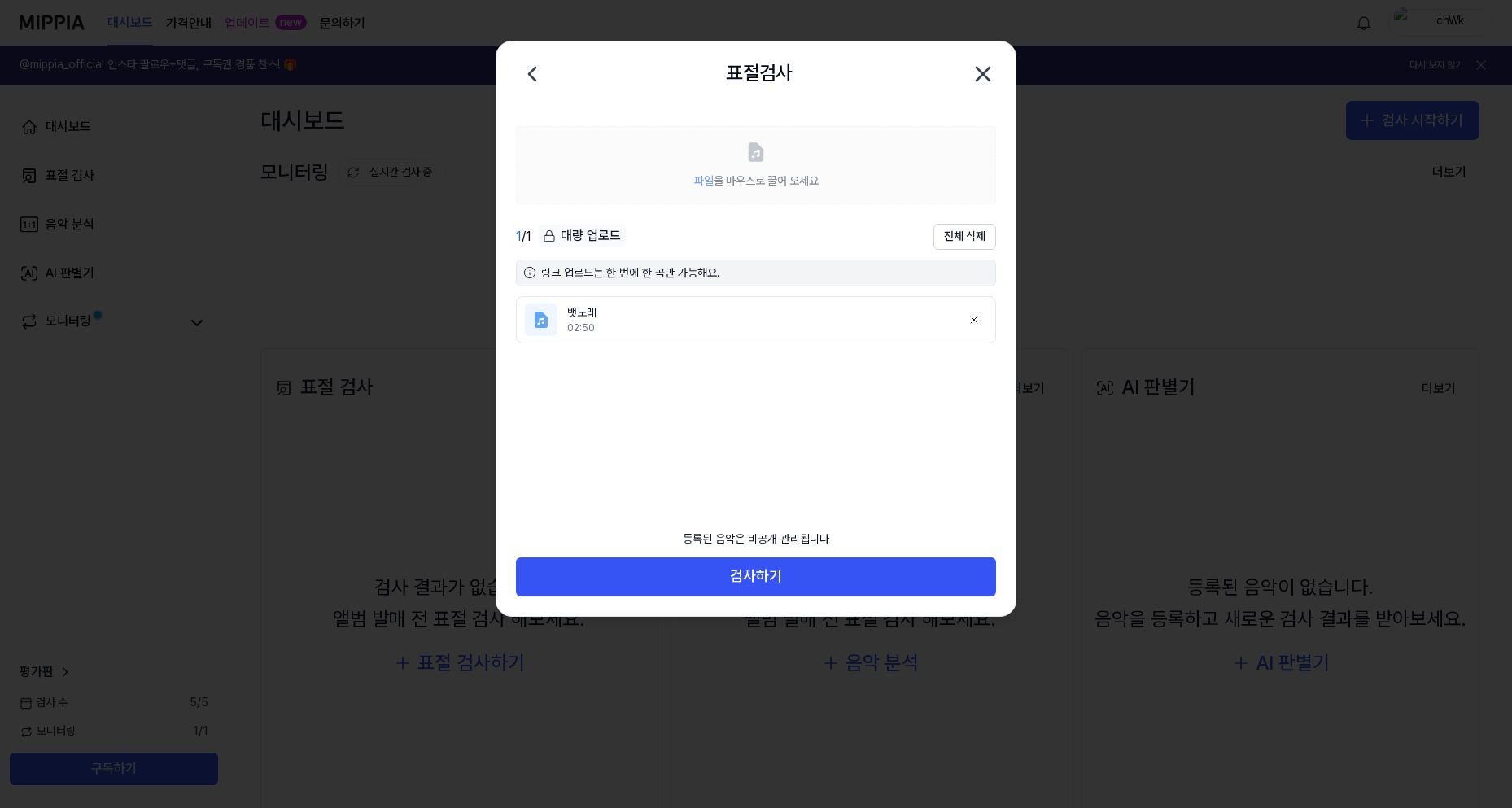
click at [730, 329] on div "02:50" at bounding box center [758, 328] width 381 height 14
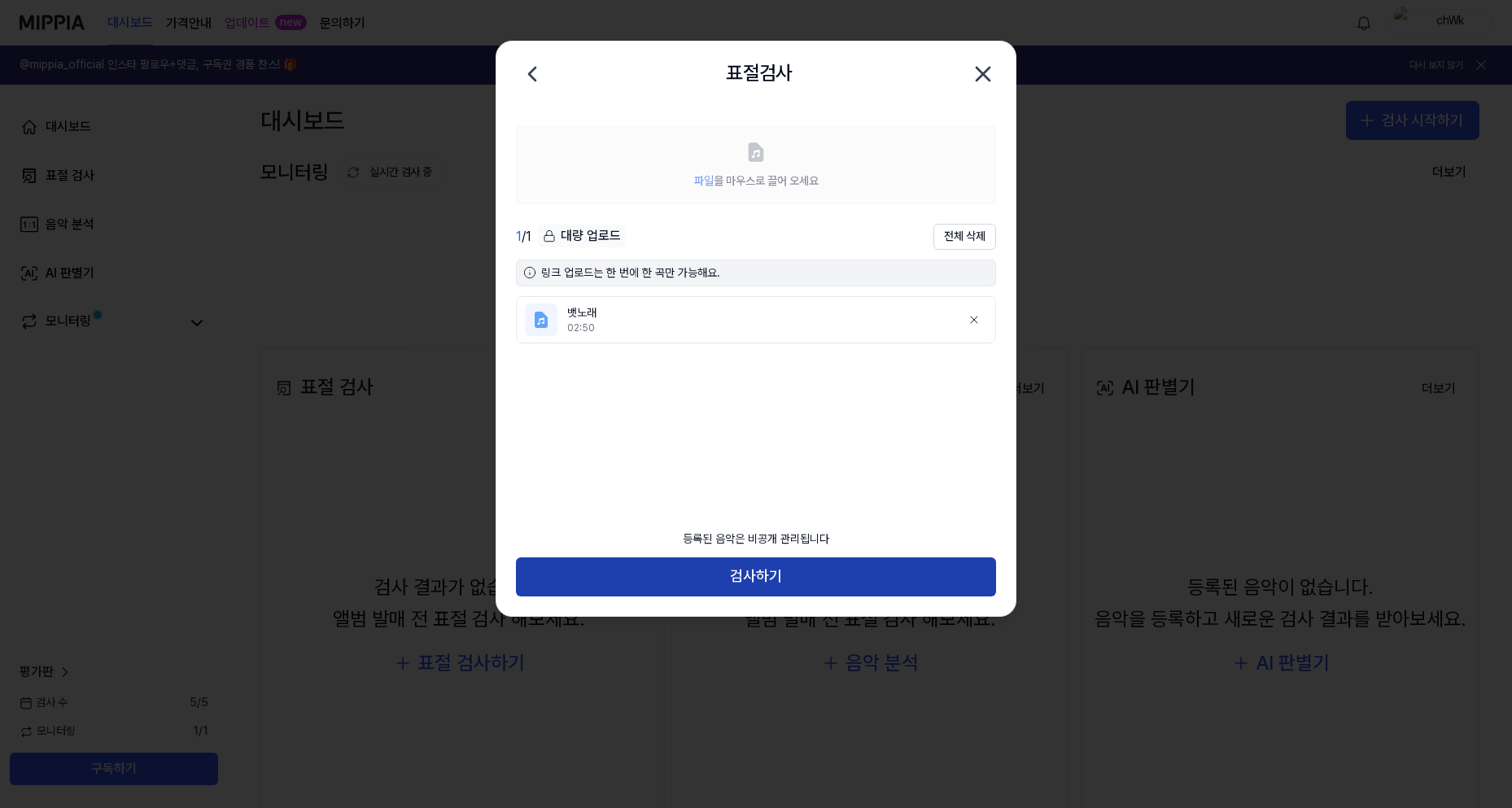
click at [746, 566] on button "검사하기" at bounding box center [756, 576] width 480 height 39
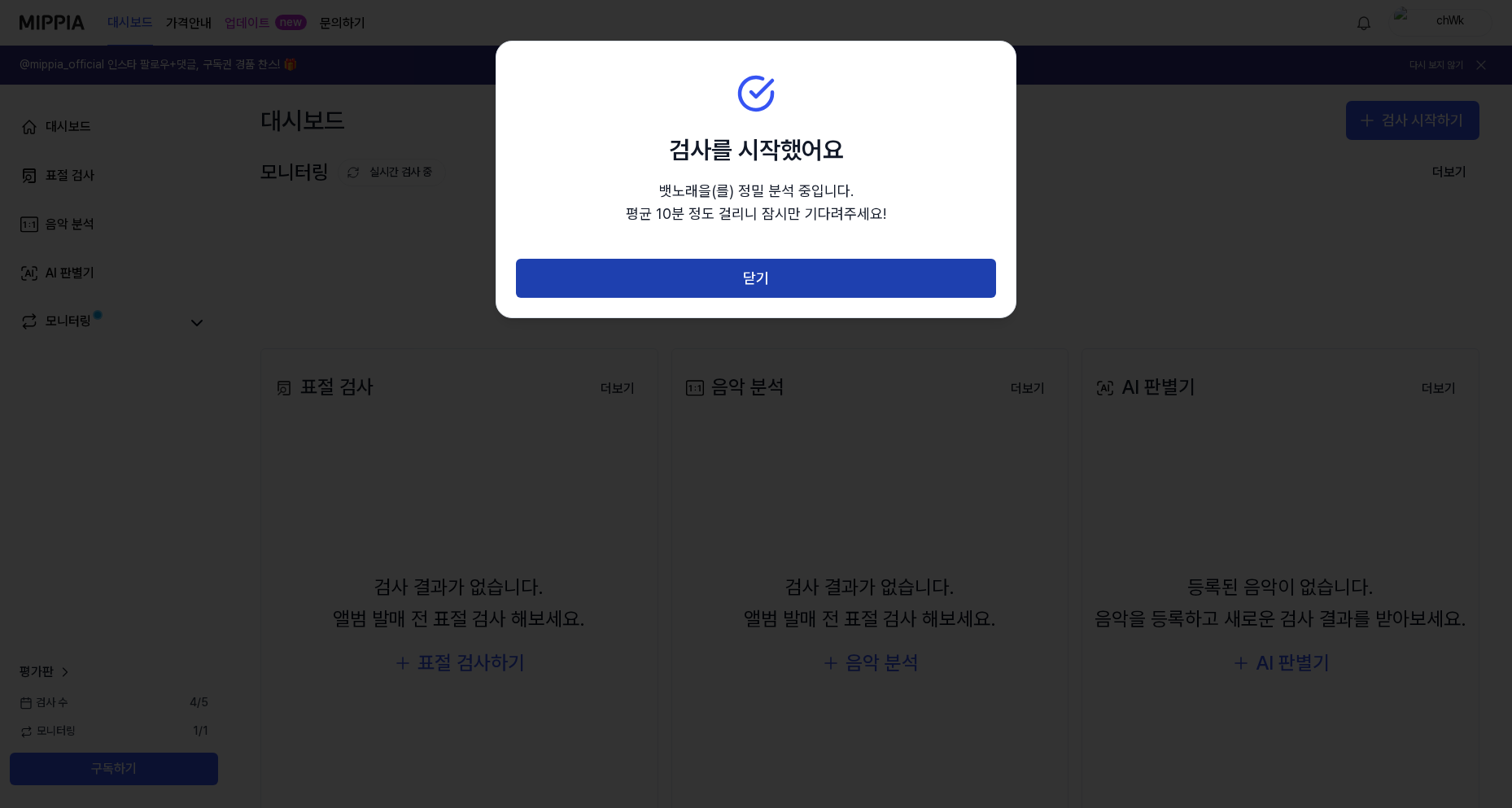
click at [773, 271] on button "닫기" at bounding box center [756, 277] width 480 height 39
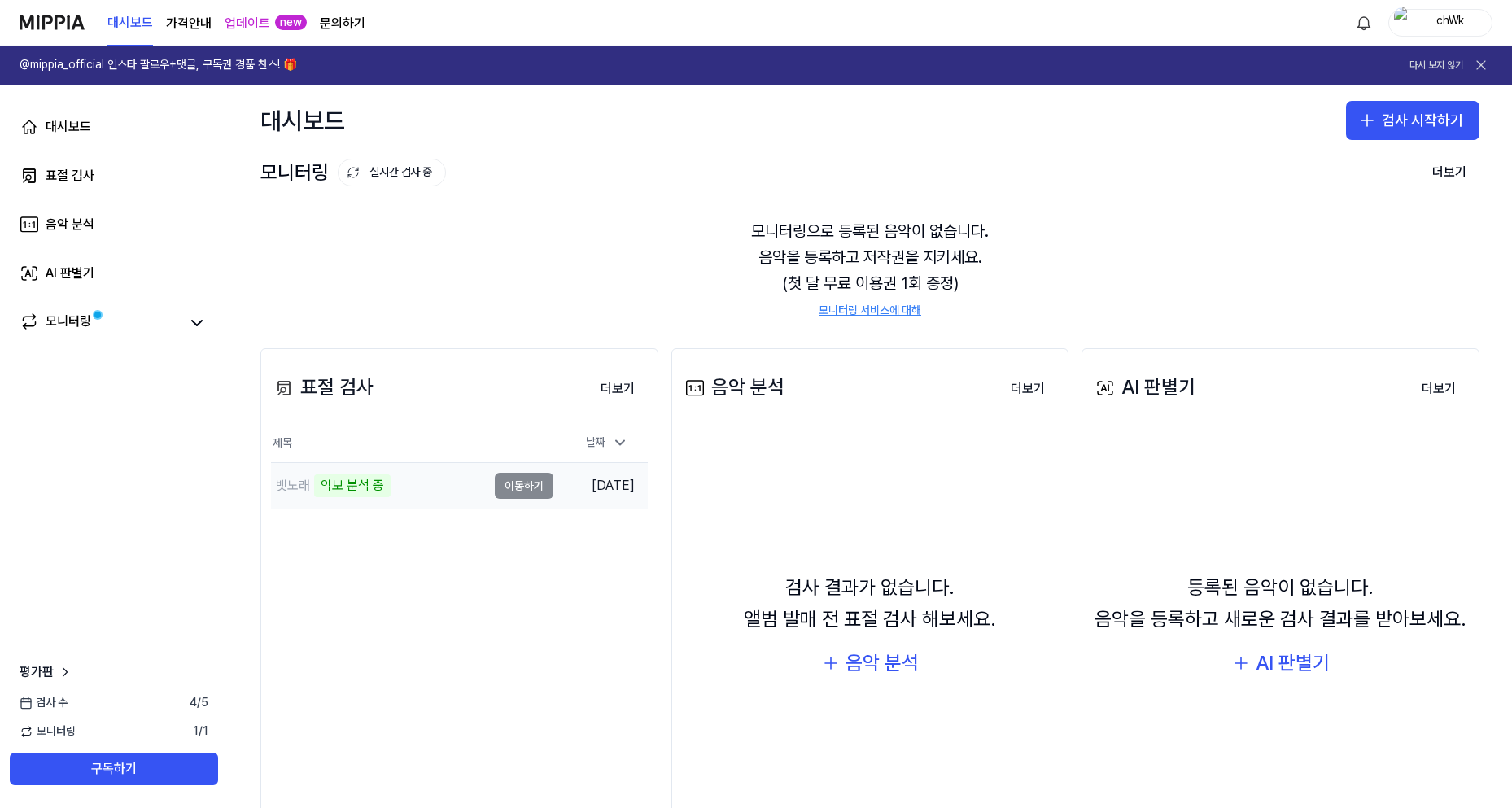
click at [425, 486] on div "뱃노래 악보 분석 중" at bounding box center [378, 486] width 215 height 46
click at [621, 379] on button "더보기" at bounding box center [617, 389] width 60 height 32
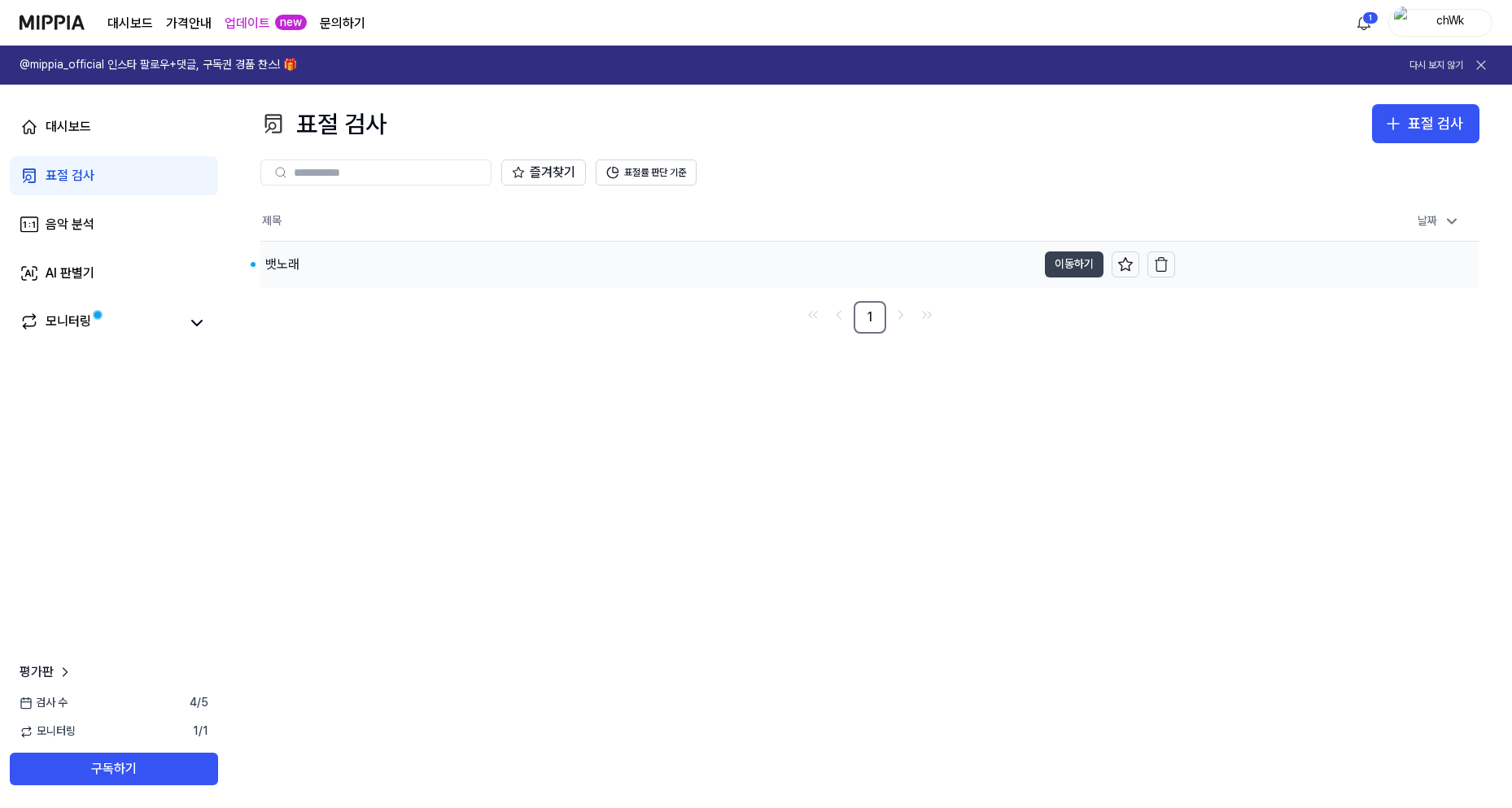
click at [1065, 268] on button "이동하기" at bounding box center [1073, 264] width 58 height 26
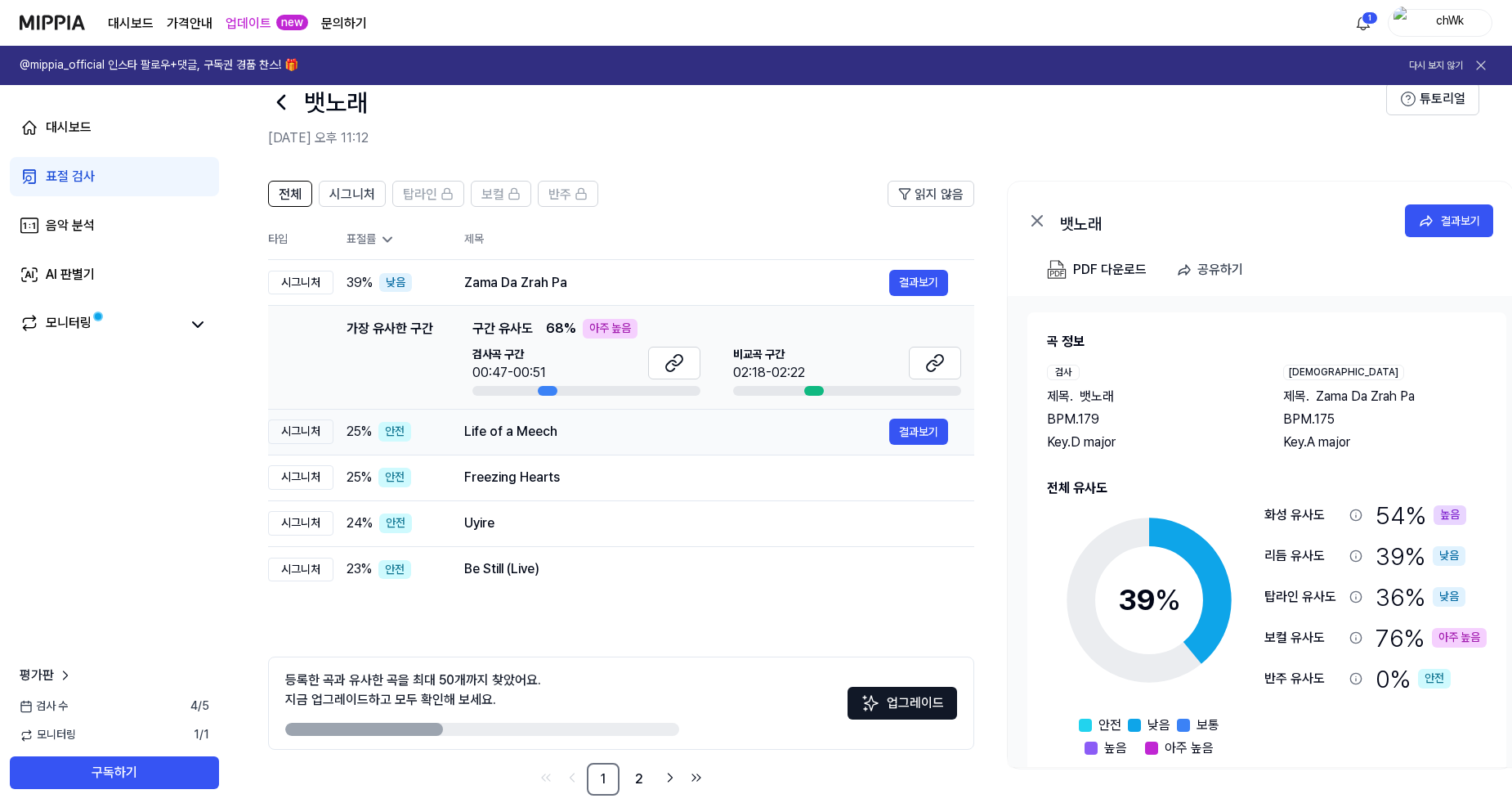
scroll to position [52, 0]
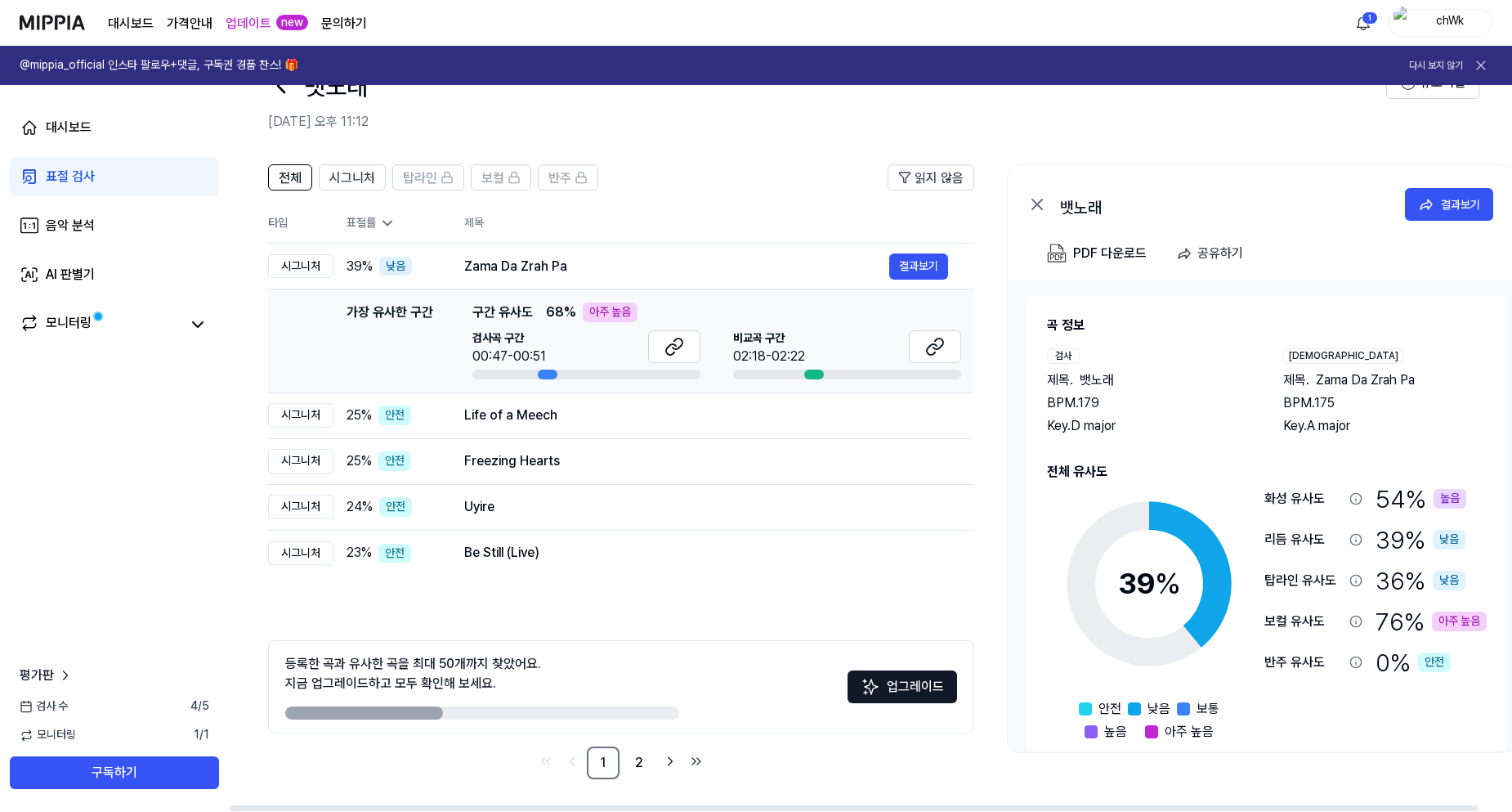
click at [382, 221] on icon at bounding box center [387, 223] width 16 height 16
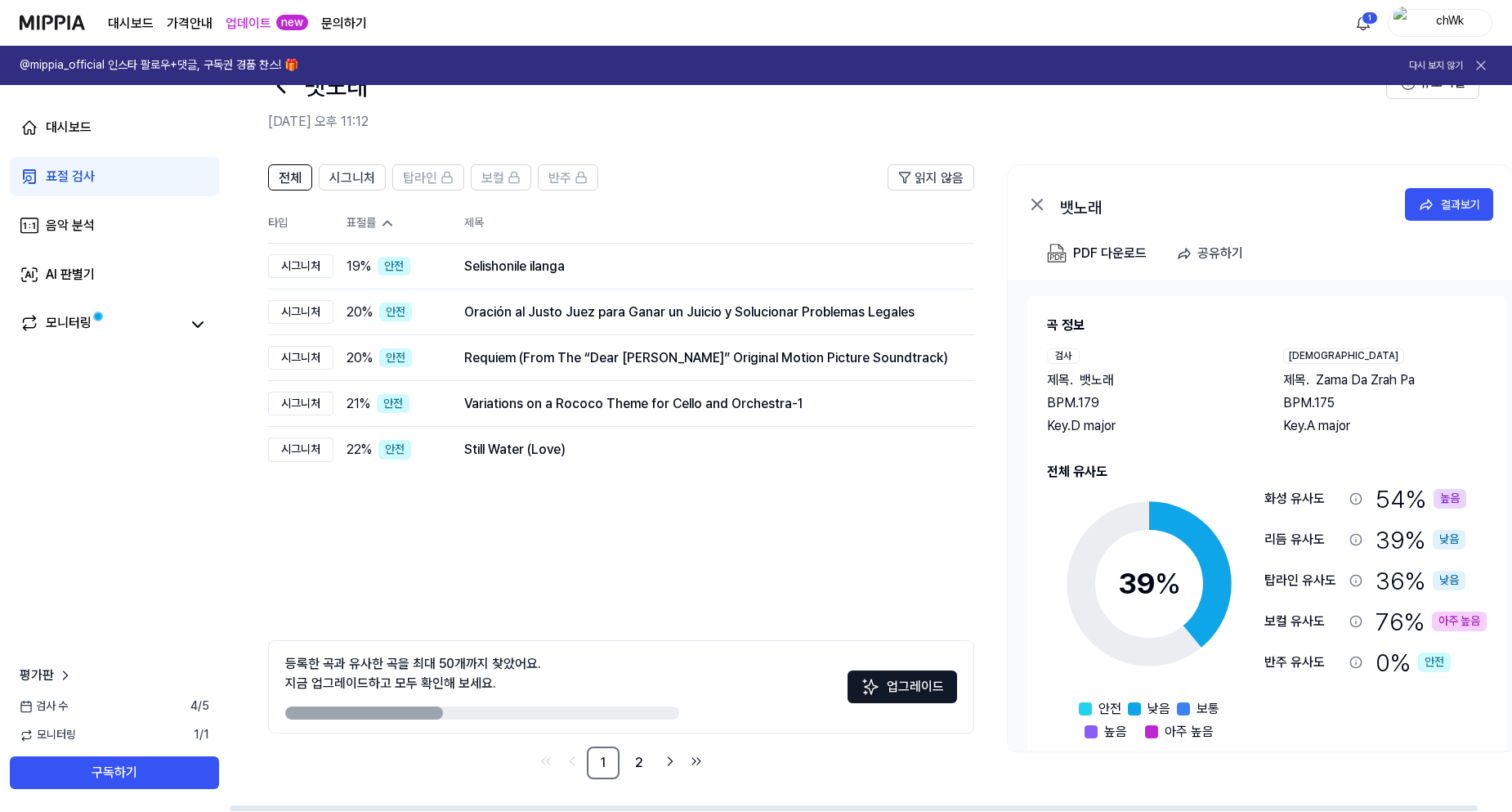
click at [376, 222] on div "표절률" at bounding box center [393, 223] width 92 height 16
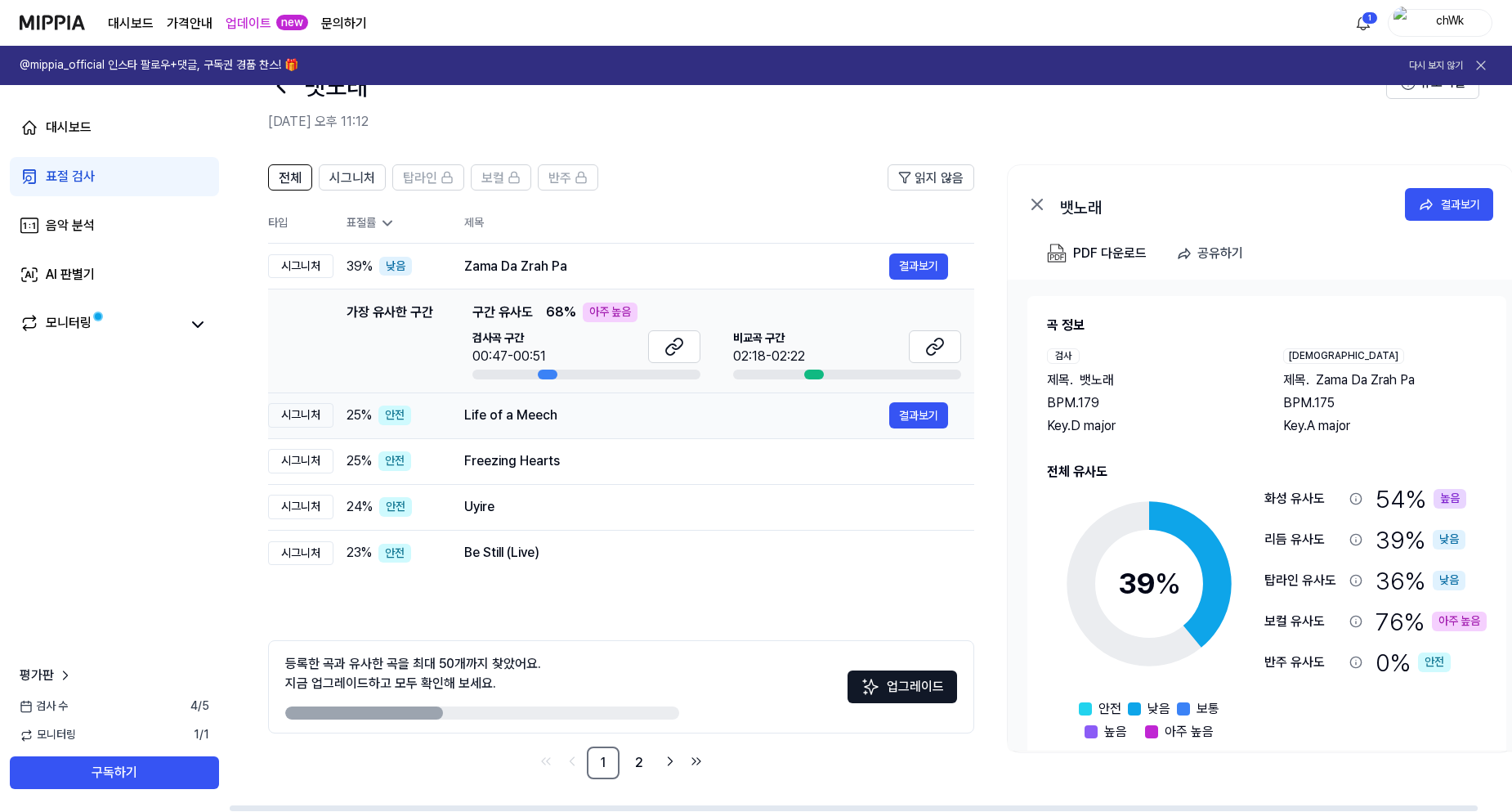
click at [638, 425] on div "Life of a Meech" at bounding box center [677, 415] width 425 height 19
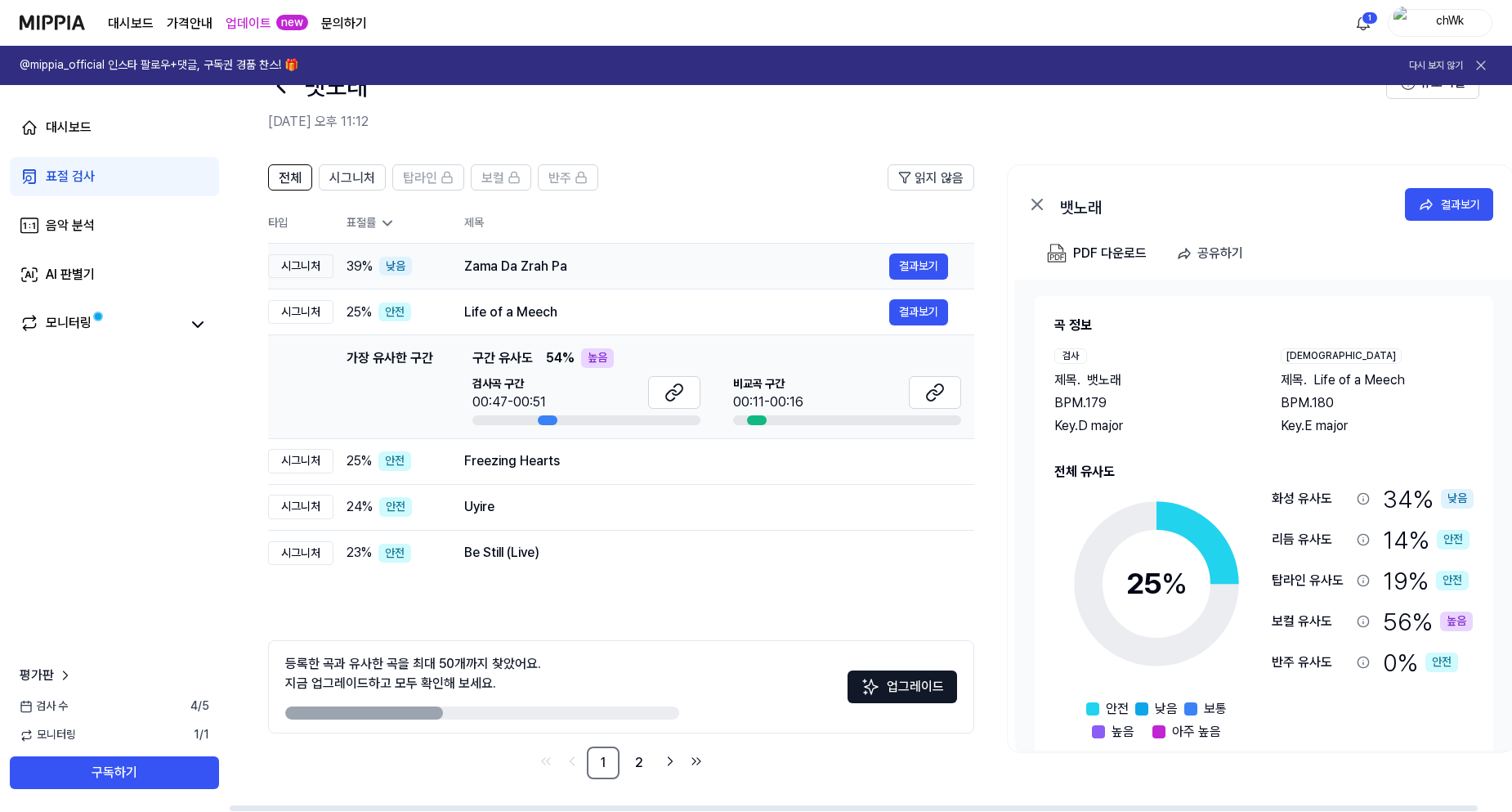
click at [670, 281] on td "Zama Da Zrah Pa 결과보기" at bounding box center [707, 266] width 536 height 46
